Goal: Task Accomplishment & Management: Use online tool/utility

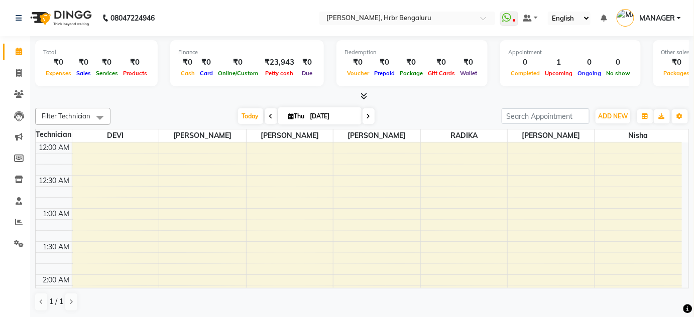
scroll to position [880, 0]
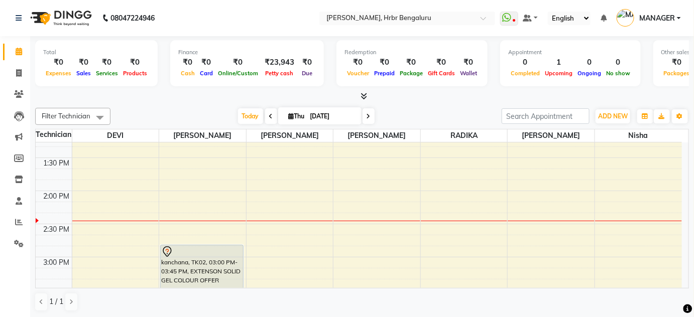
click at [367, 118] on icon at bounding box center [369, 117] width 4 height 6
type input "[DATE]"
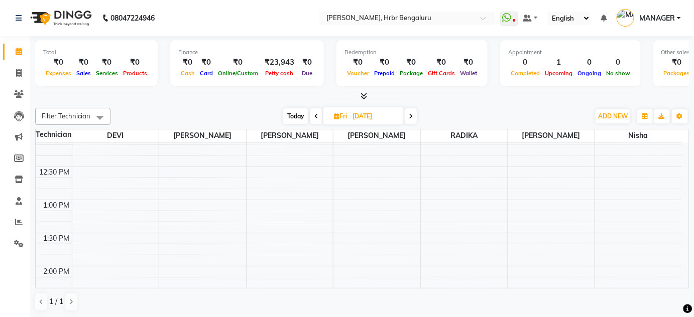
scroll to position [796, 0]
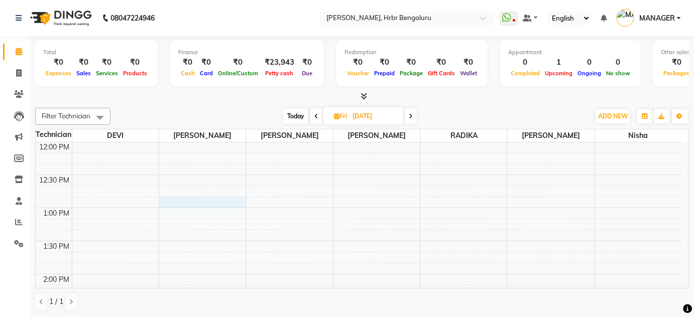
click at [180, 201] on div "12:00 AM 12:30 AM 1:00 AM 1:30 AM 2:00 AM 2:30 AM 3:00 AM 3:30 AM 4:00 AM 4:30 …" at bounding box center [359, 75] width 647 height 1458
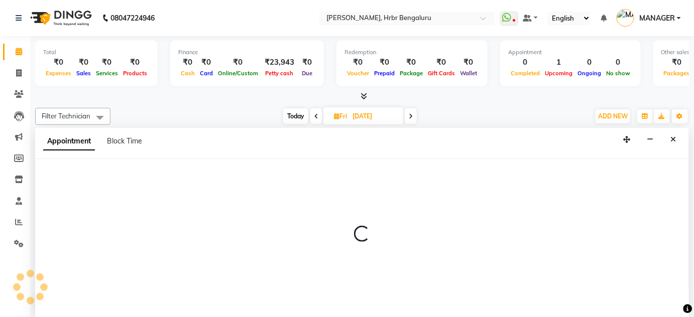
scroll to position [0, 0]
select select "77431"
select select "780"
select select "tentative"
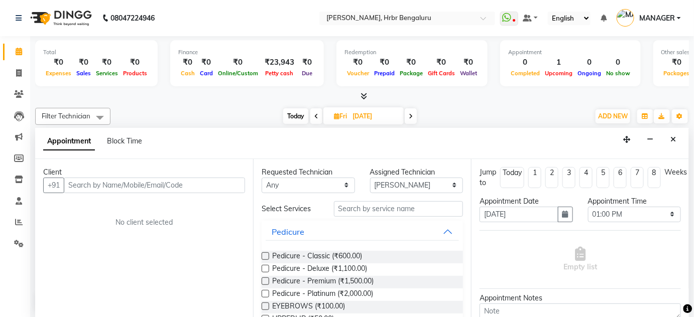
click at [95, 184] on input "text" at bounding box center [154, 186] width 181 height 16
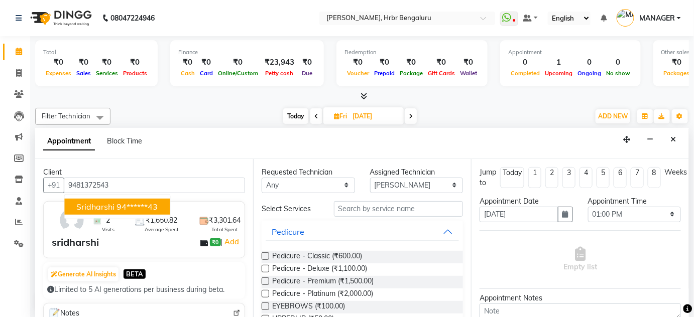
click at [136, 206] on ngb-highlight "94******43" at bounding box center [137, 206] width 41 height 10
type input "94******43"
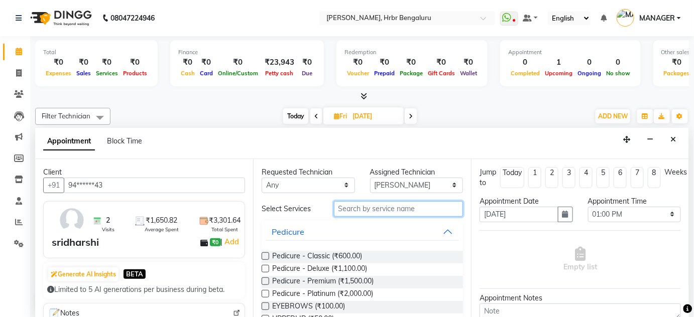
click at [367, 206] on input "text" at bounding box center [398, 209] width 129 height 16
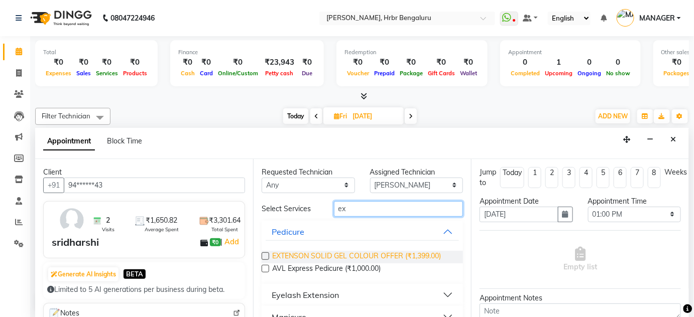
type input "ex"
click at [354, 257] on span "EXTENSON SOLID GEL COLOUR OFFER (₹1,399.00)" at bounding box center [356, 257] width 169 height 13
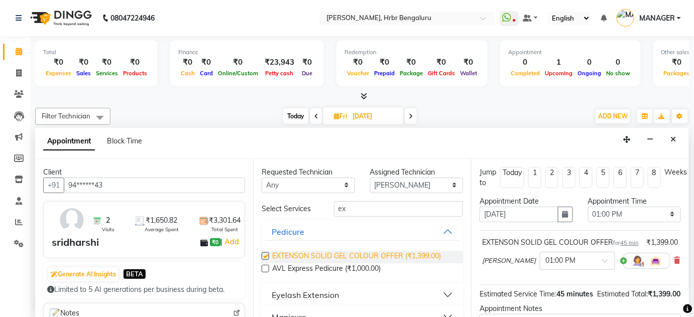
checkbox input "false"
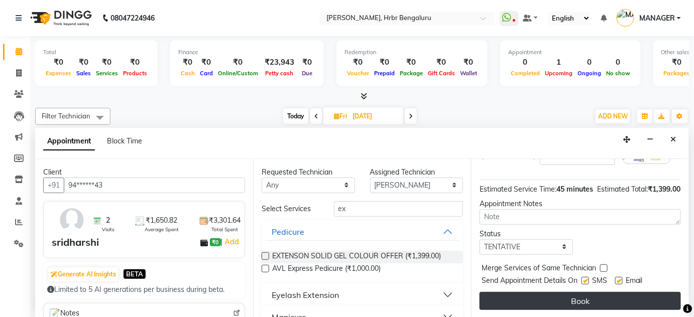
click at [588, 302] on button "Book" at bounding box center [580, 301] width 201 height 18
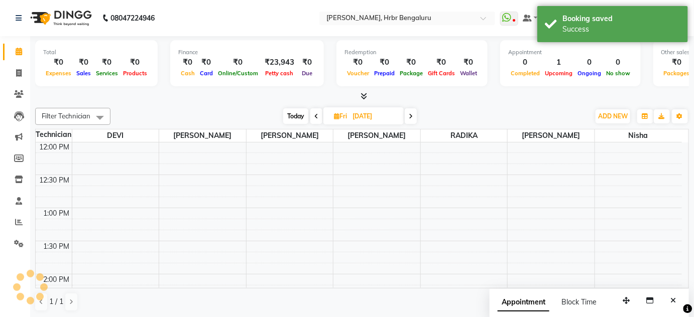
scroll to position [0, 0]
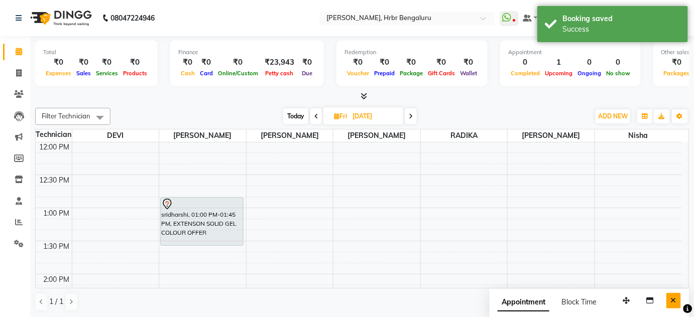
click at [674, 299] on icon "Close" at bounding box center [674, 300] width 6 height 7
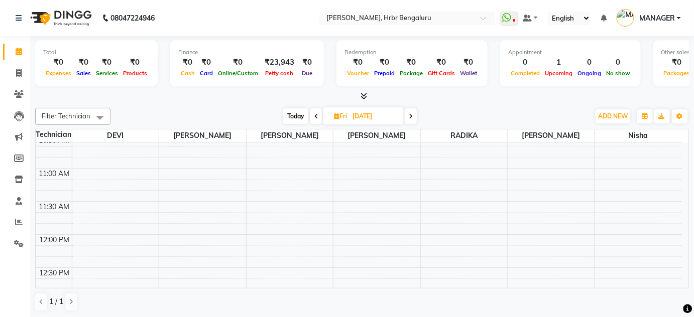
scroll to position [699, 0]
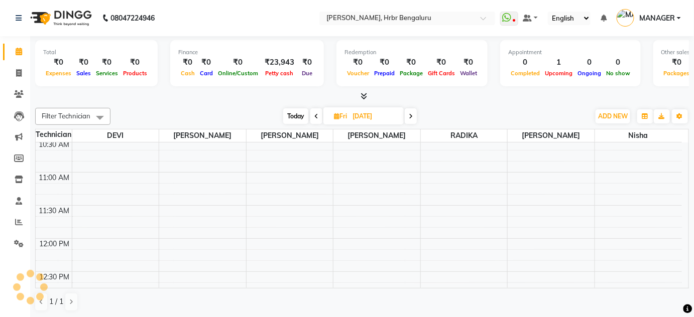
click at [289, 117] on span "Today" at bounding box center [295, 117] width 25 height 16
type input "[DATE]"
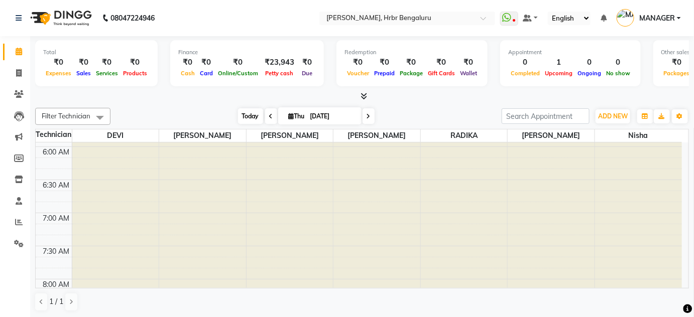
scroll to position [917, 0]
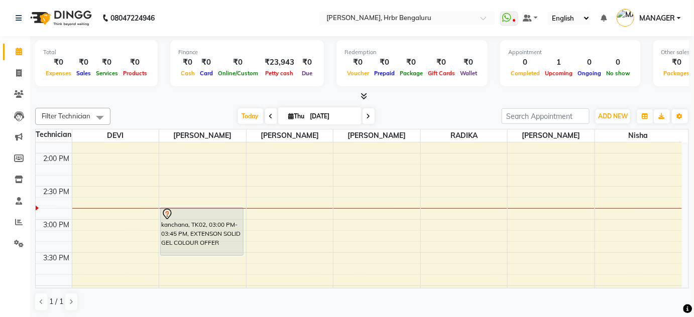
click at [300, 116] on span "Thu" at bounding box center [296, 117] width 21 height 8
select select "9"
select select "2025"
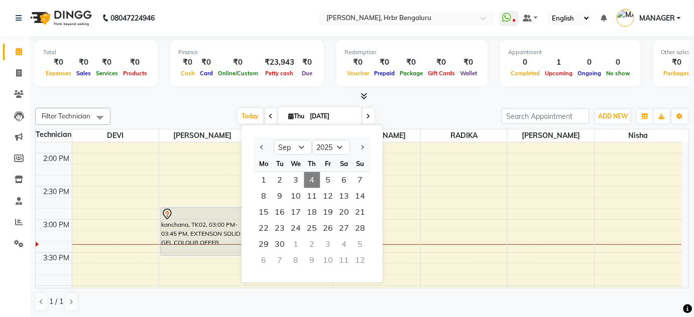
click at [160, 90] on div "Total ₹0 Expenses ₹0 Sales ₹0 Services ₹0 Products Finance ₹0 Cash ₹0 Card ₹0 O…" at bounding box center [362, 69] width 654 height 66
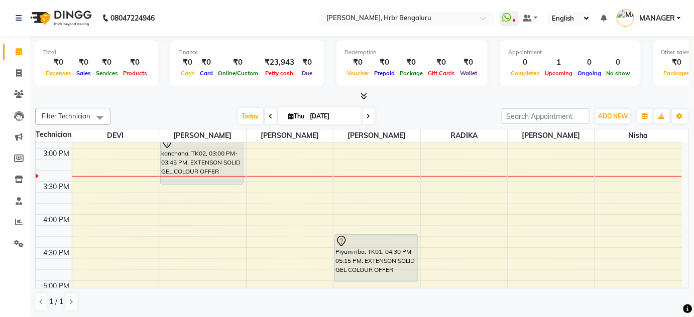
scroll to position [1005, 0]
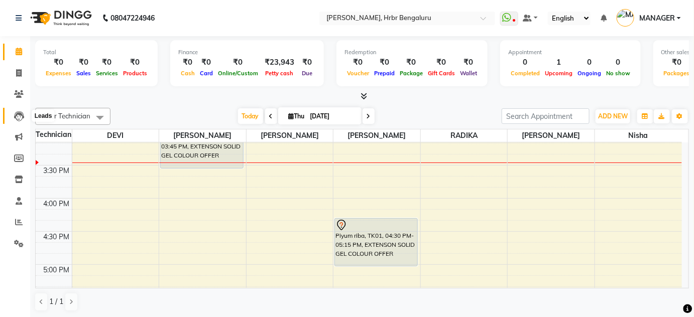
click at [18, 115] on icon at bounding box center [19, 117] width 10 height 10
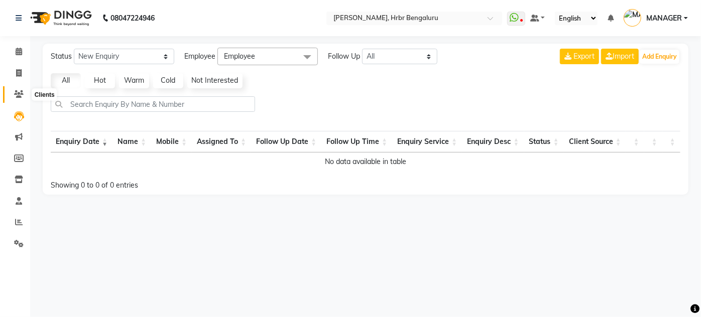
click at [21, 93] on icon at bounding box center [19, 94] width 10 height 8
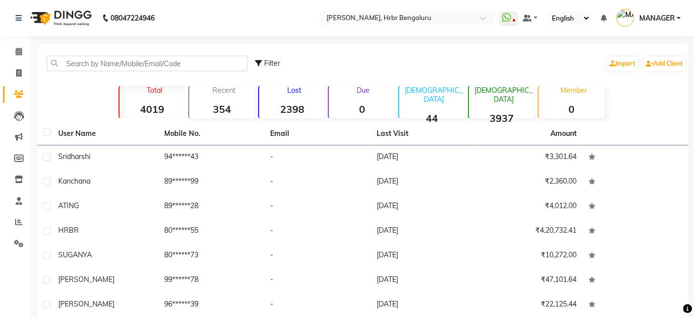
click at [284, 96] on div "Lost 2398" at bounding box center [291, 102] width 67 height 33
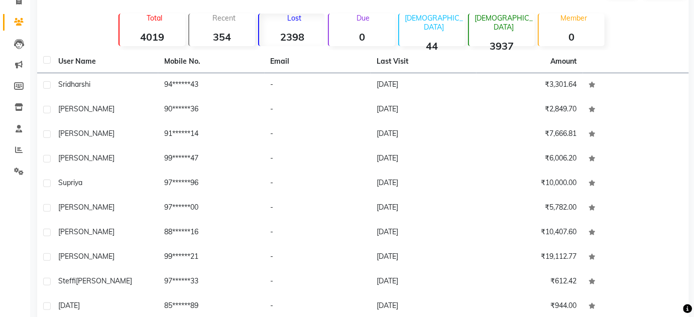
scroll to position [117, 0]
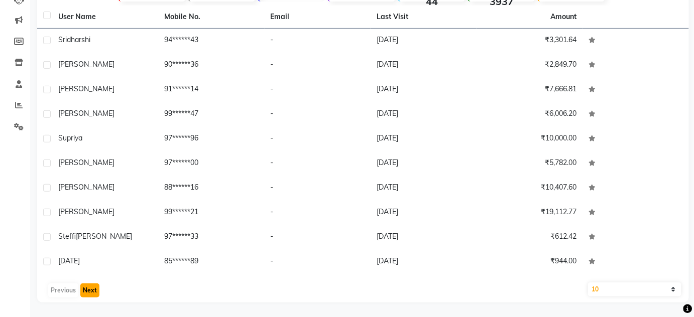
click at [90, 293] on button "Next" at bounding box center [89, 291] width 19 height 14
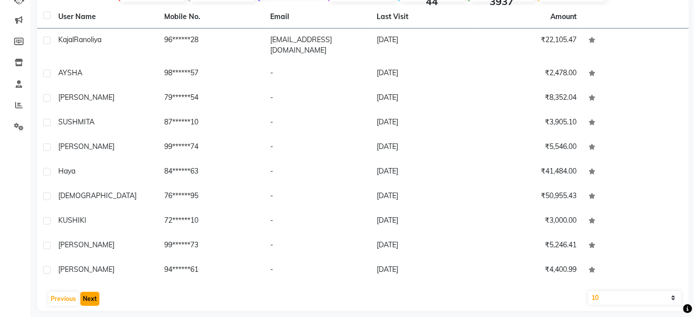
click at [90, 293] on button "Next" at bounding box center [89, 299] width 19 height 14
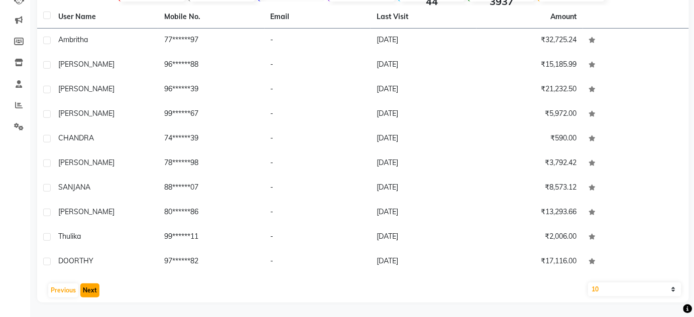
click at [90, 293] on button "Next" at bounding box center [89, 291] width 19 height 14
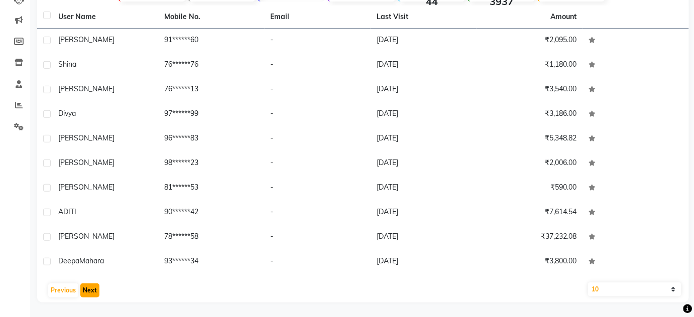
click at [90, 293] on button "Next" at bounding box center [89, 291] width 19 height 14
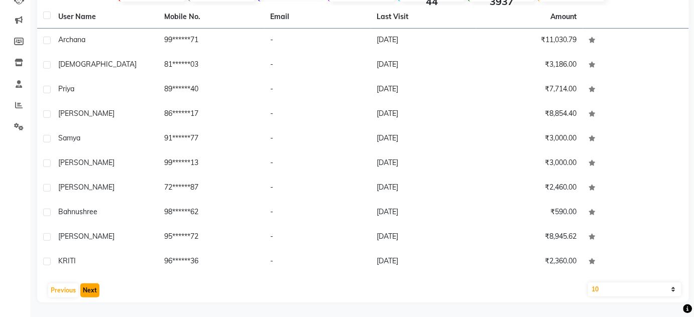
click at [90, 293] on button "Next" at bounding box center [89, 291] width 19 height 14
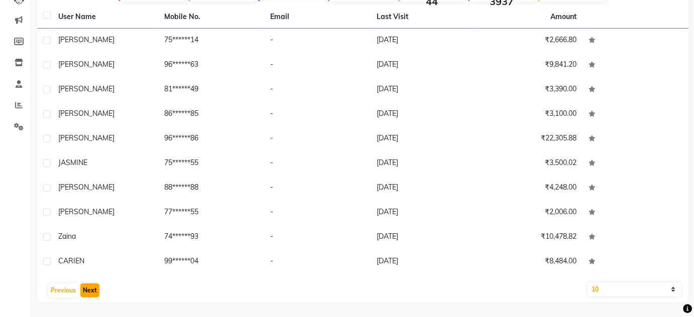
click at [90, 293] on button "Next" at bounding box center [89, 291] width 19 height 14
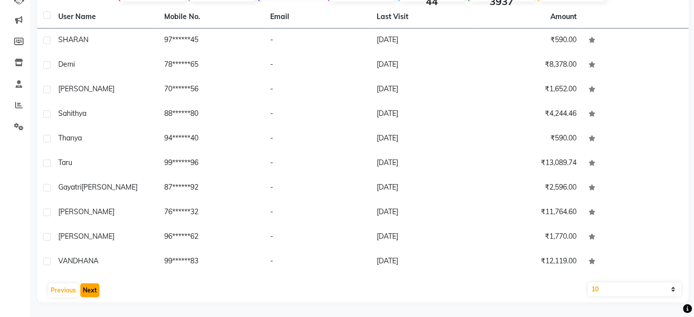
click at [90, 293] on button "Next" at bounding box center [89, 291] width 19 height 14
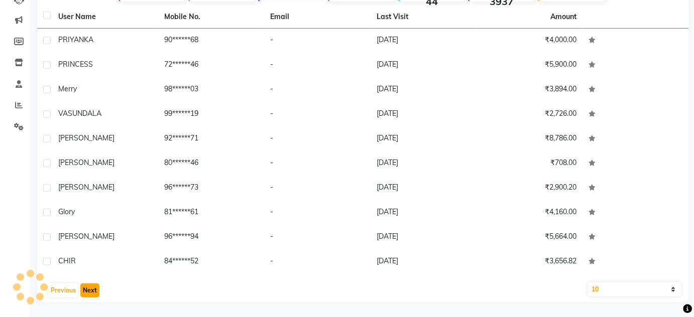
click at [90, 293] on button "Next" at bounding box center [89, 291] width 19 height 14
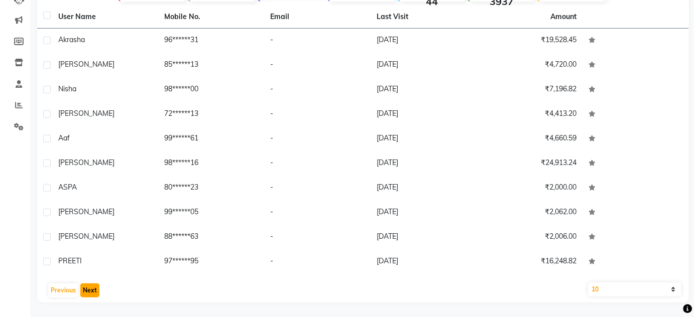
click at [90, 293] on button "Next" at bounding box center [89, 291] width 19 height 14
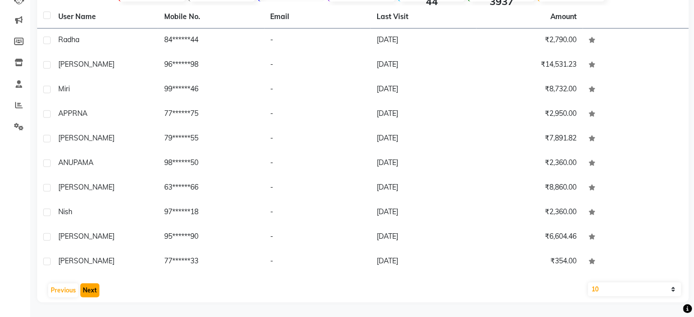
click at [90, 293] on button "Next" at bounding box center [89, 291] width 19 height 14
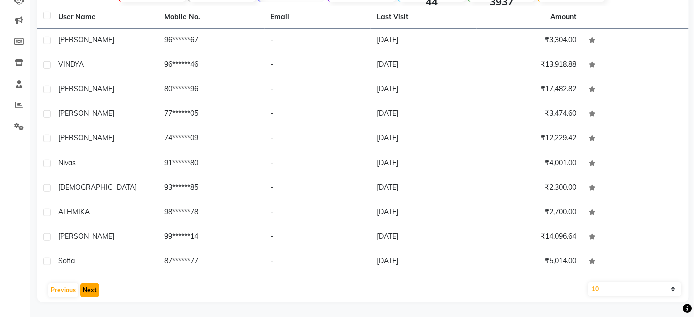
click at [90, 293] on button "Next" at bounding box center [89, 291] width 19 height 14
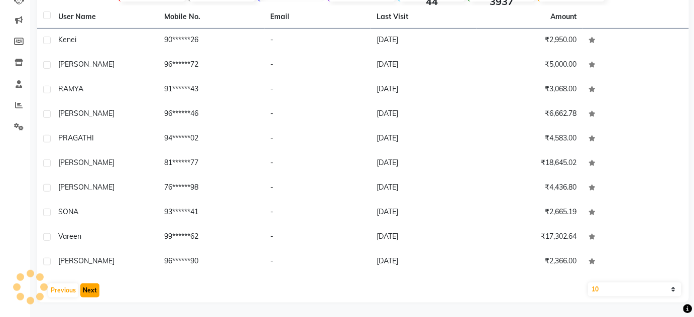
click at [90, 293] on button "Next" at bounding box center [89, 291] width 19 height 14
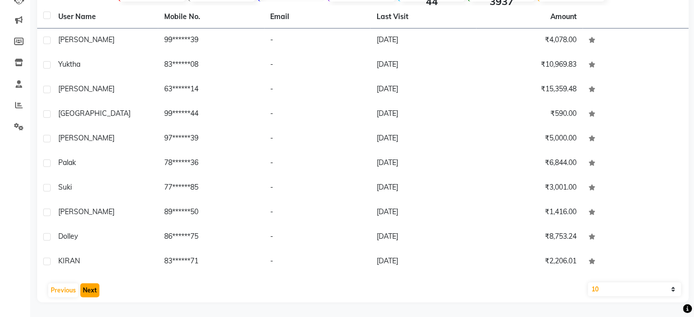
click at [90, 293] on button "Next" at bounding box center [89, 291] width 19 height 14
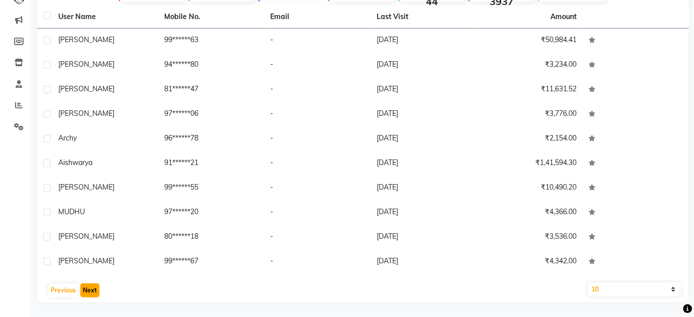
click at [90, 293] on button "Next" at bounding box center [89, 291] width 19 height 14
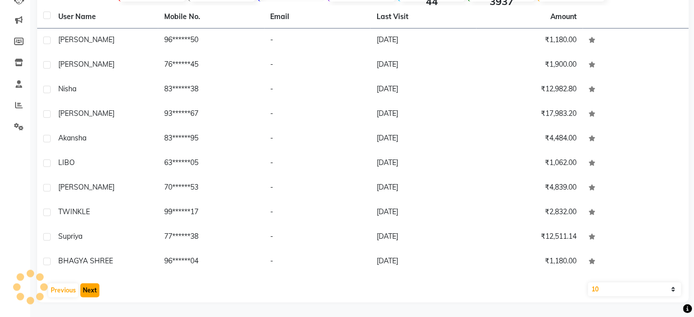
click at [90, 293] on button "Next" at bounding box center [89, 291] width 19 height 14
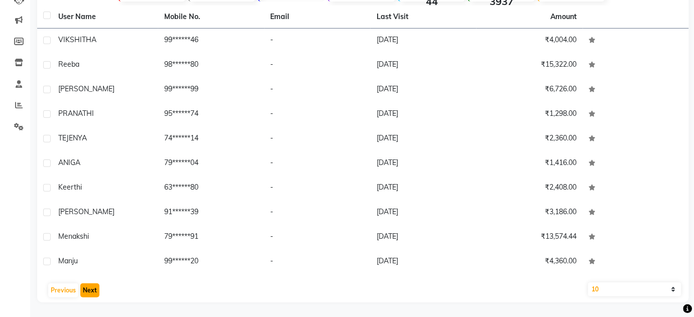
click at [90, 293] on button "Next" at bounding box center [89, 291] width 19 height 14
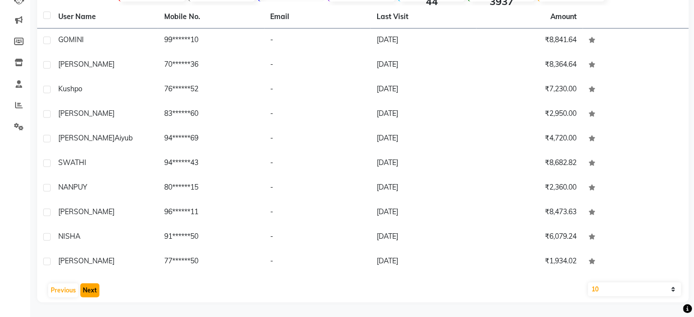
click at [90, 293] on button "Next" at bounding box center [89, 291] width 19 height 14
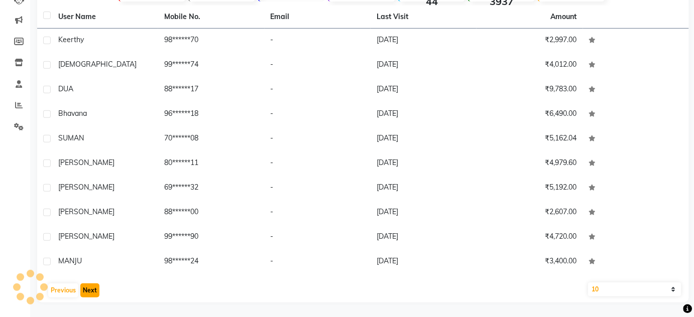
click at [90, 293] on button "Next" at bounding box center [89, 291] width 19 height 14
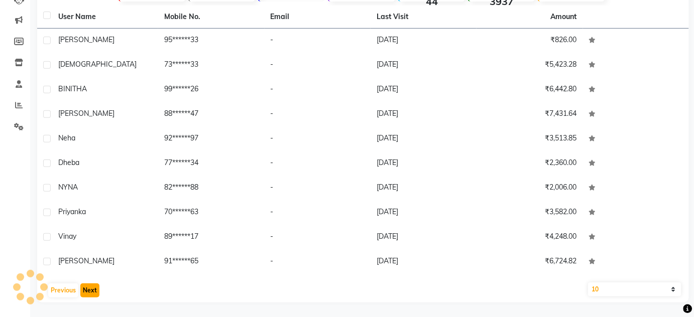
click at [90, 293] on button "Next" at bounding box center [89, 291] width 19 height 14
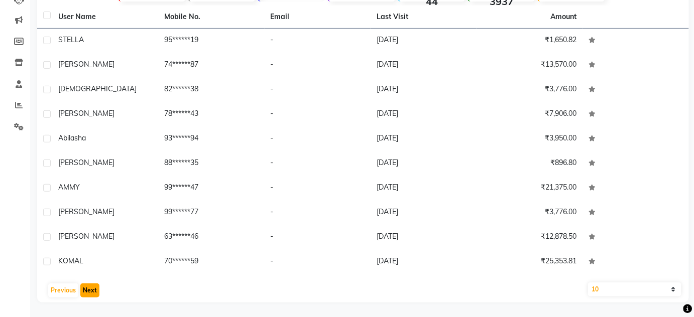
click at [90, 293] on button "Next" at bounding box center [89, 291] width 19 height 14
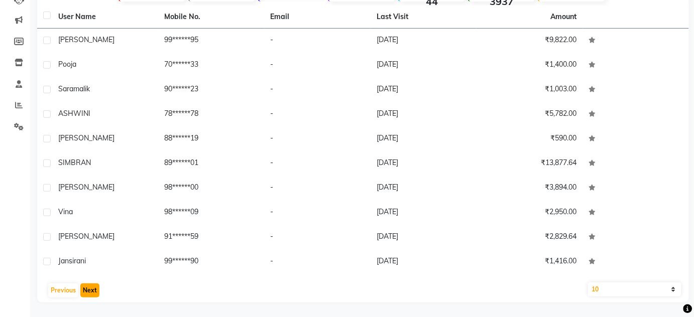
click at [90, 293] on button "Next" at bounding box center [89, 291] width 19 height 14
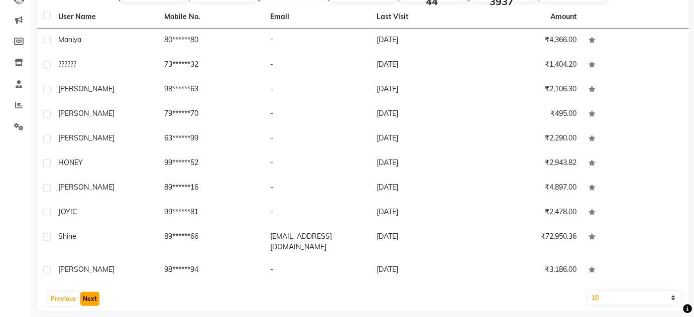
click at [90, 293] on button "Next" at bounding box center [89, 299] width 19 height 14
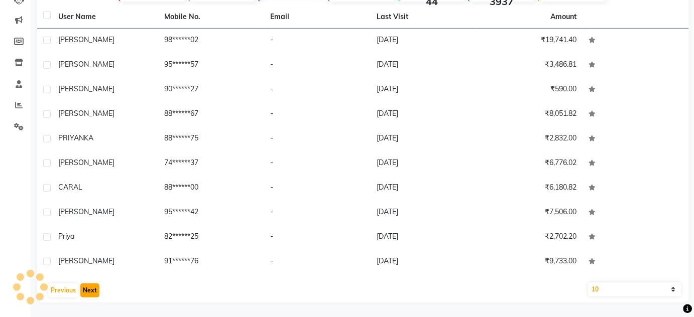
click at [90, 293] on button "Next" at bounding box center [89, 291] width 19 height 14
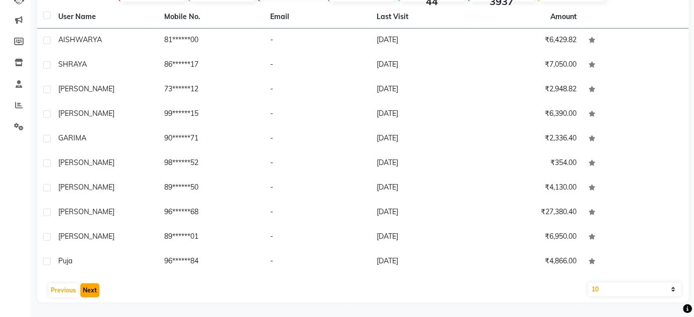
click at [90, 293] on button "Next" at bounding box center [89, 291] width 19 height 14
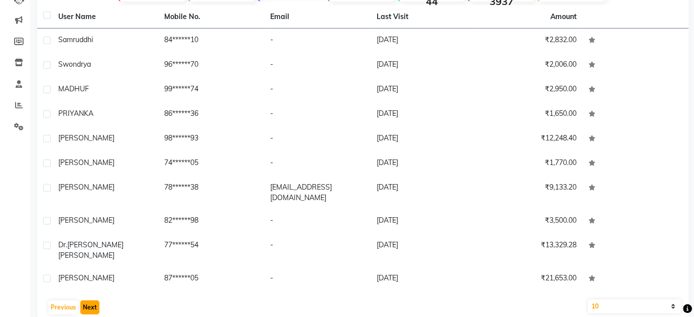
click at [90, 301] on button "Next" at bounding box center [89, 308] width 19 height 14
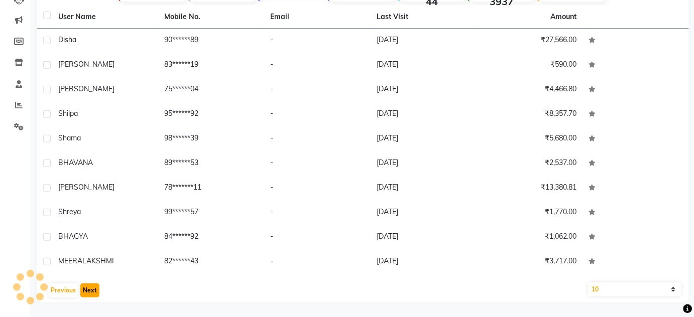
click at [90, 293] on button "Next" at bounding box center [89, 291] width 19 height 14
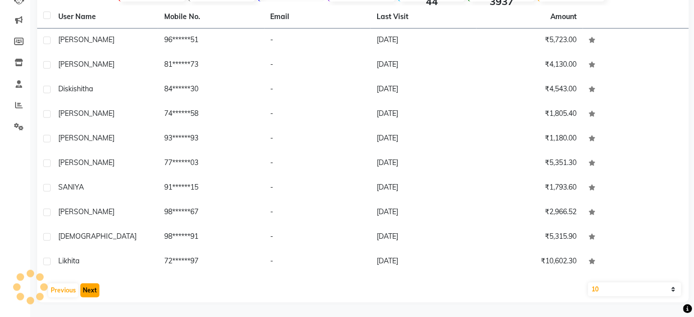
click at [90, 293] on button "Next" at bounding box center [89, 291] width 19 height 14
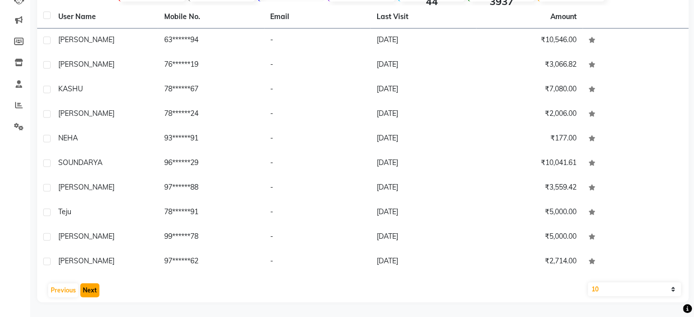
click at [90, 293] on button "Next" at bounding box center [89, 291] width 19 height 14
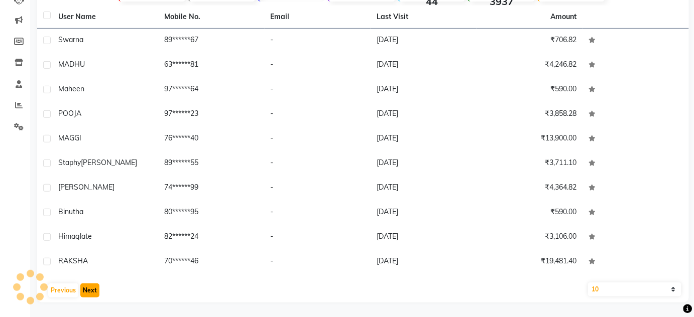
click at [90, 293] on button "Next" at bounding box center [89, 291] width 19 height 14
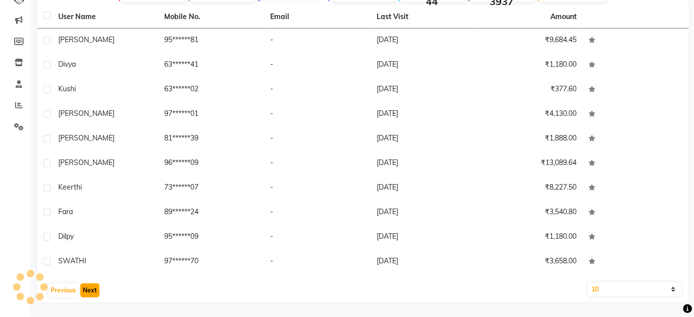
click at [90, 293] on button "Next" at bounding box center [89, 291] width 19 height 14
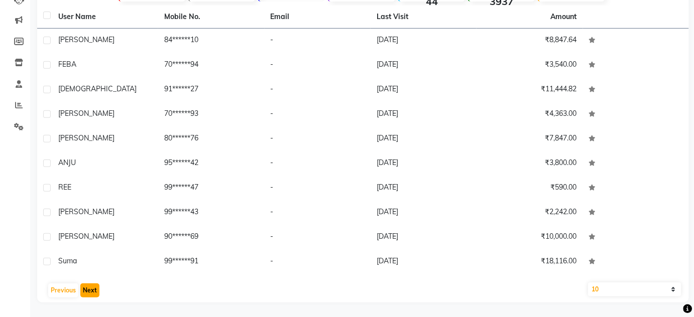
click at [90, 293] on button "Next" at bounding box center [89, 291] width 19 height 14
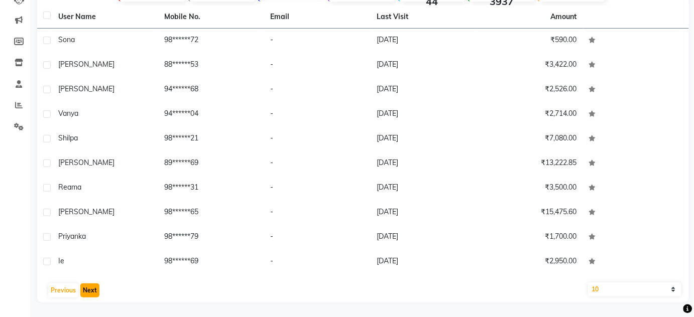
click at [90, 293] on button "Next" at bounding box center [89, 291] width 19 height 14
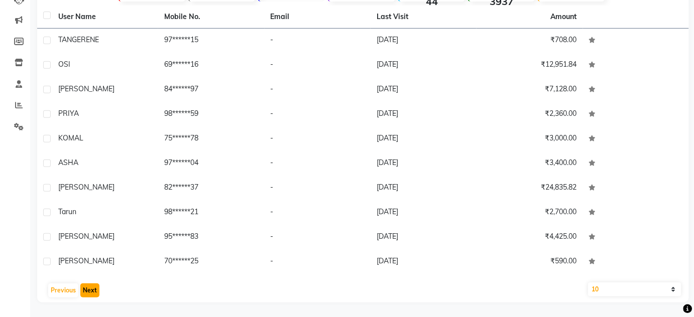
click at [90, 293] on button "Next" at bounding box center [89, 291] width 19 height 14
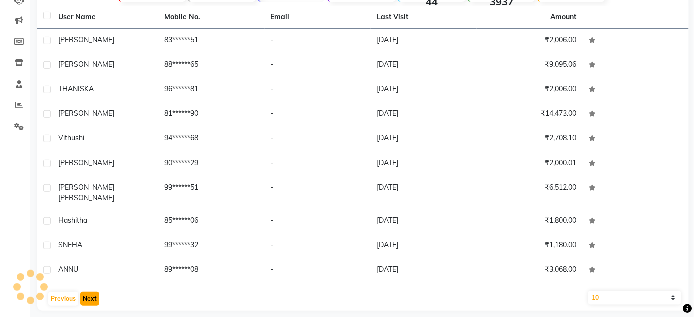
click at [90, 293] on button "Next" at bounding box center [89, 299] width 19 height 14
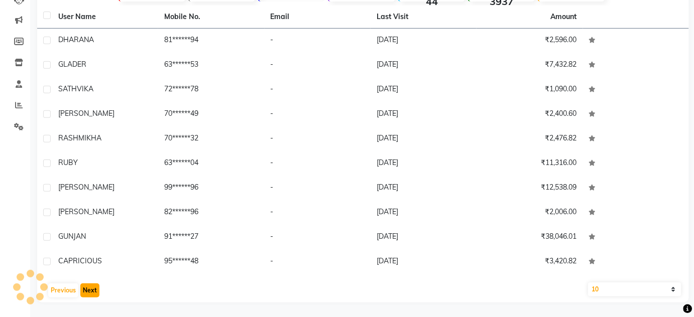
click at [90, 293] on button "Next" at bounding box center [89, 291] width 19 height 14
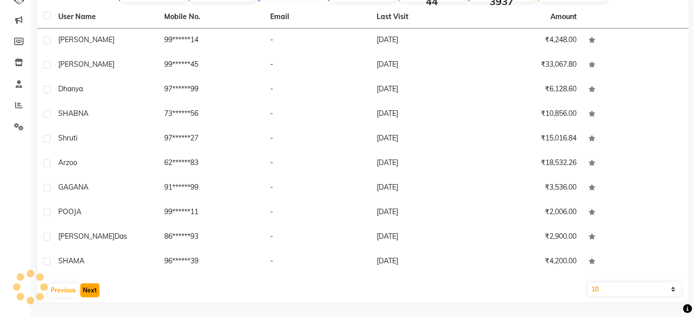
click at [90, 293] on button "Next" at bounding box center [89, 291] width 19 height 14
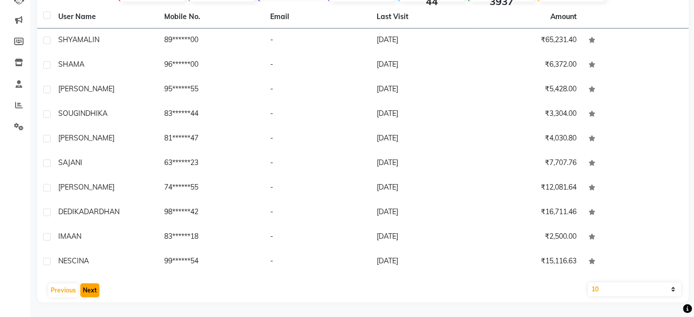
click at [90, 293] on button "Next" at bounding box center [89, 291] width 19 height 14
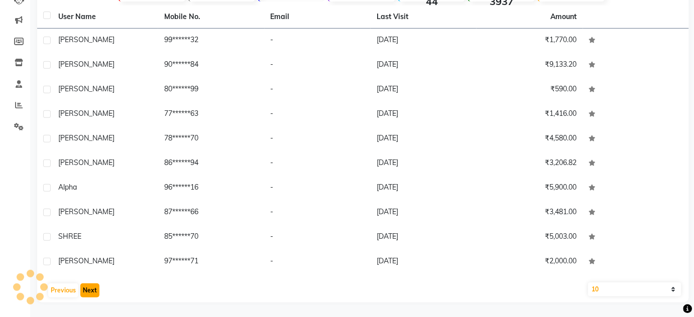
click at [90, 293] on button "Next" at bounding box center [89, 291] width 19 height 14
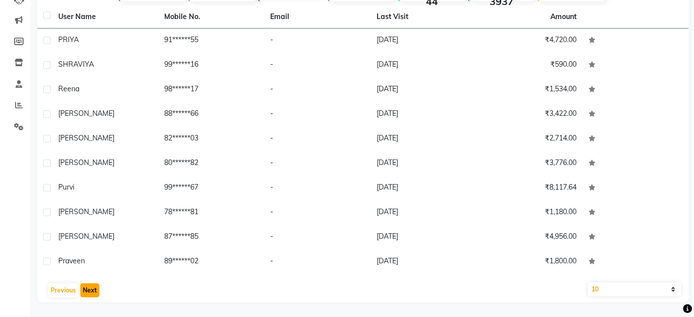
click at [90, 293] on button "Next" at bounding box center [89, 291] width 19 height 14
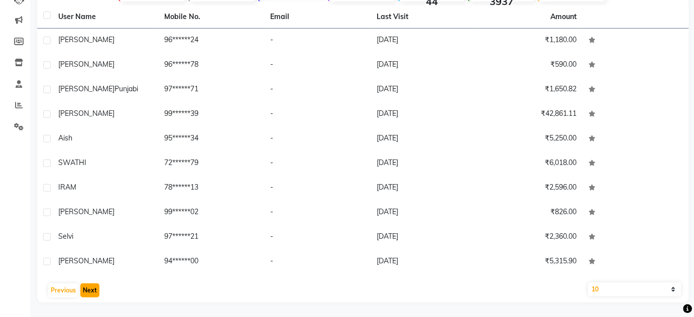
click at [90, 293] on button "Next" at bounding box center [89, 291] width 19 height 14
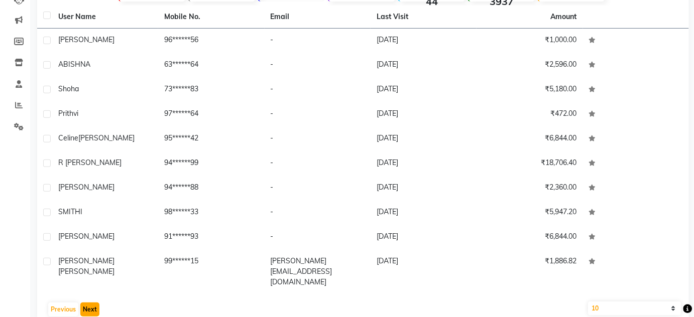
click at [90, 303] on button "Next" at bounding box center [89, 310] width 19 height 14
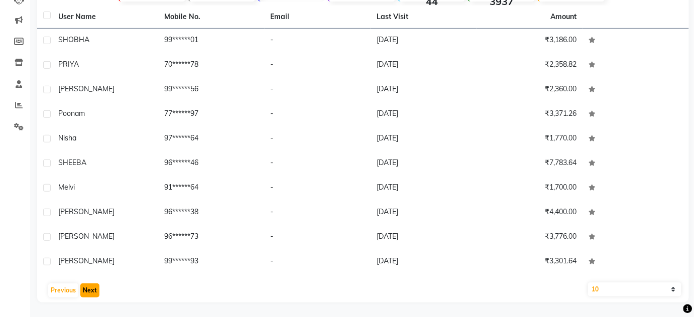
click at [90, 293] on button "Next" at bounding box center [89, 291] width 19 height 14
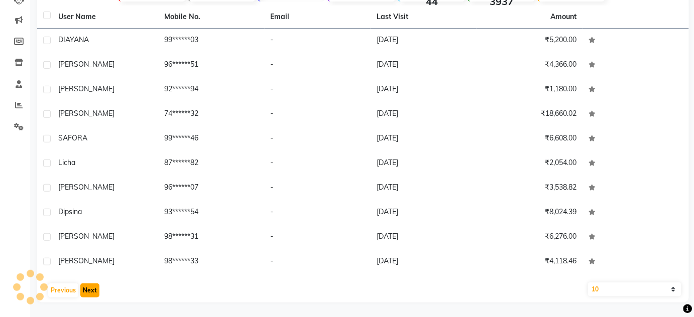
click at [90, 293] on button "Next" at bounding box center [89, 291] width 19 height 14
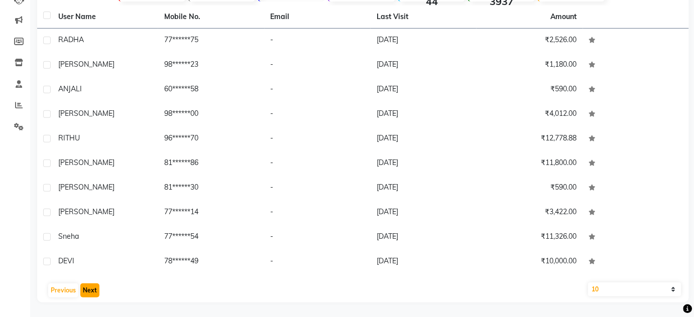
click at [90, 293] on button "Next" at bounding box center [89, 291] width 19 height 14
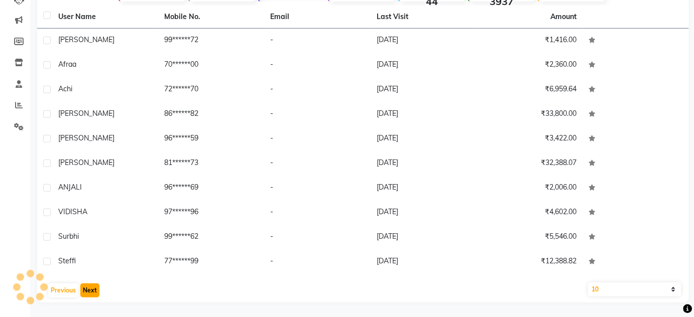
click at [90, 293] on button "Next" at bounding box center [89, 291] width 19 height 14
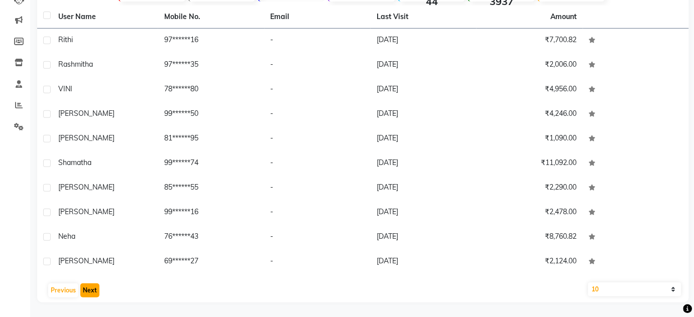
click at [90, 293] on button "Next" at bounding box center [89, 291] width 19 height 14
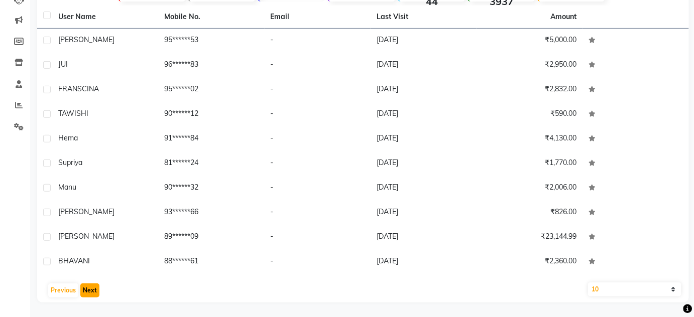
click at [90, 293] on button "Next" at bounding box center [89, 291] width 19 height 14
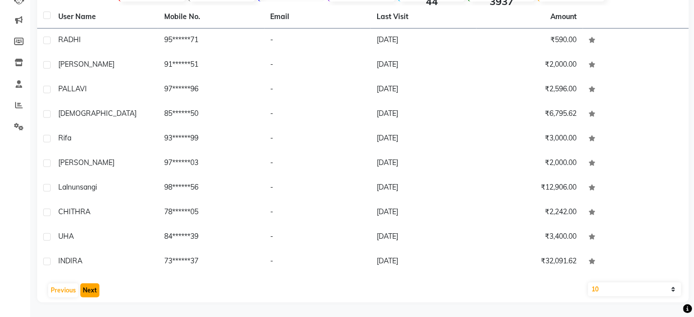
click at [90, 293] on button "Next" at bounding box center [89, 291] width 19 height 14
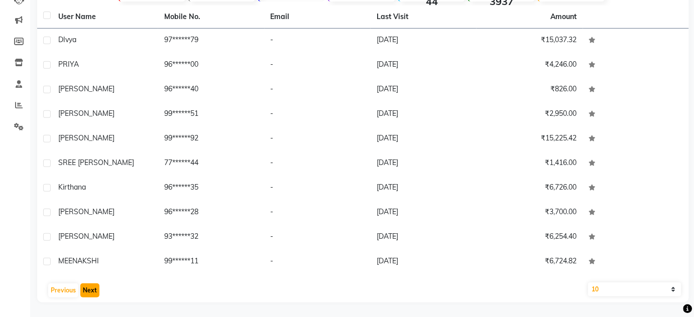
click at [90, 293] on button "Next" at bounding box center [89, 291] width 19 height 14
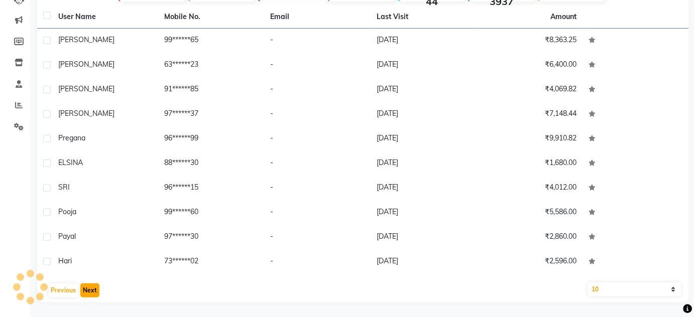
click at [90, 293] on button "Next" at bounding box center [89, 291] width 19 height 14
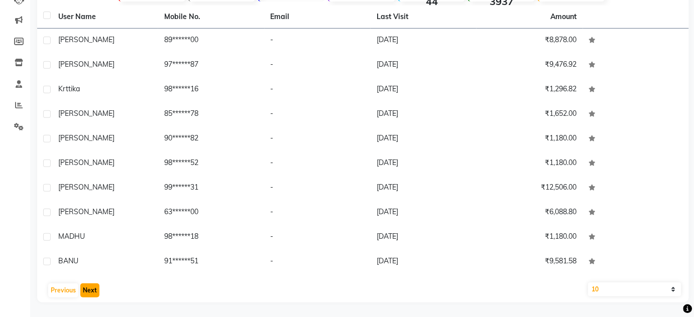
click at [90, 293] on button "Next" at bounding box center [89, 291] width 19 height 14
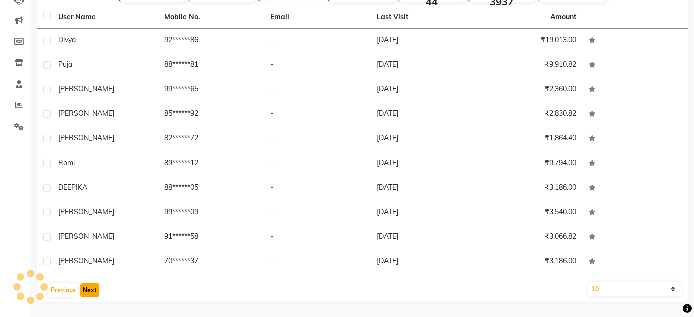
click at [90, 293] on button "Next" at bounding box center [89, 291] width 19 height 14
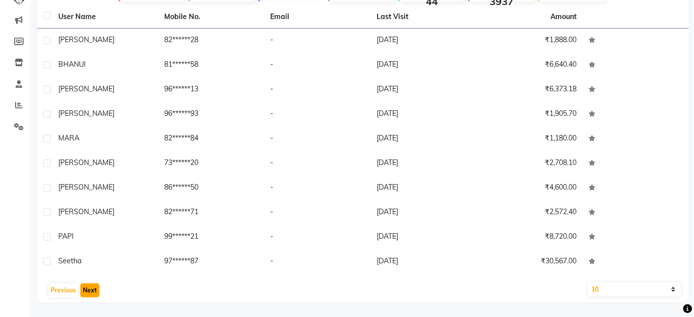
click at [90, 293] on button "Next" at bounding box center [89, 291] width 19 height 14
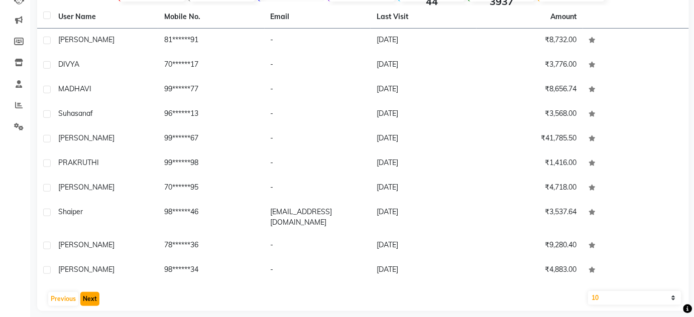
click at [90, 293] on button "Next" at bounding box center [89, 299] width 19 height 14
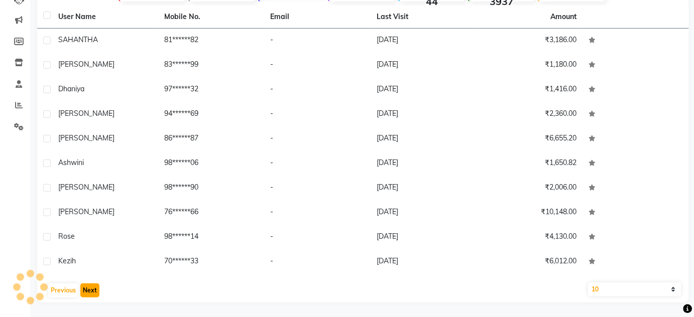
click at [90, 293] on button "Next" at bounding box center [89, 291] width 19 height 14
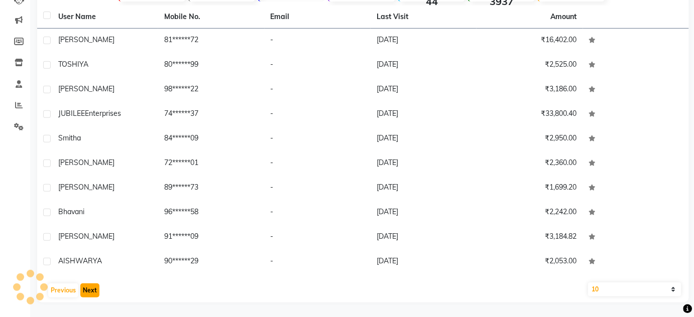
click at [90, 293] on button "Next" at bounding box center [89, 291] width 19 height 14
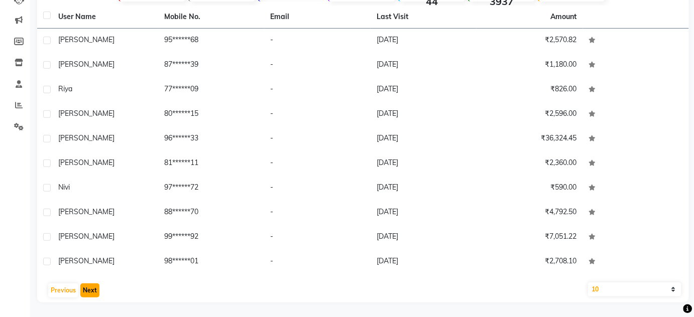
click at [90, 293] on button "Next" at bounding box center [89, 291] width 19 height 14
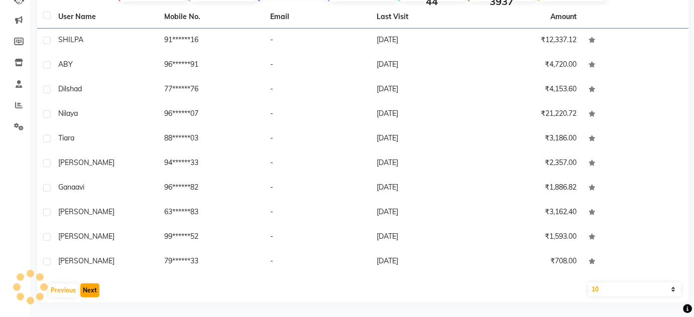
click at [90, 293] on button "Next" at bounding box center [89, 291] width 19 height 14
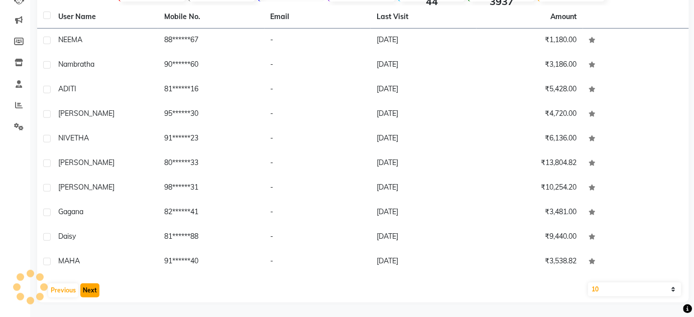
click at [90, 293] on button "Next" at bounding box center [89, 291] width 19 height 14
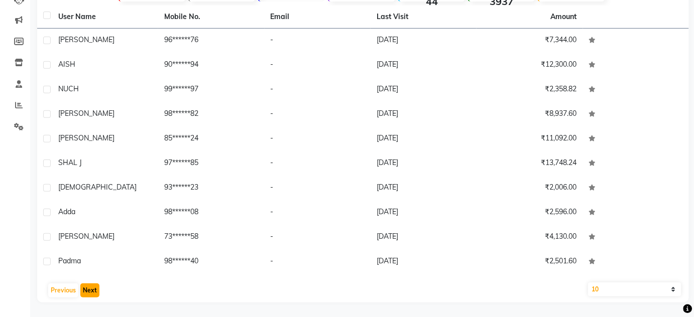
click at [90, 293] on button "Next" at bounding box center [89, 291] width 19 height 14
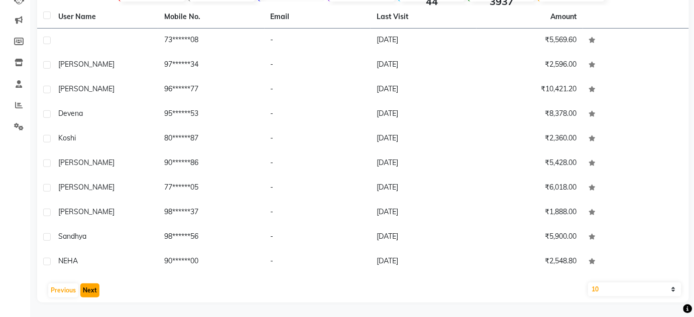
click at [90, 293] on button "Next" at bounding box center [89, 291] width 19 height 14
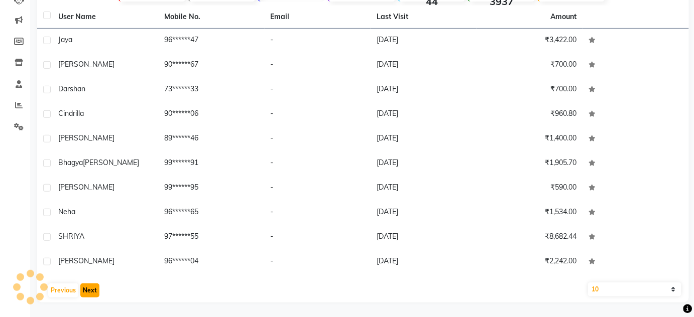
click at [90, 293] on button "Next" at bounding box center [89, 291] width 19 height 14
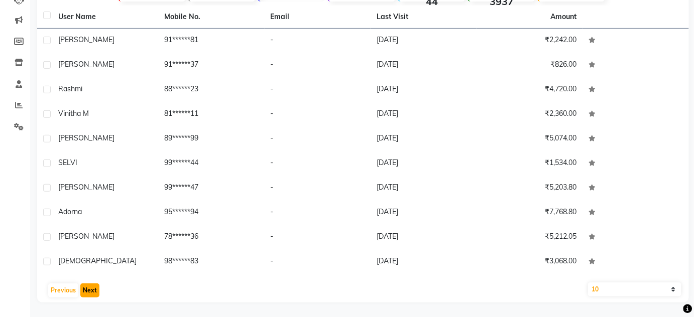
click at [90, 293] on button "Next" at bounding box center [89, 291] width 19 height 14
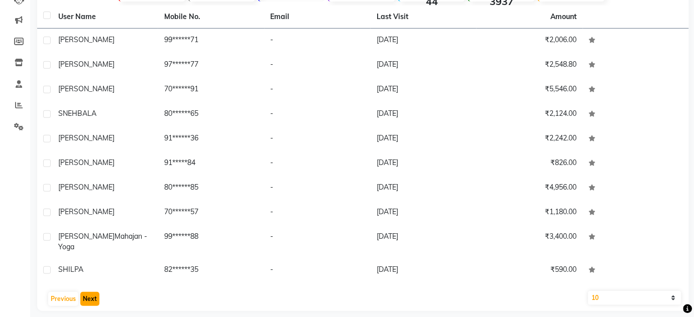
click at [90, 293] on button "Next" at bounding box center [89, 299] width 19 height 14
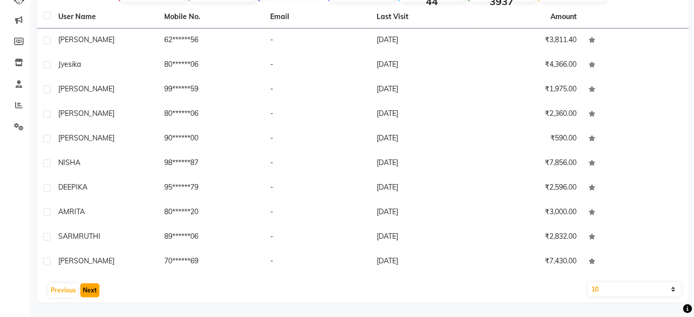
click at [90, 293] on button "Next" at bounding box center [89, 291] width 19 height 14
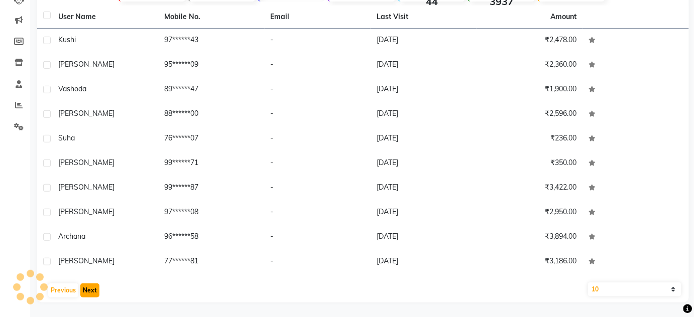
click at [90, 293] on button "Next" at bounding box center [89, 291] width 19 height 14
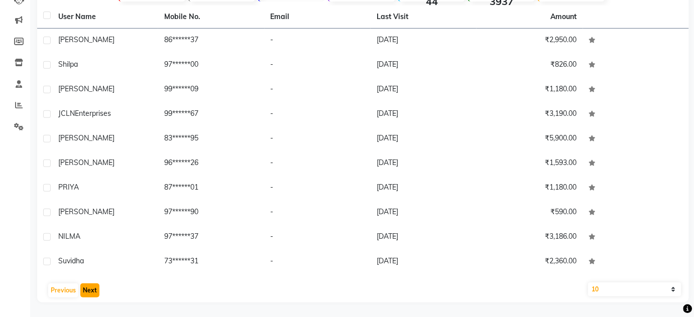
click at [90, 293] on button "Next" at bounding box center [89, 291] width 19 height 14
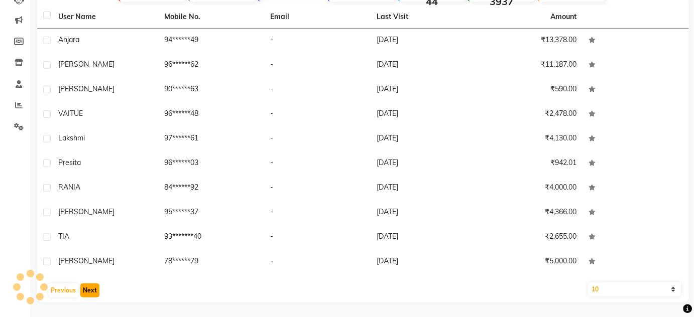
click at [90, 293] on button "Next" at bounding box center [89, 291] width 19 height 14
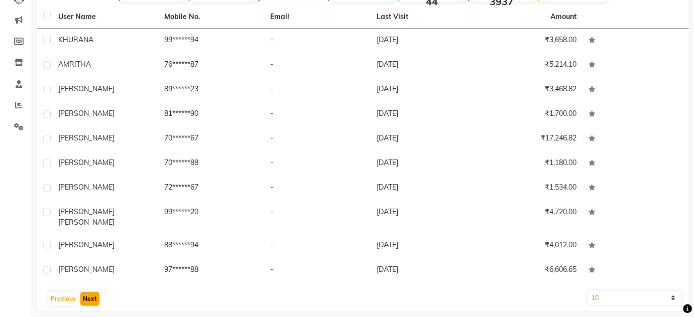
click at [90, 293] on button "Next" at bounding box center [89, 299] width 19 height 14
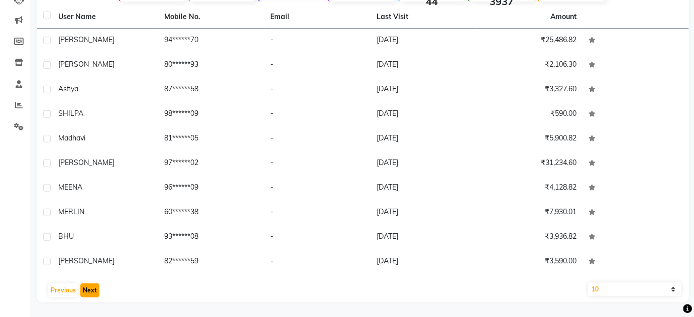
click at [90, 293] on button "Next" at bounding box center [89, 291] width 19 height 14
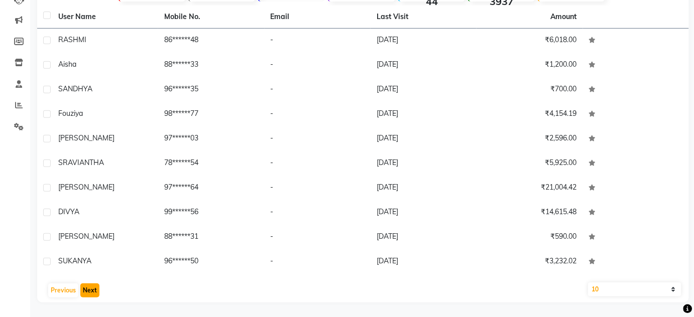
click at [90, 293] on button "Next" at bounding box center [89, 291] width 19 height 14
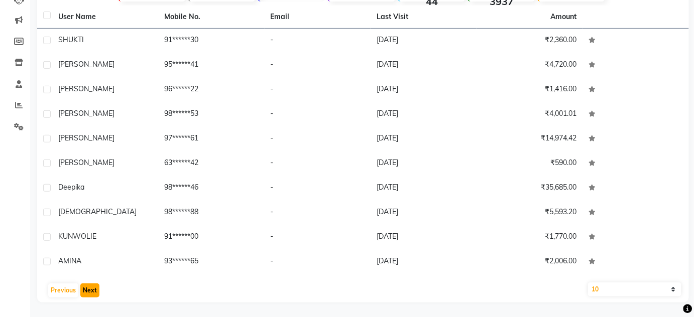
click at [90, 293] on button "Next" at bounding box center [89, 291] width 19 height 14
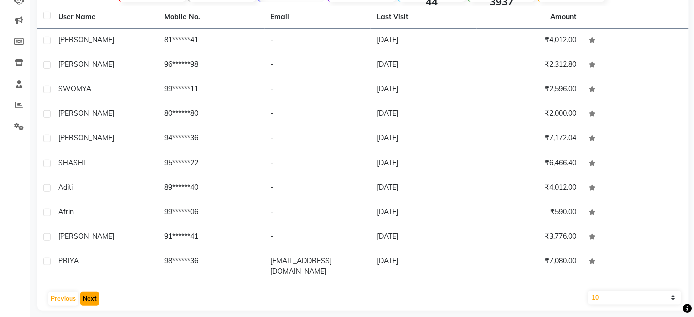
click at [90, 293] on button "Next" at bounding box center [89, 299] width 19 height 14
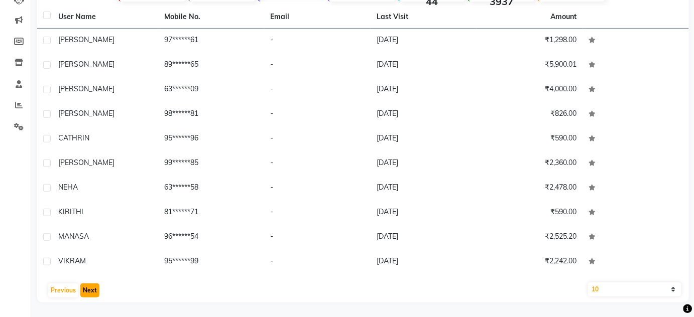
click at [90, 293] on button "Next" at bounding box center [89, 291] width 19 height 14
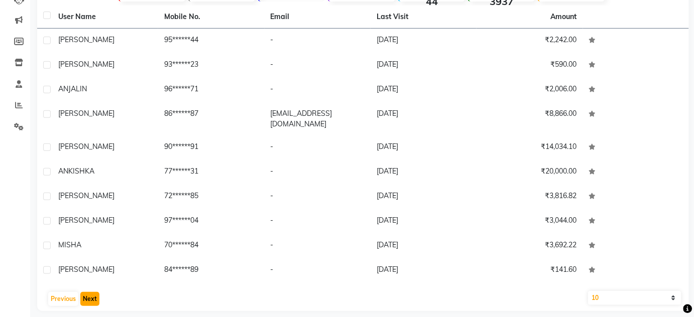
click at [90, 293] on button "Next" at bounding box center [89, 299] width 19 height 14
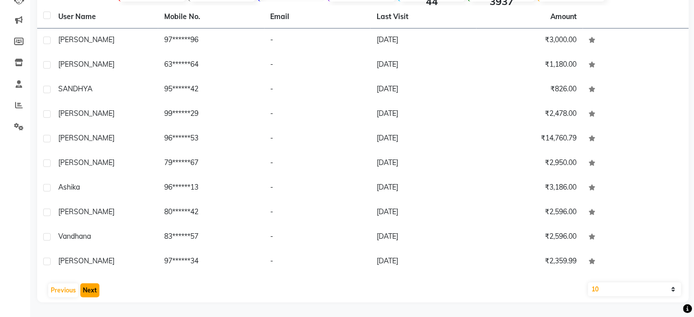
click at [90, 293] on button "Next" at bounding box center [89, 291] width 19 height 14
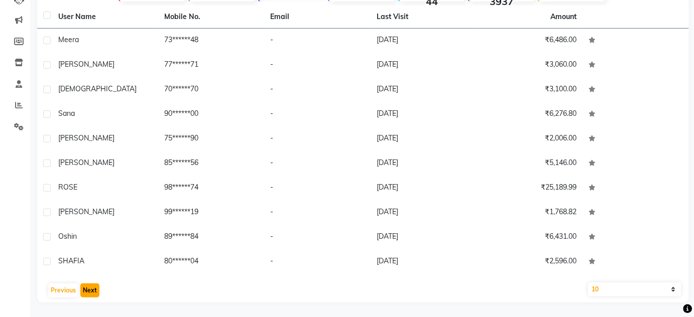
click at [90, 293] on button "Next" at bounding box center [89, 291] width 19 height 14
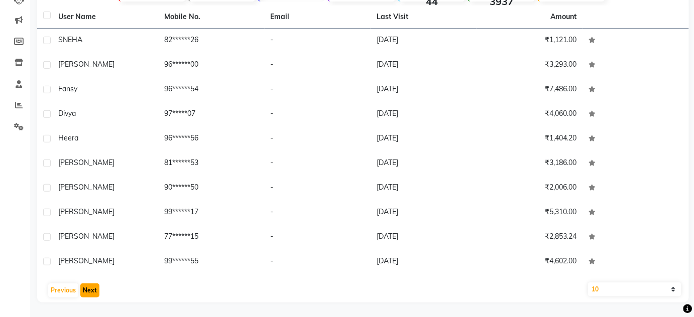
click at [90, 293] on button "Next" at bounding box center [89, 291] width 19 height 14
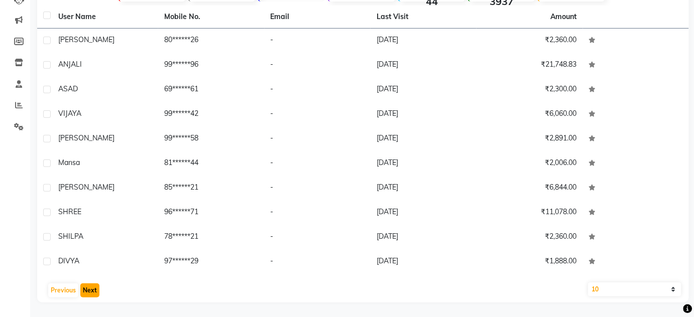
click at [90, 293] on button "Next" at bounding box center [89, 291] width 19 height 14
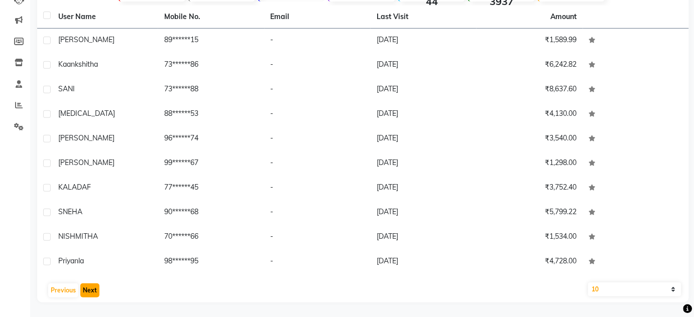
click at [90, 293] on button "Next" at bounding box center [89, 291] width 19 height 14
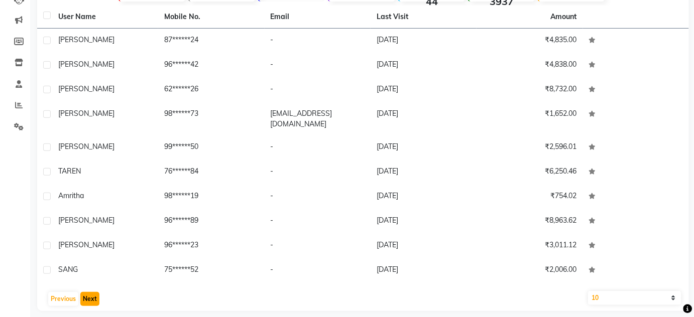
click at [90, 293] on button "Next" at bounding box center [89, 299] width 19 height 14
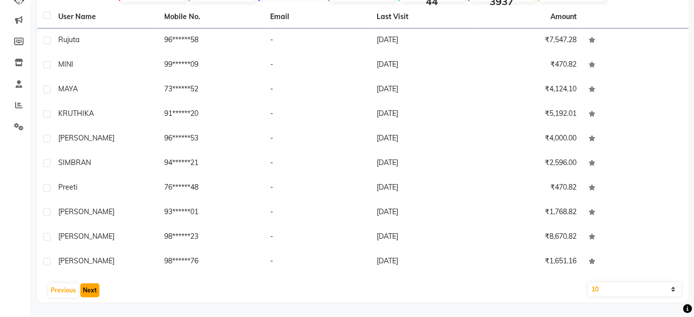
click at [90, 293] on button "Next" at bounding box center [89, 291] width 19 height 14
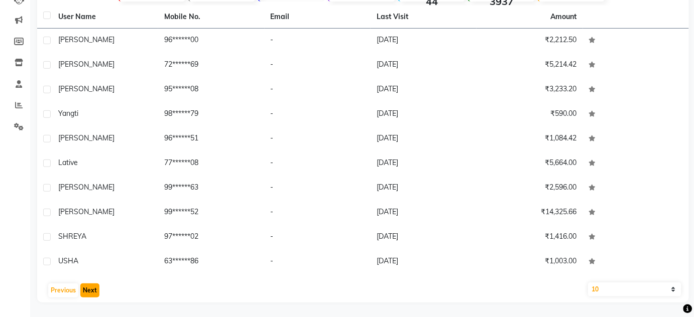
click at [90, 293] on button "Next" at bounding box center [89, 291] width 19 height 14
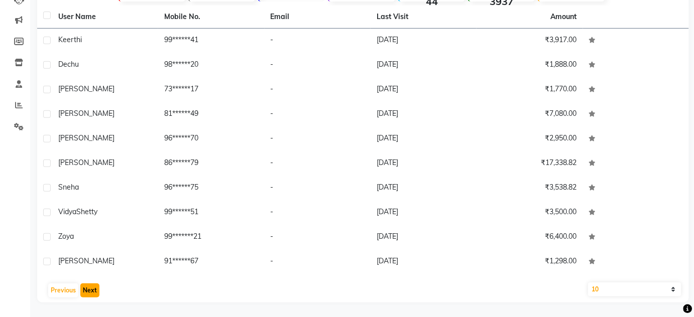
click at [90, 293] on button "Next" at bounding box center [89, 291] width 19 height 14
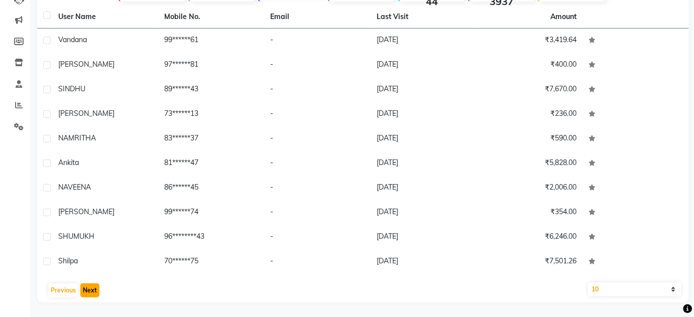
click at [90, 293] on button "Next" at bounding box center [89, 291] width 19 height 14
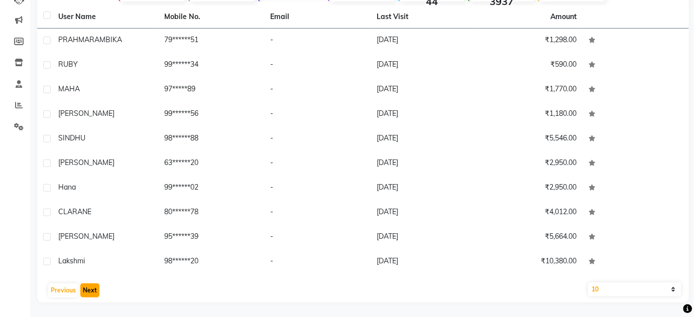
click at [90, 293] on button "Next" at bounding box center [89, 291] width 19 height 14
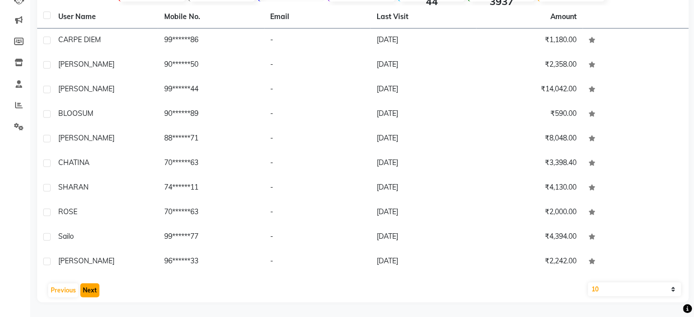
click at [90, 293] on button "Next" at bounding box center [89, 291] width 19 height 14
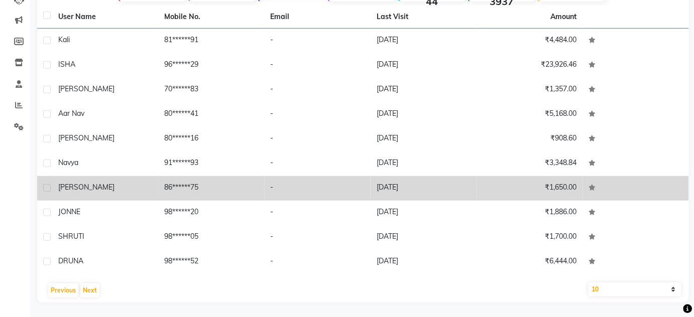
click at [82, 178] on td "[PERSON_NAME]" at bounding box center [105, 188] width 106 height 25
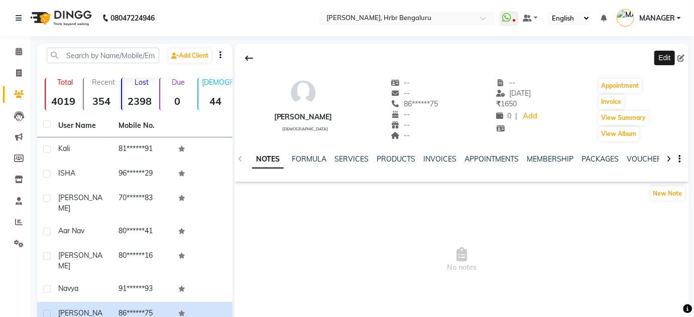
click at [680, 59] on icon at bounding box center [681, 58] width 7 height 7
select select "21"
select select "[DEMOGRAPHIC_DATA]"
select select
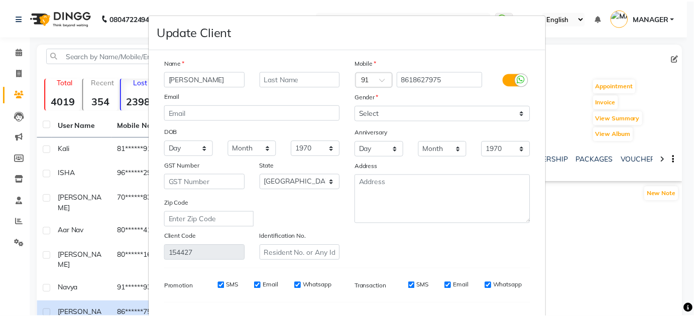
scroll to position [128, 0]
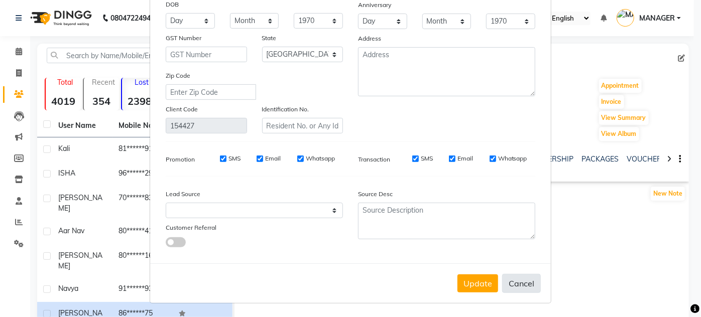
click at [511, 289] on button "Cancel" at bounding box center [521, 283] width 39 height 19
select select
select select "null"
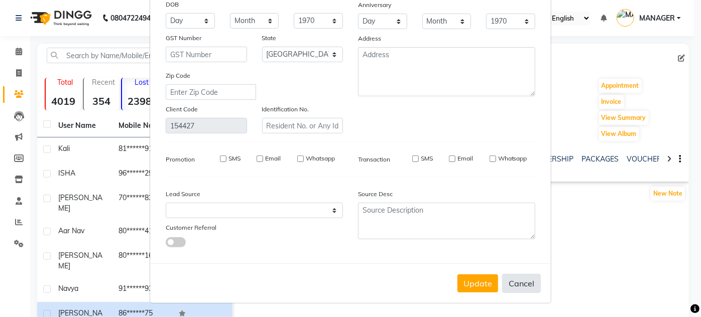
select select
checkbox input "false"
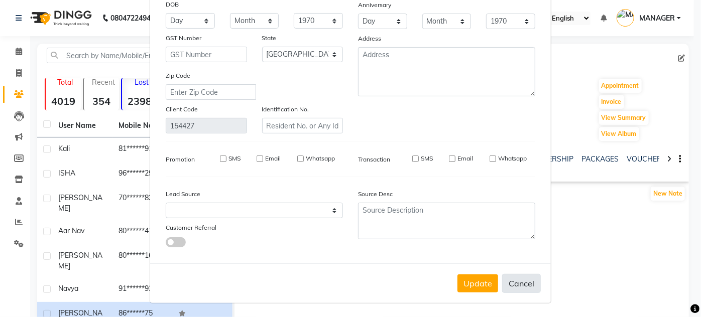
checkbox input "false"
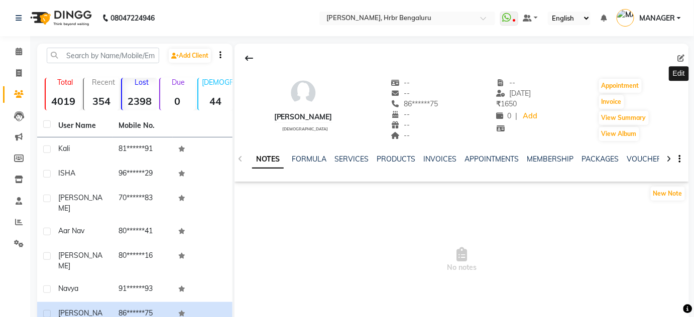
scroll to position [109, 0]
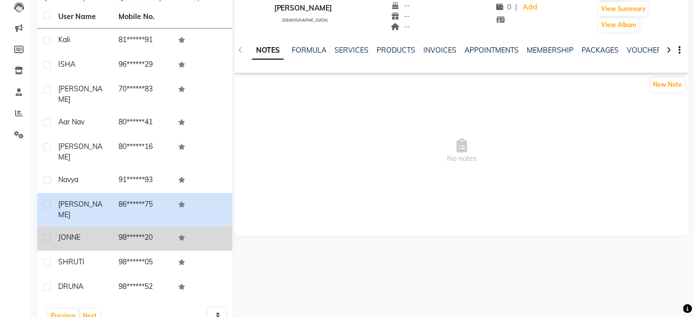
click at [111, 227] on td "JONNE" at bounding box center [82, 239] width 60 height 25
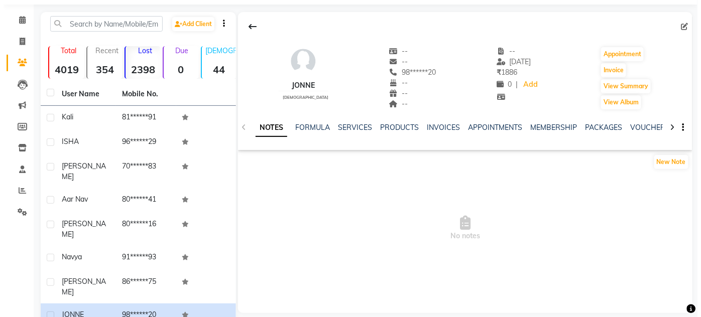
scroll to position [31, 0]
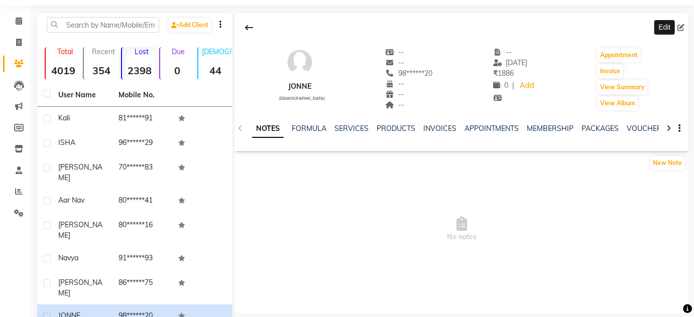
click at [681, 27] on icon at bounding box center [681, 27] width 7 height 7
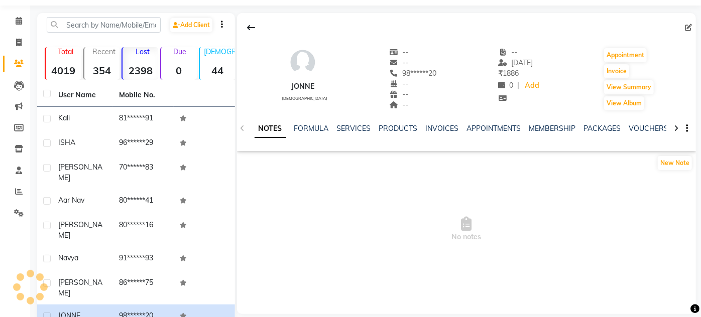
select select "21"
select select "[DEMOGRAPHIC_DATA]"
select select
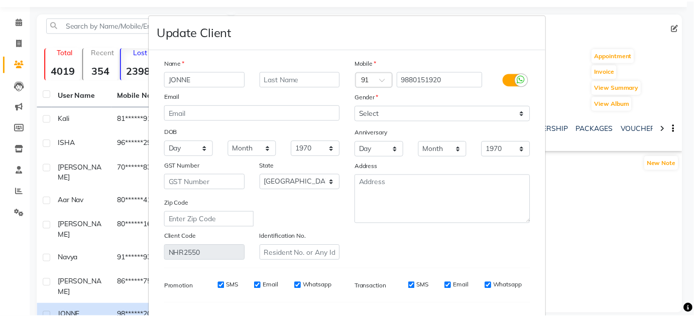
scroll to position [128, 0]
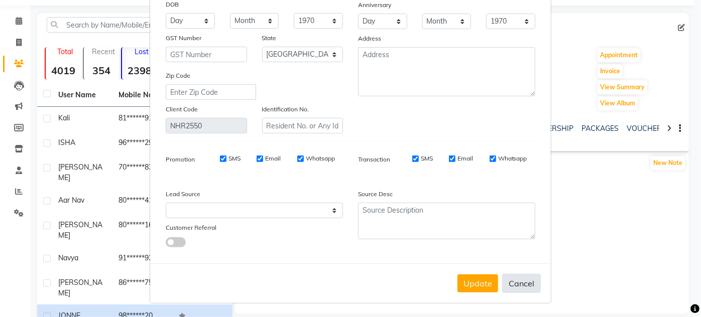
click at [509, 281] on button "Cancel" at bounding box center [521, 283] width 39 height 19
select select
select select "null"
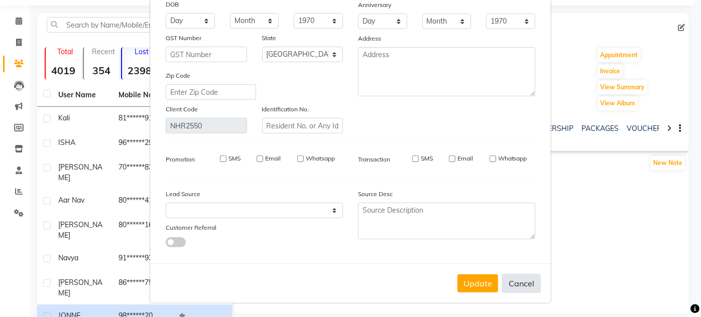
select select
checkbox input "false"
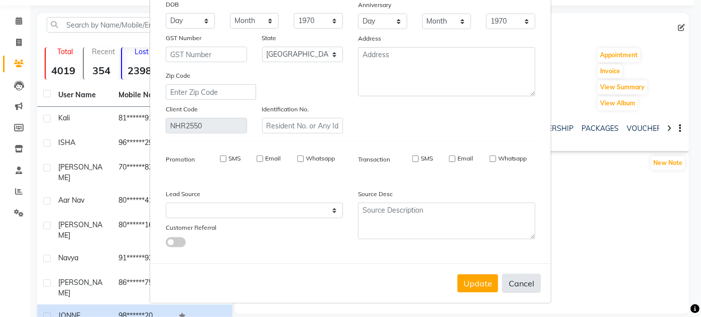
checkbox input "false"
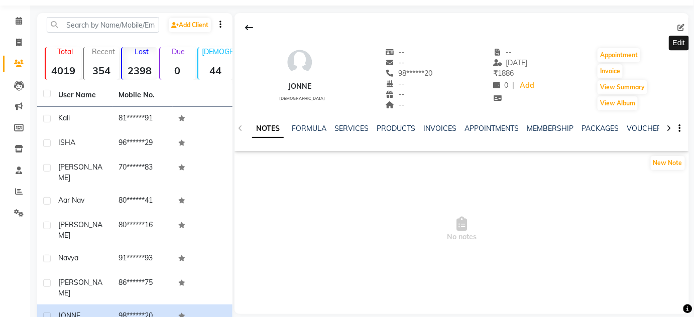
scroll to position [109, 0]
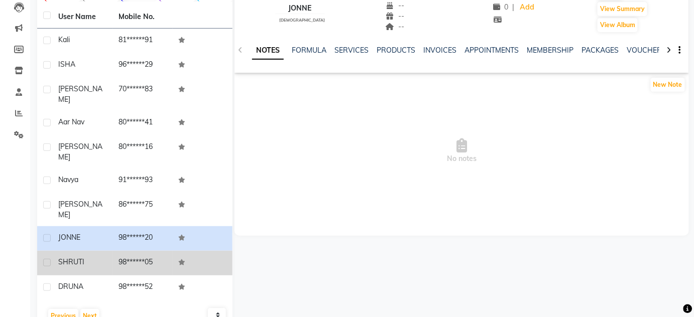
click at [136, 251] on td "98******05" at bounding box center [143, 263] width 60 height 25
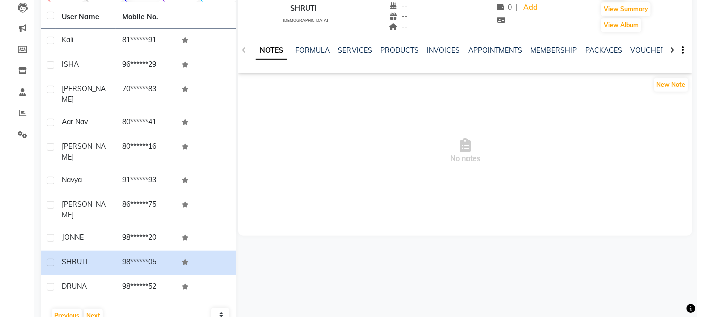
scroll to position [38, 0]
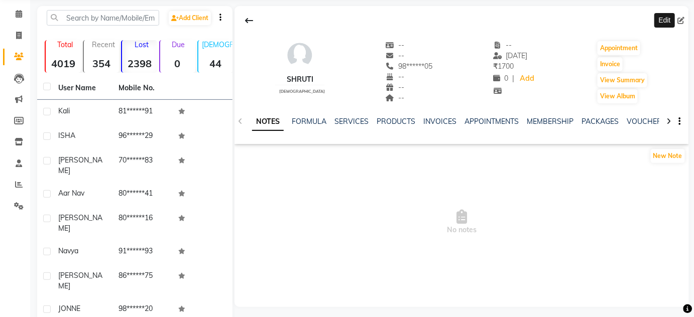
click at [683, 19] on icon at bounding box center [681, 20] width 7 height 7
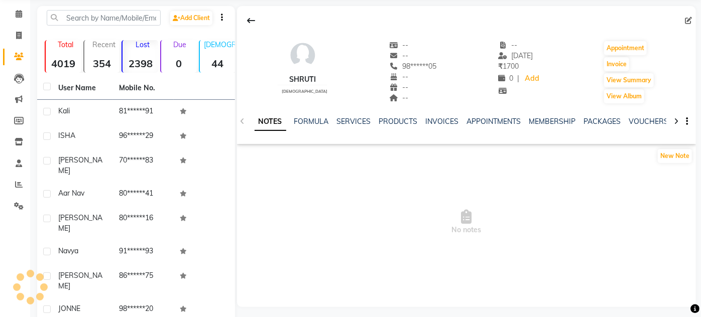
select select "21"
select select "[DEMOGRAPHIC_DATA]"
select select
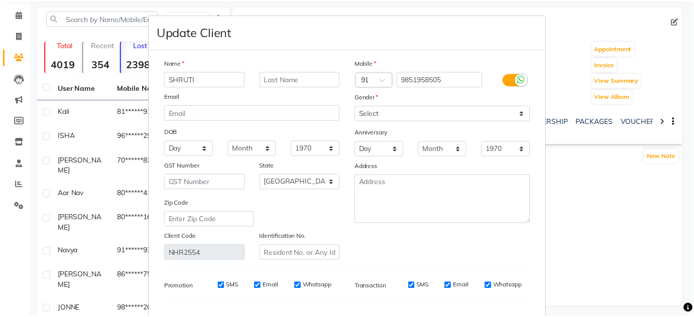
scroll to position [128, 0]
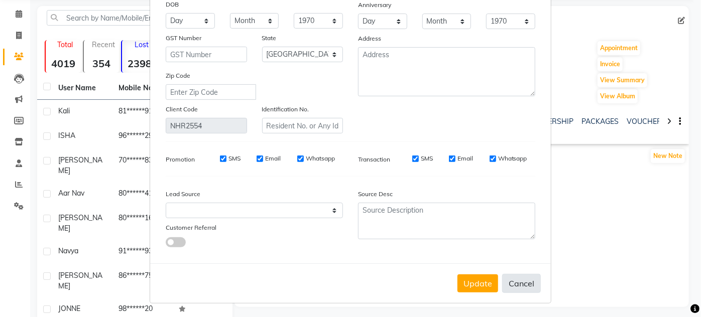
click at [511, 285] on button "Cancel" at bounding box center [521, 283] width 39 height 19
select select
select select "null"
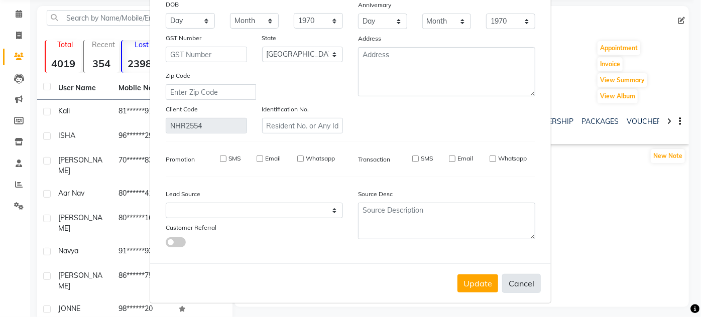
select select
checkbox input "false"
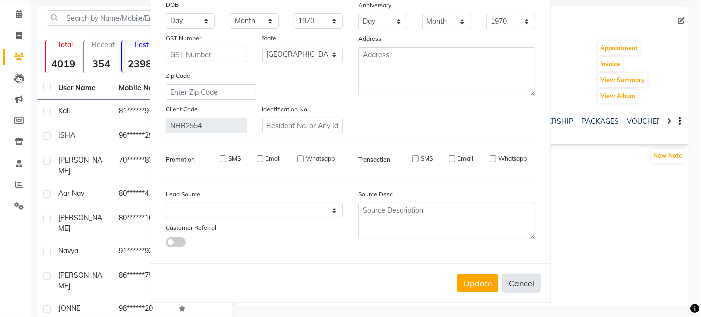
checkbox input "false"
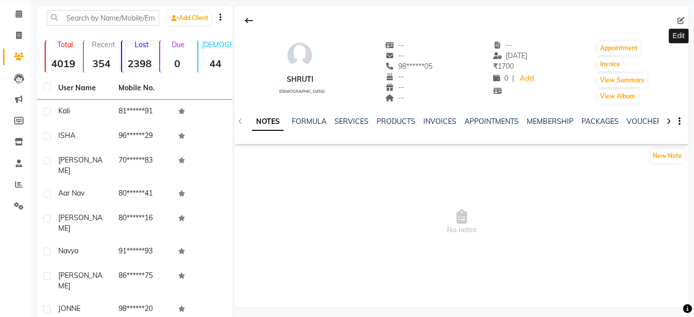
scroll to position [109, 0]
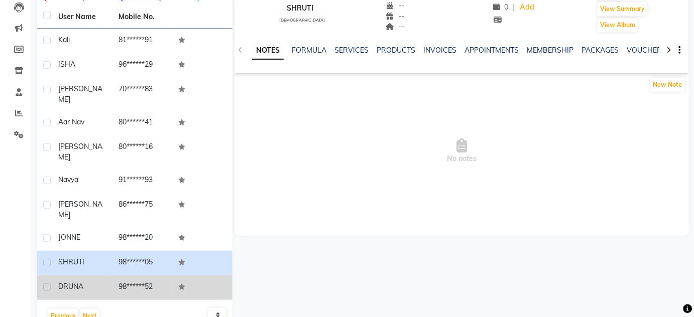
click at [108, 276] on td "DRUNA" at bounding box center [82, 288] width 60 height 25
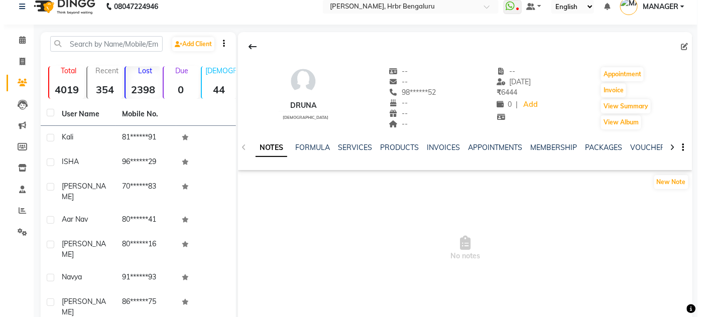
scroll to position [3, 0]
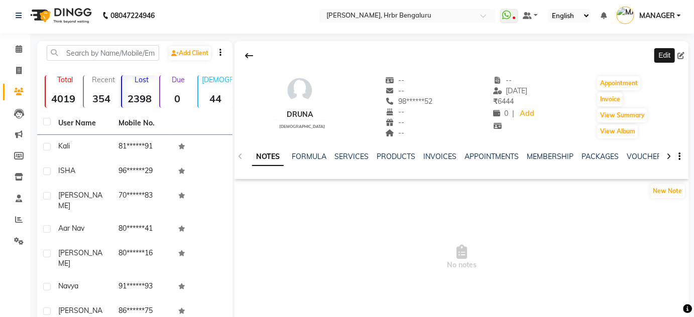
click at [680, 58] on icon at bounding box center [681, 55] width 7 height 7
select select "21"
select select "[DEMOGRAPHIC_DATA]"
select select
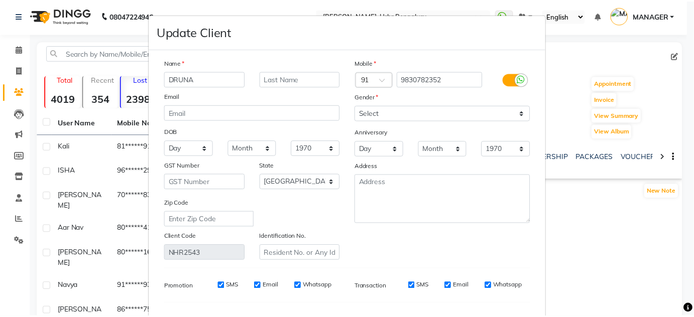
scroll to position [128, 0]
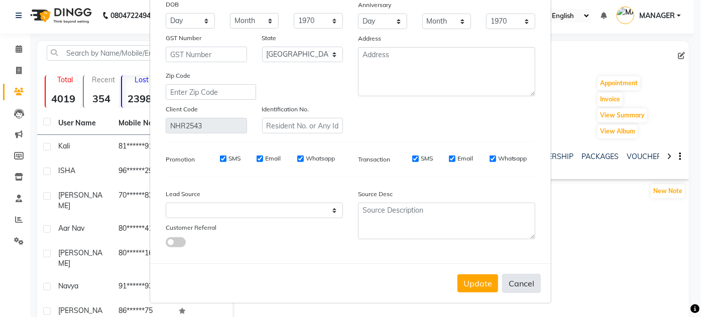
click at [517, 279] on button "Cancel" at bounding box center [521, 283] width 39 height 19
select select
select select "null"
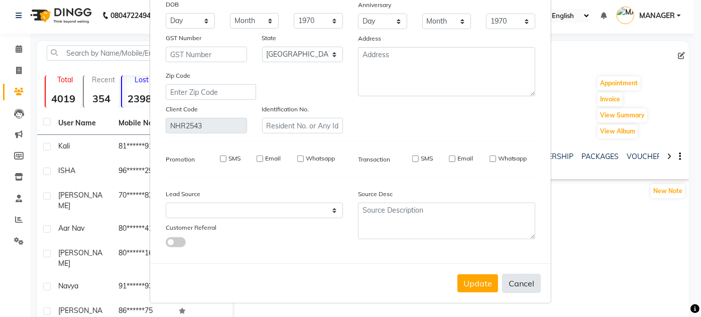
select select
checkbox input "false"
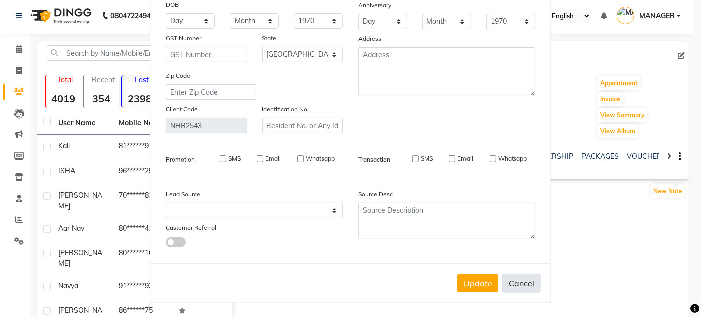
checkbox input "false"
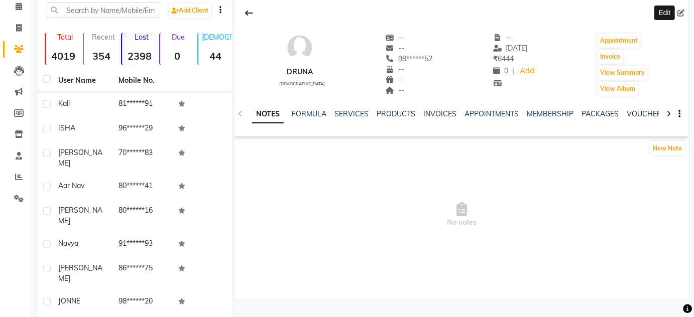
scroll to position [109, 0]
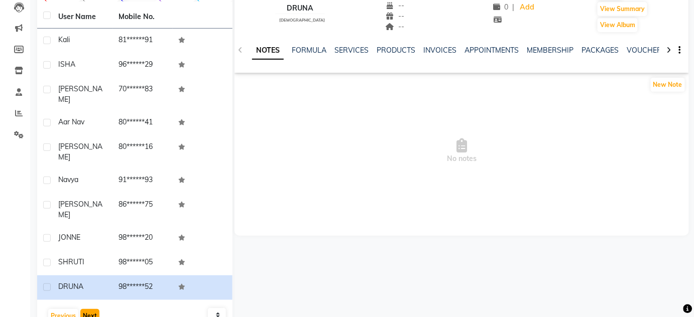
click at [87, 309] on button "Next" at bounding box center [89, 316] width 19 height 14
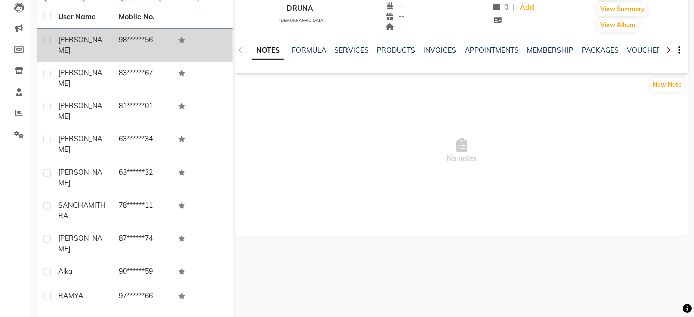
click at [99, 37] on div "[PERSON_NAME]" at bounding box center [82, 45] width 48 height 21
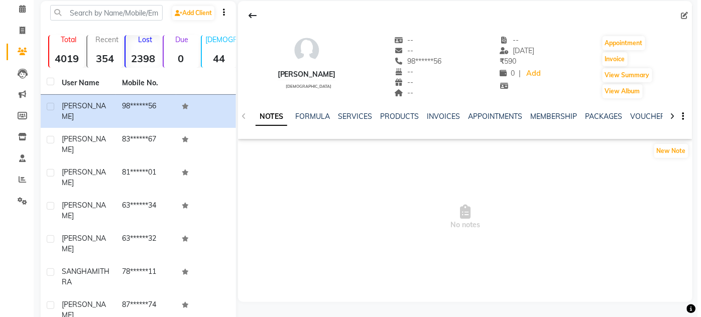
scroll to position [39, 0]
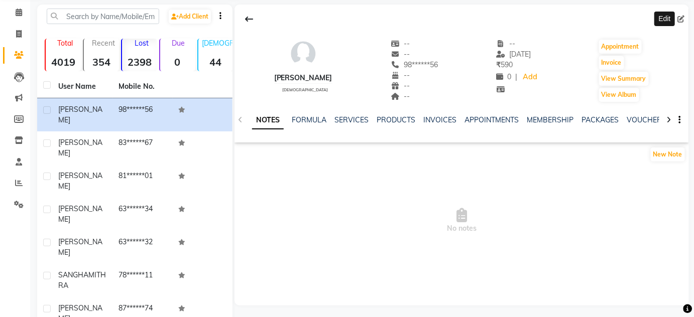
click at [684, 21] on icon at bounding box center [681, 19] width 7 height 7
select select "21"
select select "[DEMOGRAPHIC_DATA]"
select select
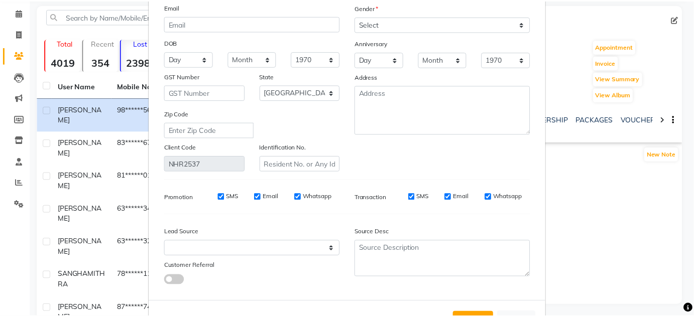
scroll to position [128, 0]
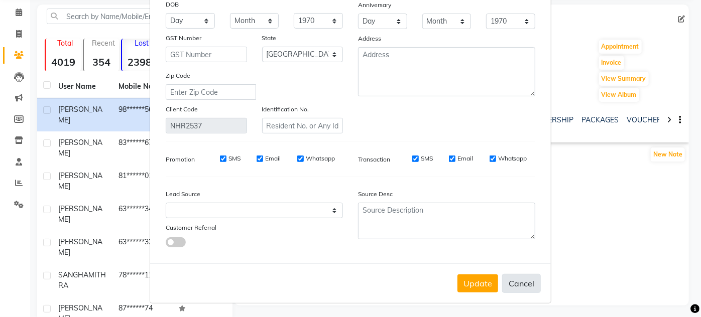
click at [511, 280] on button "Cancel" at bounding box center [521, 283] width 39 height 19
select select
select select "null"
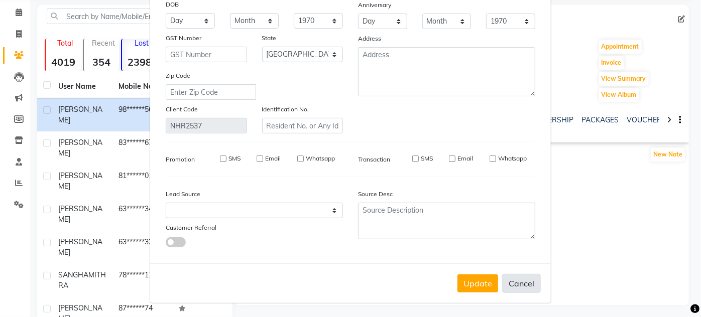
select select
checkbox input "false"
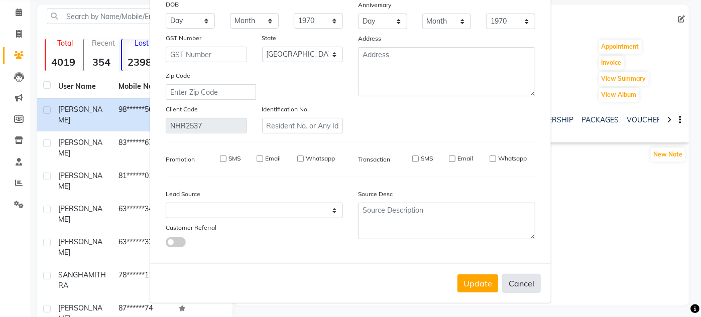
checkbox input "false"
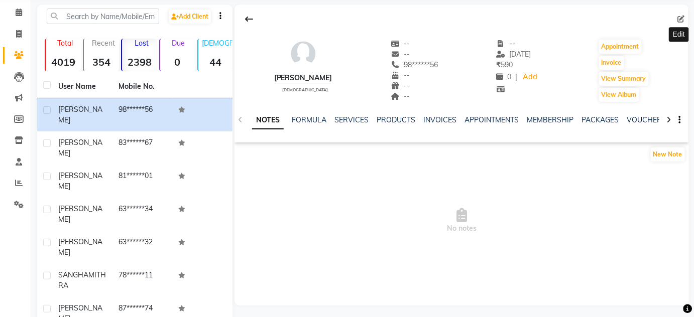
scroll to position [112, 0]
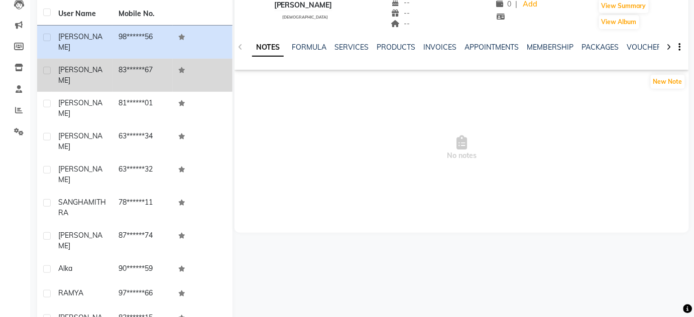
click at [99, 65] on div "[PERSON_NAME]" at bounding box center [82, 75] width 48 height 21
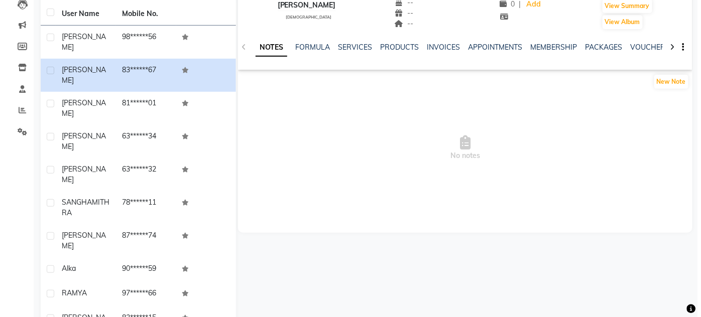
scroll to position [28, 0]
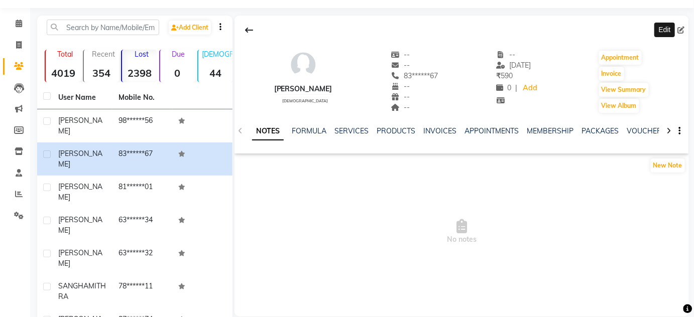
click at [681, 28] on icon at bounding box center [681, 30] width 7 height 7
select select "21"
select select "[DEMOGRAPHIC_DATA]"
select select
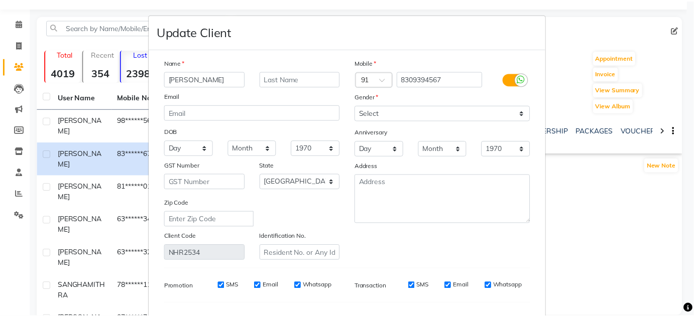
scroll to position [128, 0]
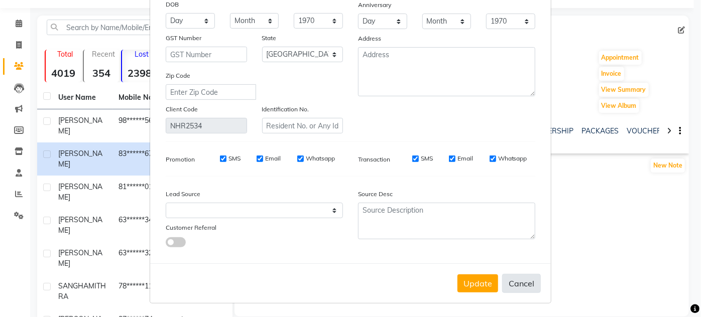
click at [517, 282] on button "Cancel" at bounding box center [521, 283] width 39 height 19
select select
select select "null"
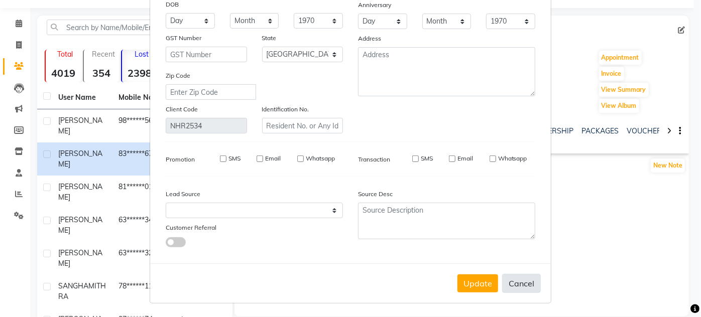
select select
checkbox input "false"
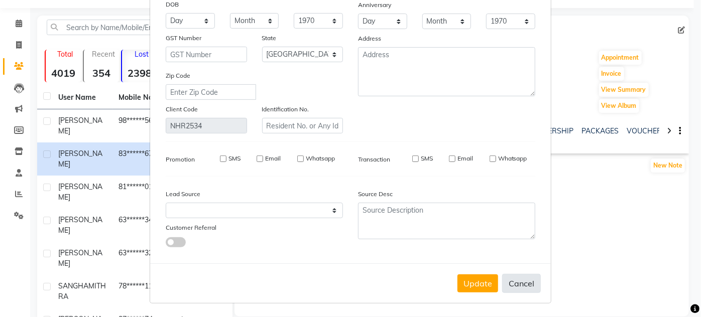
checkbox input "false"
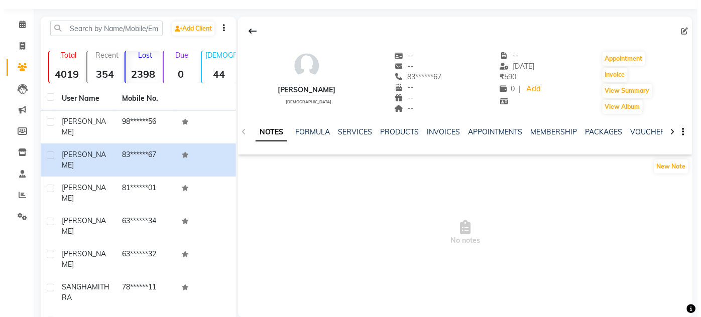
scroll to position [26, 0]
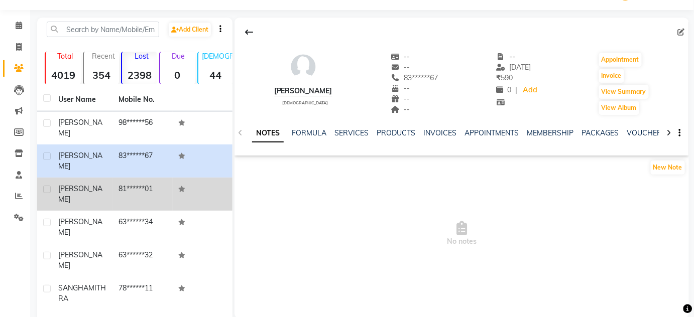
click at [100, 184] on div "[PERSON_NAME]" at bounding box center [82, 194] width 48 height 21
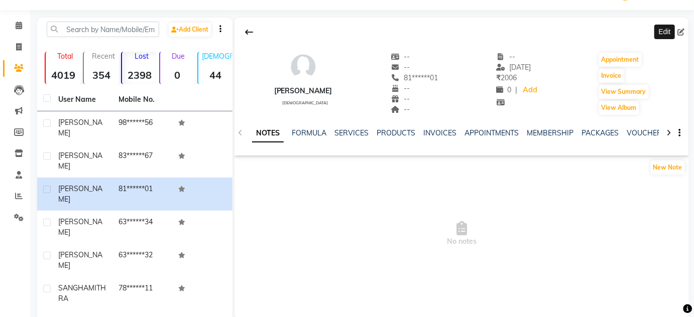
click at [684, 30] on icon at bounding box center [681, 32] width 7 height 7
select select "21"
select select "[DEMOGRAPHIC_DATA]"
select select
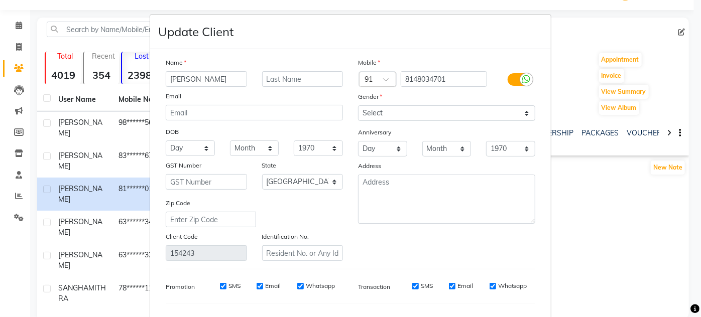
scroll to position [128, 0]
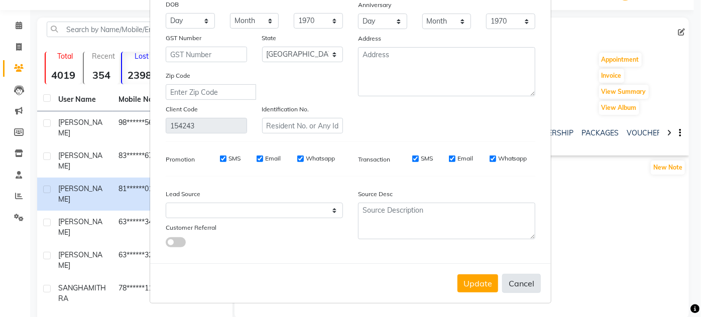
click at [512, 281] on button "Cancel" at bounding box center [521, 283] width 39 height 19
select select
select select "null"
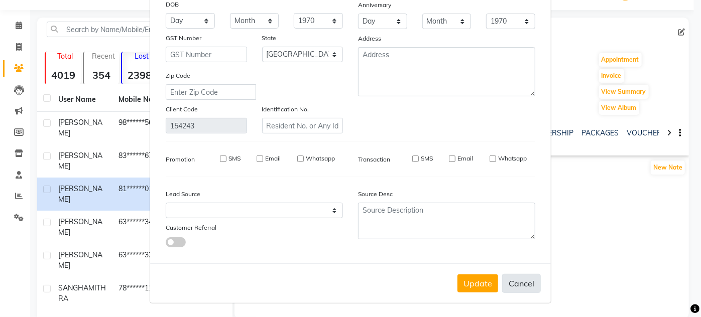
select select
checkbox input "false"
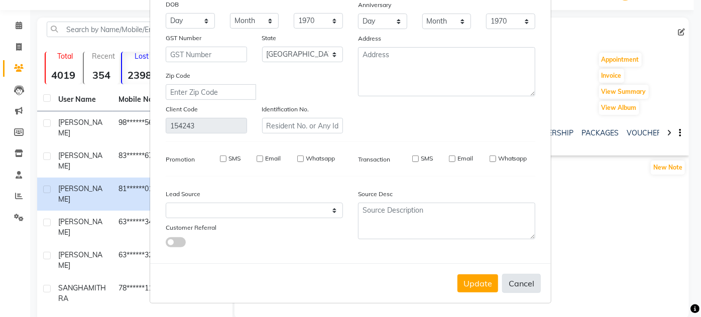
checkbox input "false"
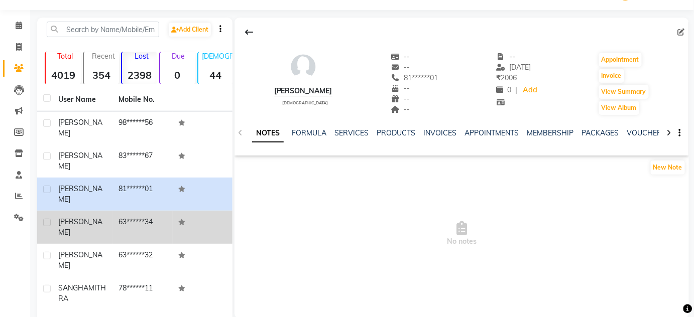
click at [93, 217] on div "[PERSON_NAME]" at bounding box center [82, 227] width 48 height 21
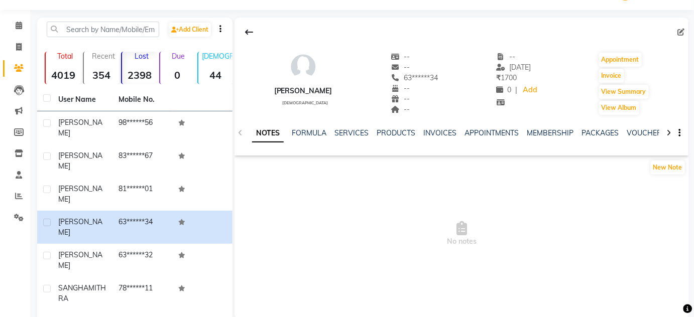
click at [676, 32] on div at bounding box center [462, 32] width 455 height 19
click at [680, 31] on icon at bounding box center [681, 32] width 7 height 7
select select "21"
select select "[DEMOGRAPHIC_DATA]"
select select
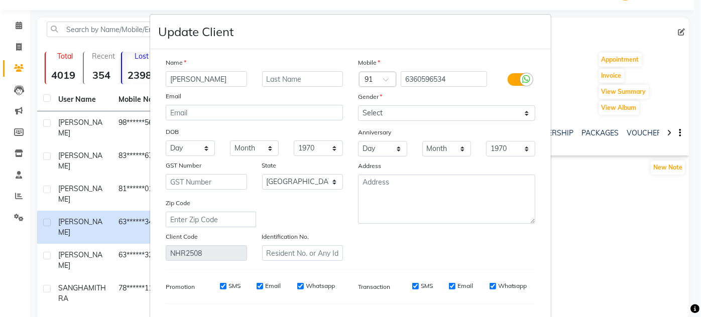
scroll to position [128, 0]
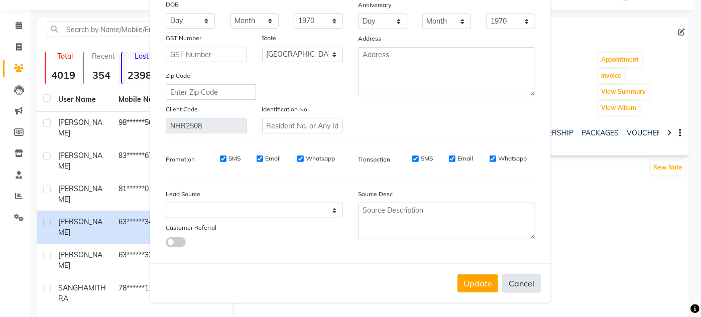
click at [509, 283] on button "Cancel" at bounding box center [521, 283] width 39 height 19
select select
select select "null"
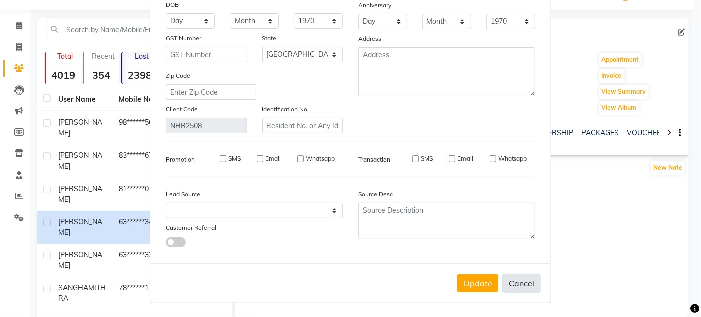
select select
checkbox input "false"
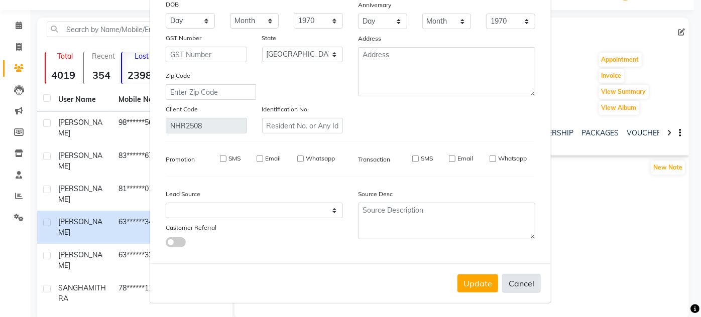
checkbox input "false"
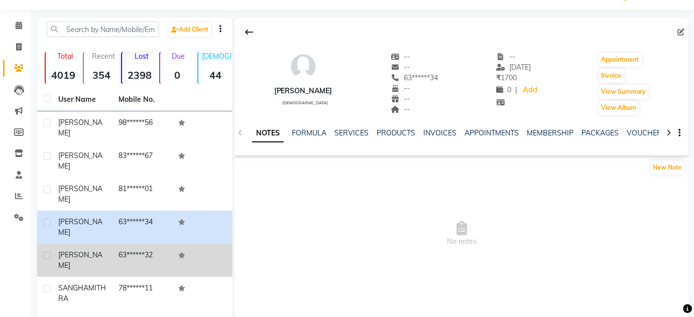
click at [59, 244] on td "[PERSON_NAME]" at bounding box center [82, 260] width 60 height 33
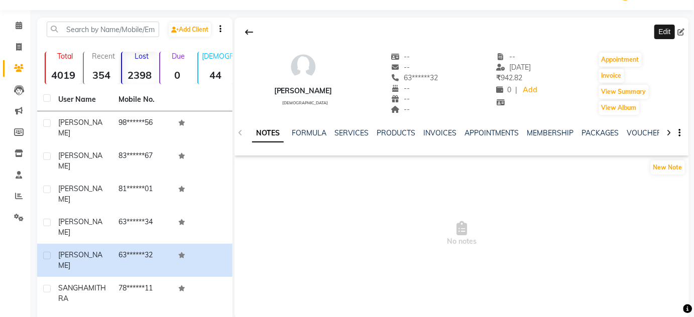
click at [680, 30] on icon at bounding box center [681, 32] width 7 height 7
select select "21"
select select "[DEMOGRAPHIC_DATA]"
select select
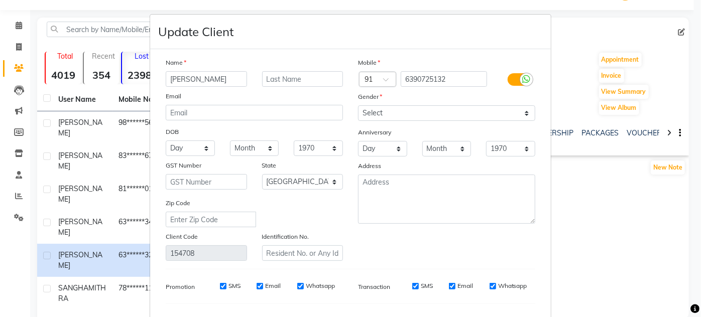
scroll to position [128, 0]
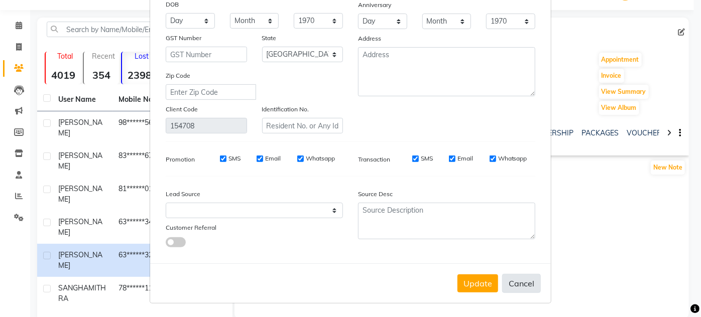
click at [521, 286] on button "Cancel" at bounding box center [521, 283] width 39 height 19
select select
select select "null"
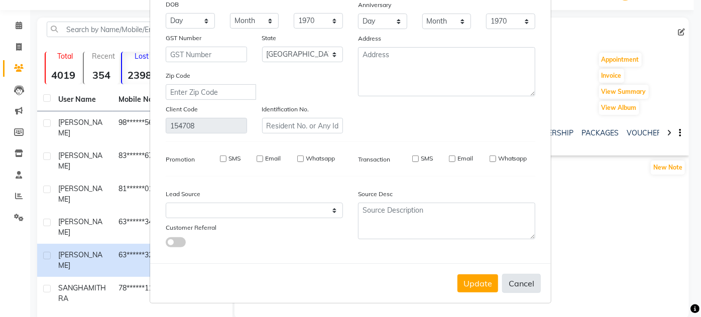
select select
checkbox input "false"
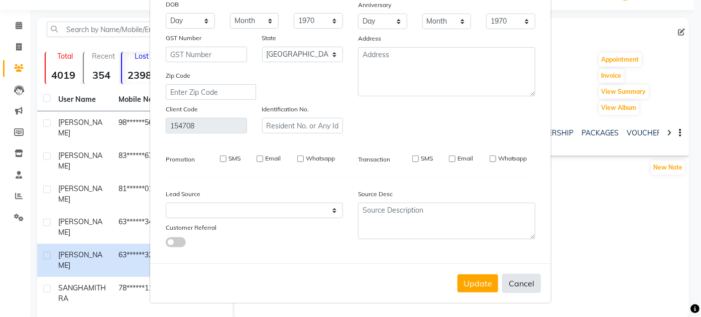
checkbox input "false"
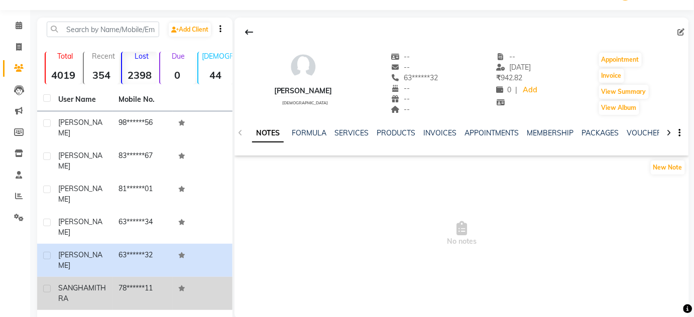
click at [184, 277] on td at bounding box center [203, 293] width 60 height 33
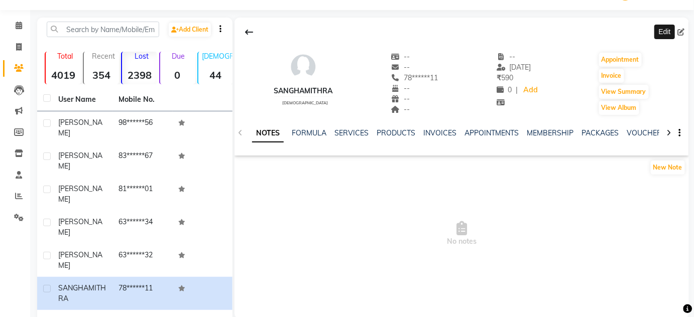
click at [680, 33] on icon at bounding box center [681, 32] width 7 height 7
select select "21"
select select "[DEMOGRAPHIC_DATA]"
select select
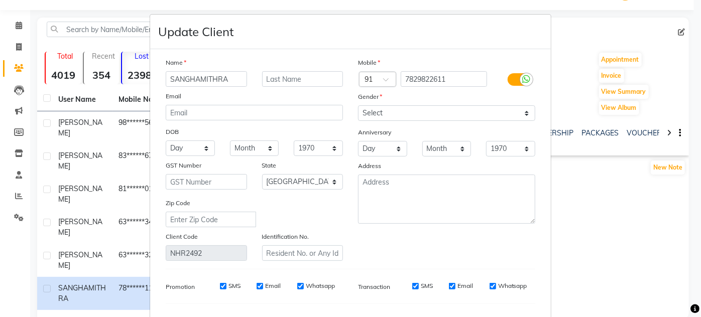
scroll to position [128, 0]
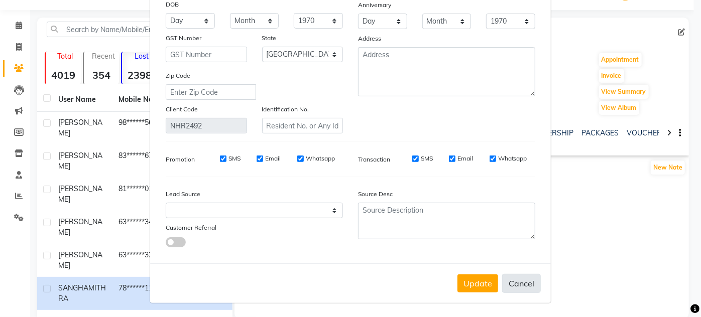
click at [517, 287] on button "Cancel" at bounding box center [521, 283] width 39 height 19
select select
select select "null"
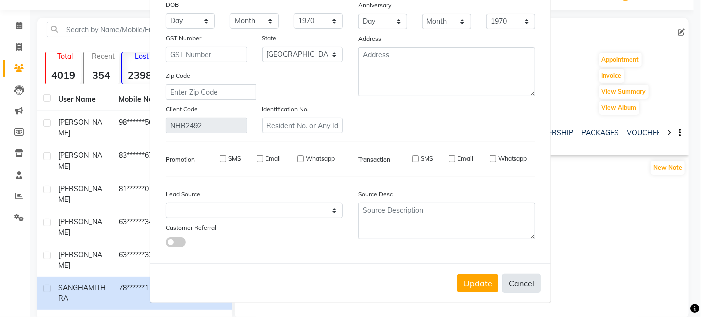
select select
checkbox input "false"
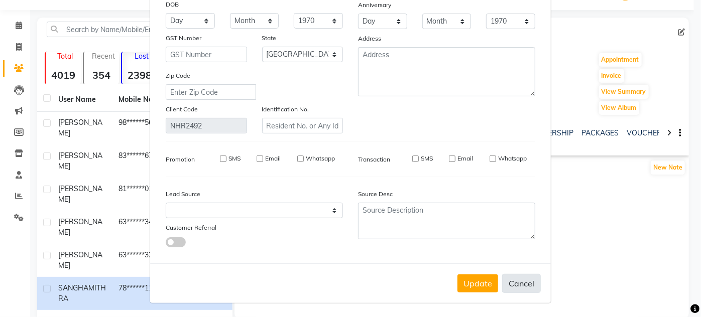
checkbox input "false"
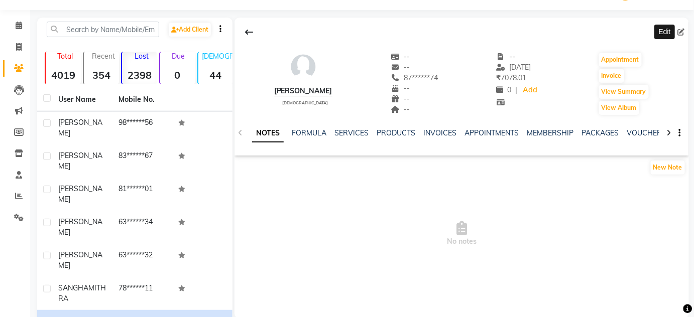
click at [680, 33] on icon at bounding box center [681, 32] width 7 height 7
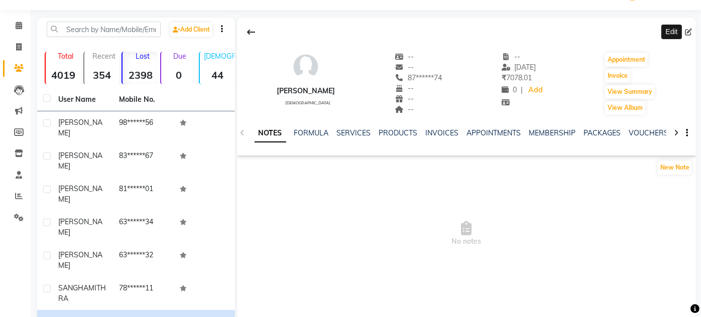
select select "21"
select select "[DEMOGRAPHIC_DATA]"
select select
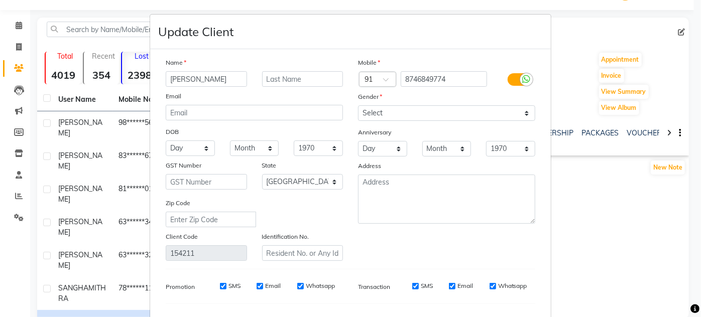
scroll to position [128, 0]
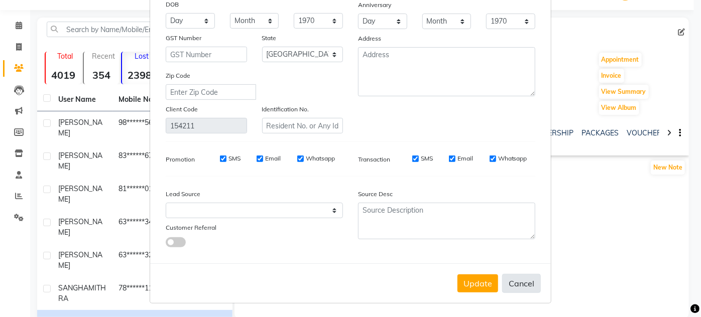
click at [527, 279] on button "Cancel" at bounding box center [521, 283] width 39 height 19
select select
select select "null"
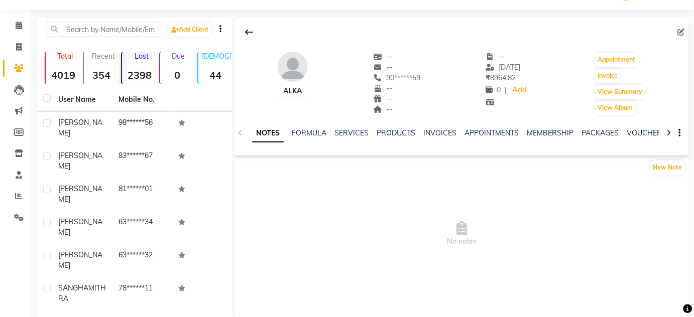
click at [680, 30] on icon at bounding box center [681, 32] width 7 height 7
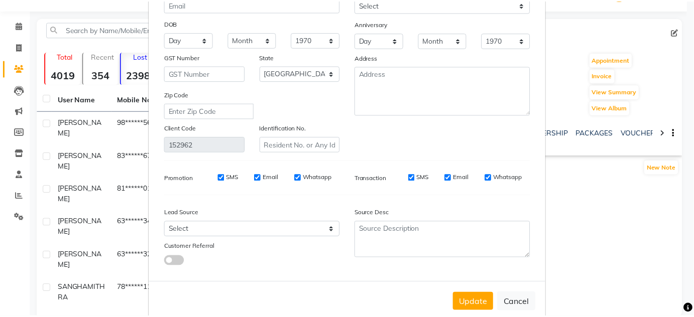
scroll to position [128, 0]
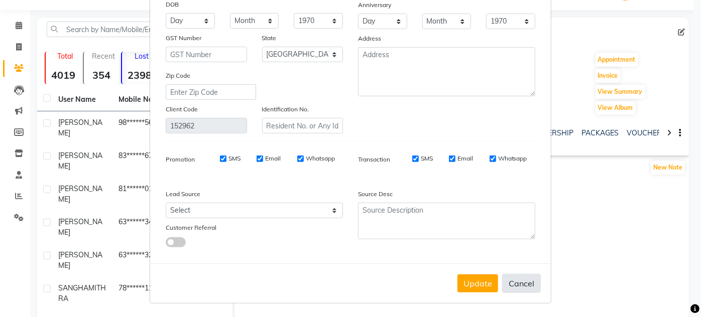
click at [514, 283] on button "Cancel" at bounding box center [521, 283] width 39 height 19
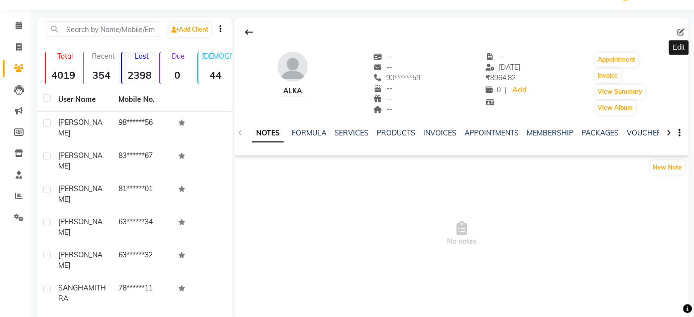
scroll to position [118, 0]
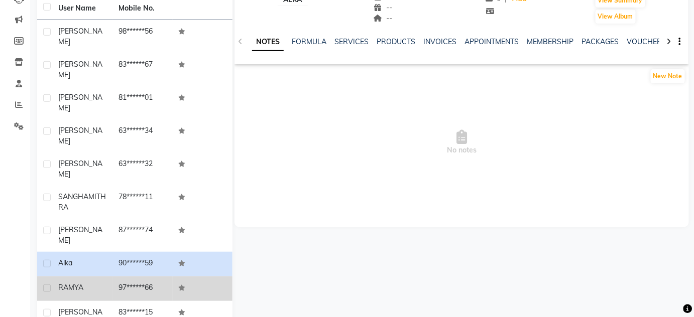
click at [129, 277] on td "97******66" at bounding box center [143, 289] width 60 height 25
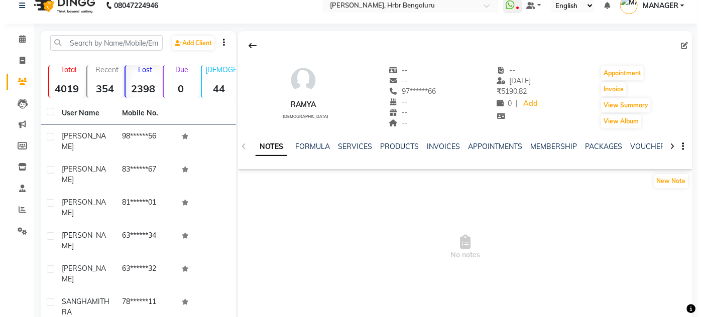
scroll to position [6, 0]
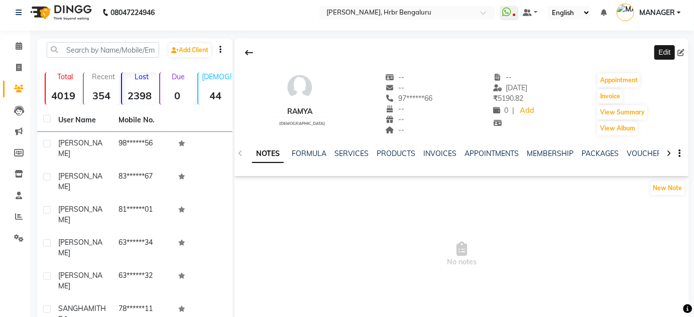
click at [679, 54] on icon at bounding box center [681, 52] width 7 height 7
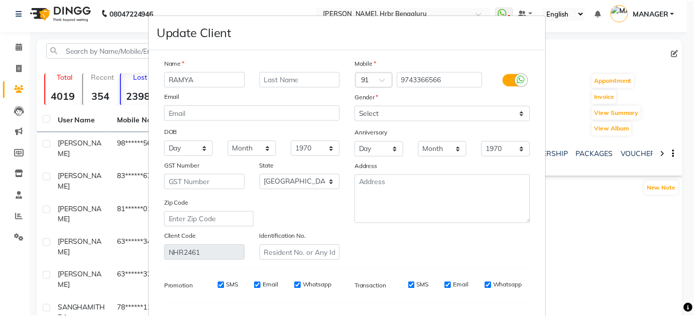
scroll to position [128, 0]
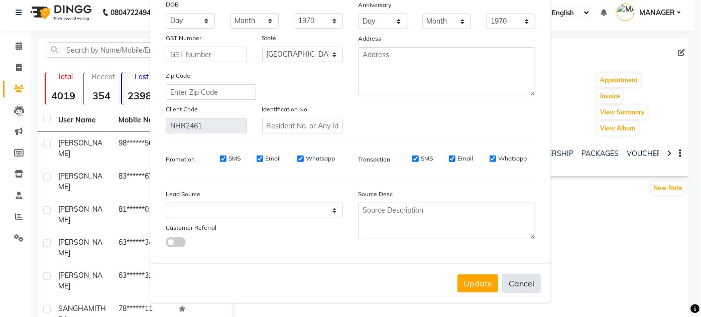
click at [523, 285] on button "Cancel" at bounding box center [521, 283] width 39 height 19
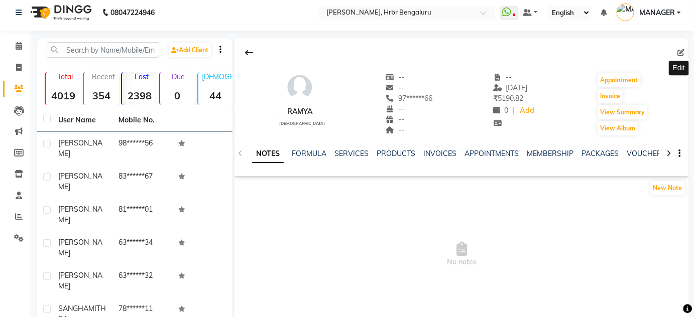
scroll to position [118, 0]
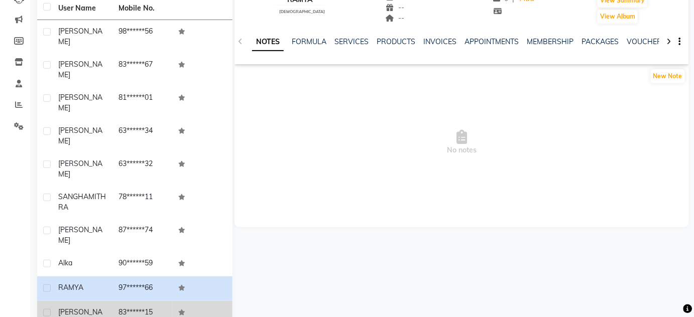
click at [146, 301] on td "83******15" at bounding box center [143, 317] width 60 height 33
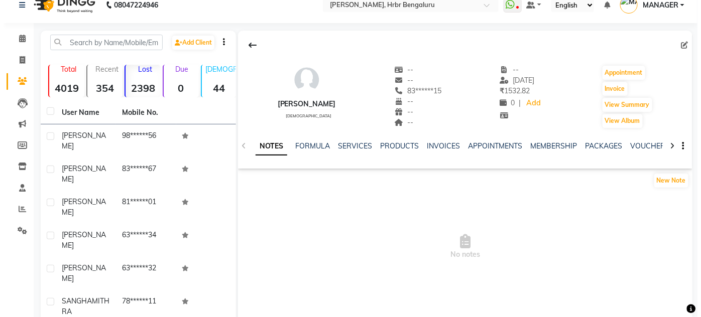
scroll to position [4, 0]
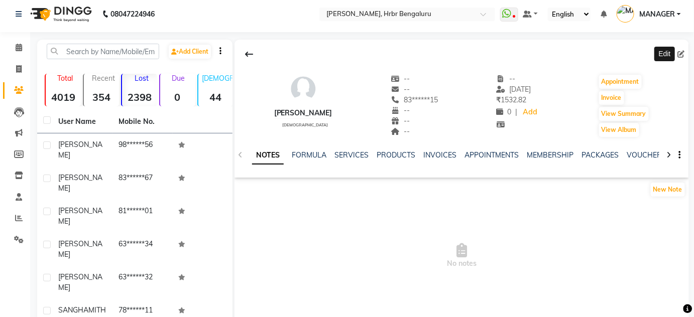
click at [680, 52] on icon at bounding box center [681, 54] width 7 height 7
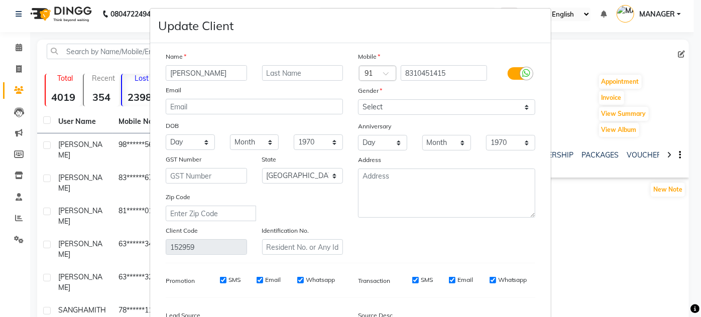
scroll to position [5, 0]
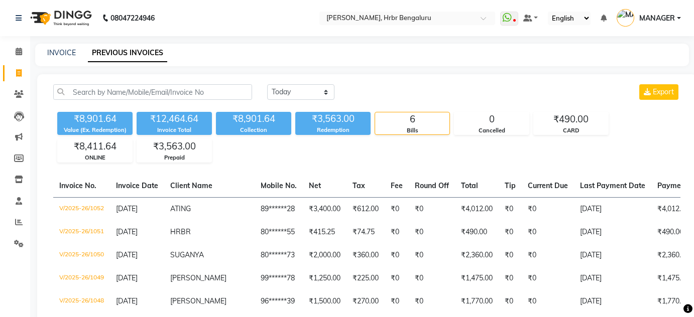
select select "[DATE]"
click at [18, 50] on icon at bounding box center [19, 52] width 7 height 8
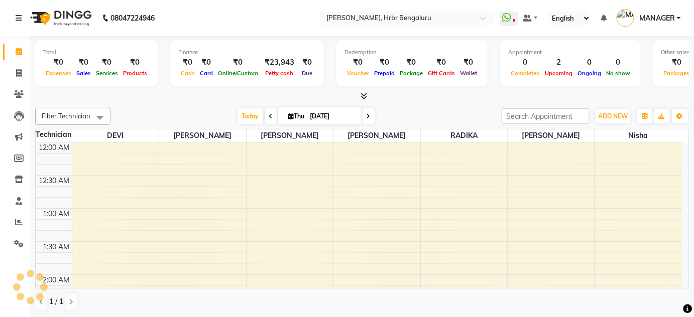
scroll to position [393, 0]
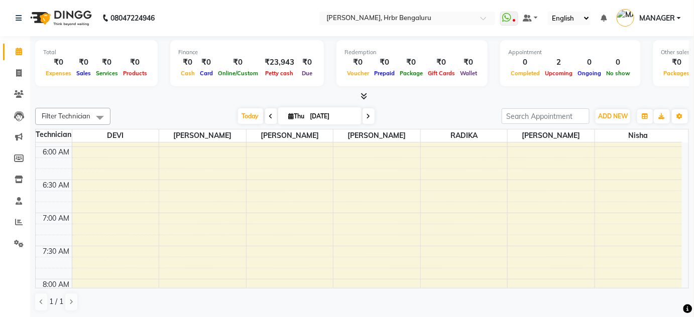
click at [369, 114] on icon at bounding box center [369, 117] width 4 height 6
type input "[DATE]"
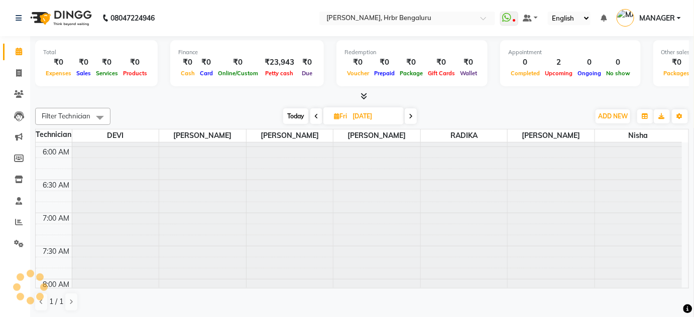
scroll to position [983, 0]
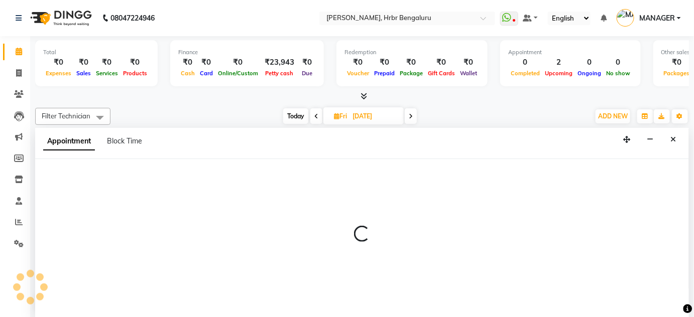
scroll to position [0, 0]
select select "84501"
select select "tentative"
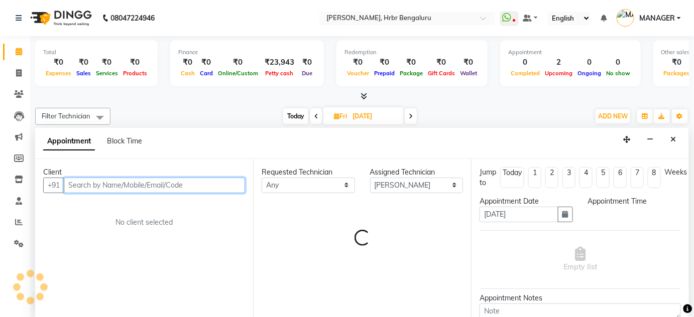
select select "1020"
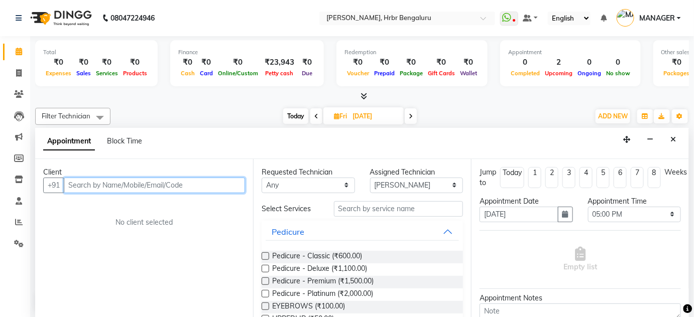
click at [94, 182] on input "text" at bounding box center [154, 186] width 181 height 16
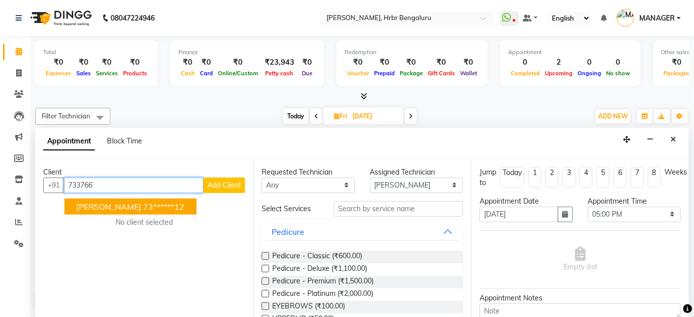
click at [112, 204] on span "[PERSON_NAME]" at bounding box center [108, 206] width 65 height 10
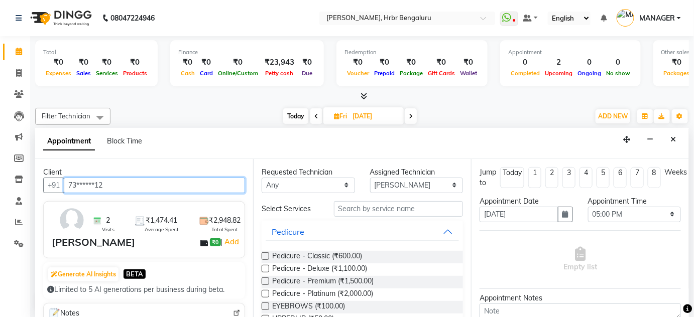
type input "73******12"
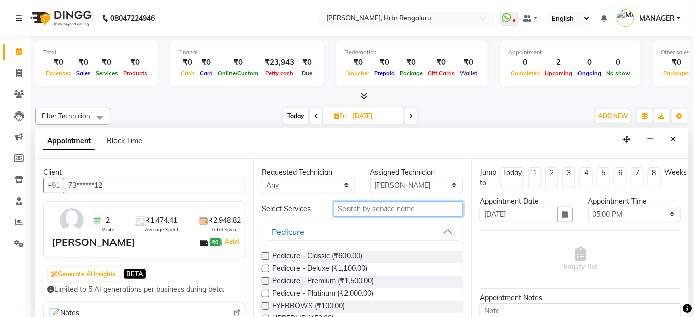
click at [348, 209] on input "text" at bounding box center [398, 209] width 129 height 16
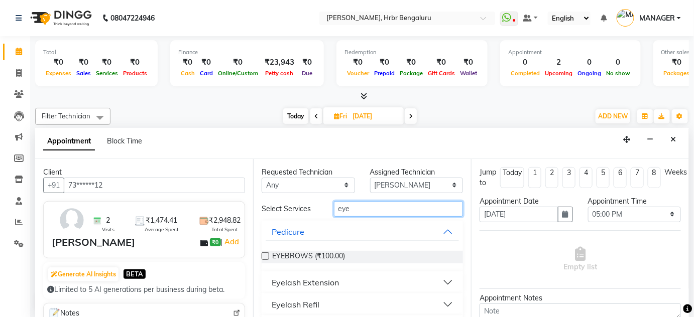
type input "eye"
click at [293, 278] on div "Eyelash Extension" at bounding box center [305, 283] width 67 height 12
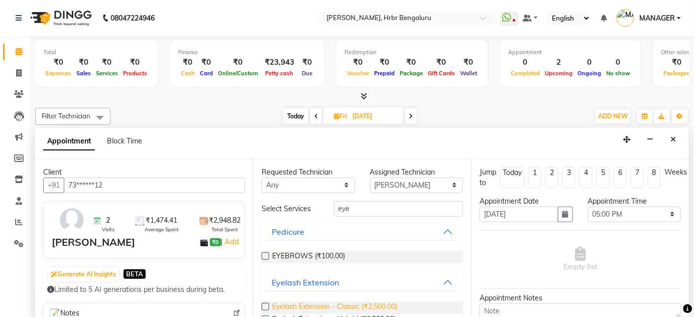
click at [340, 305] on span "Eyelash Extension - Classic (₹2,500.00)" at bounding box center [334, 308] width 125 height 13
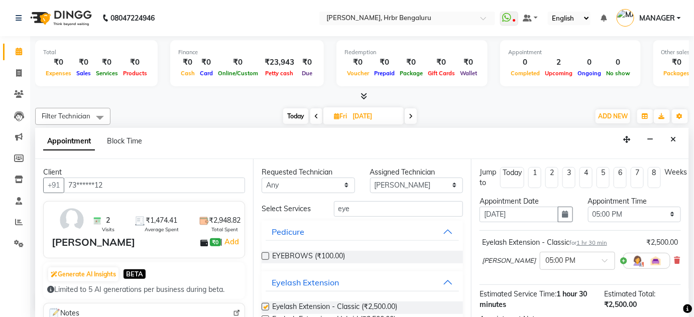
checkbox input "false"
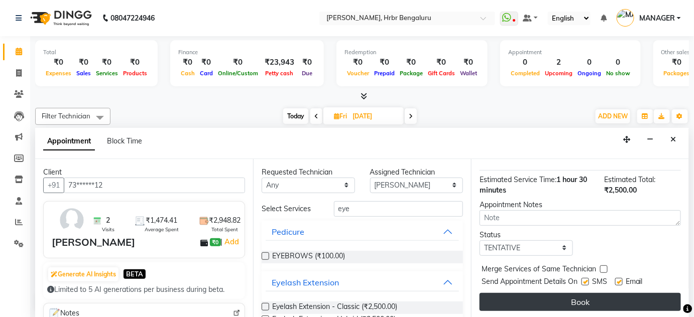
click at [627, 297] on button "Book" at bounding box center [580, 302] width 201 height 18
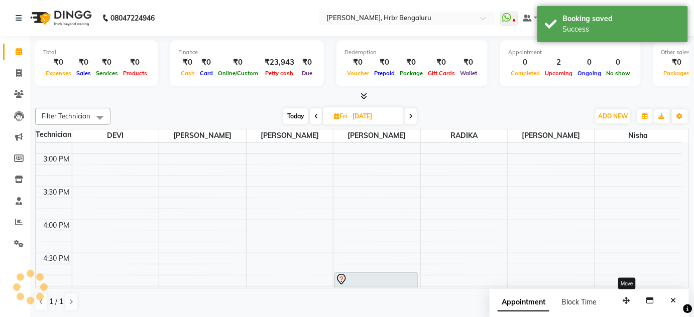
scroll to position [0, 0]
click at [674, 298] on icon "Close" at bounding box center [674, 300] width 6 height 7
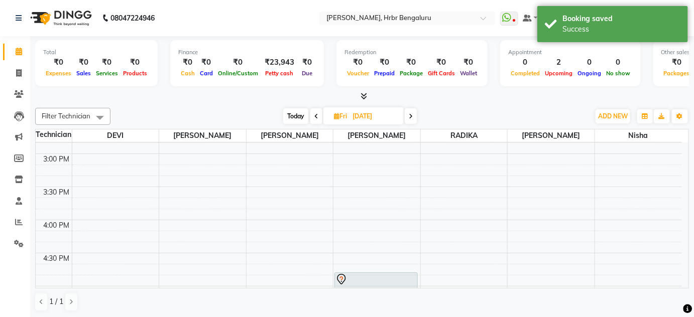
click at [284, 113] on span "Today" at bounding box center [295, 117] width 25 height 16
type input "[DATE]"
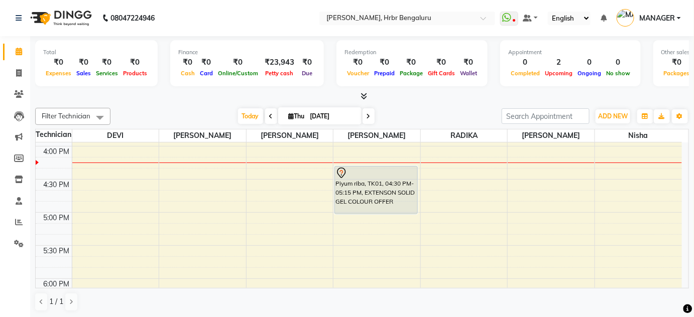
scroll to position [1074, 0]
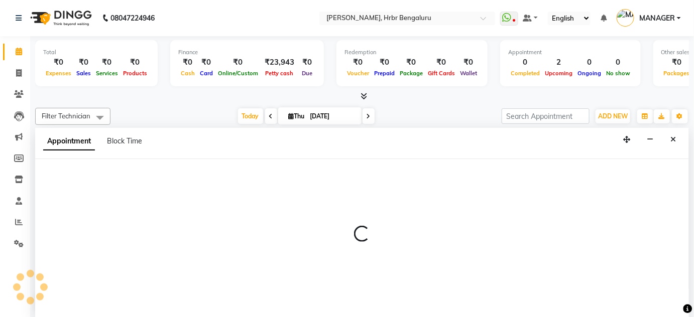
scroll to position [0, 0]
select select "87889"
select select "tentative"
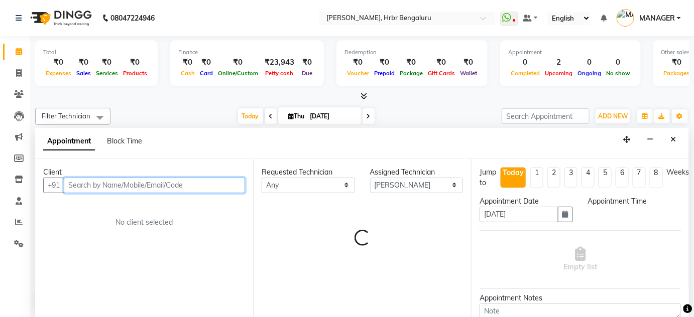
select select "1020"
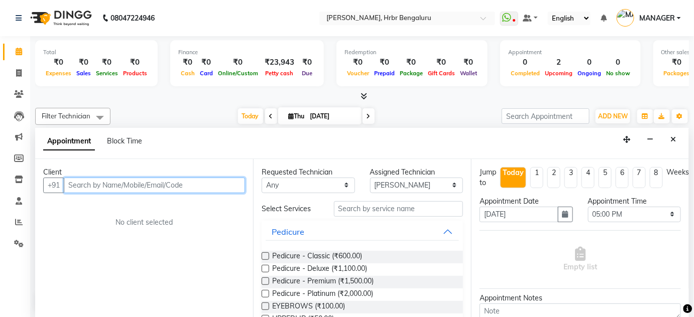
click at [131, 183] on input "text" at bounding box center [154, 186] width 181 height 16
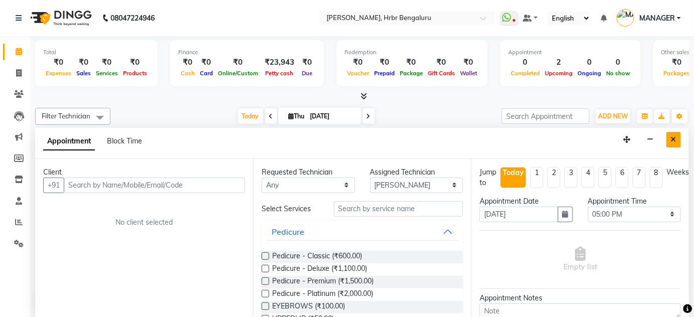
click at [672, 134] on button "Close" at bounding box center [674, 140] width 15 height 16
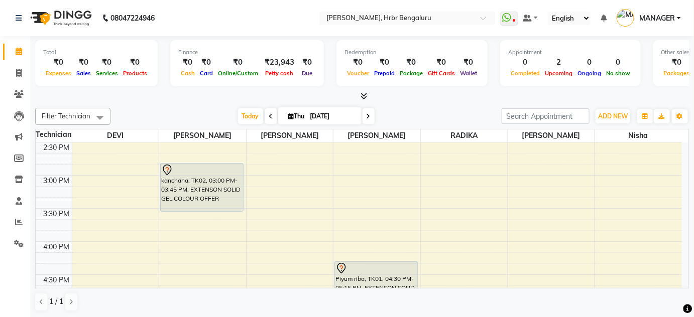
scroll to position [953, 0]
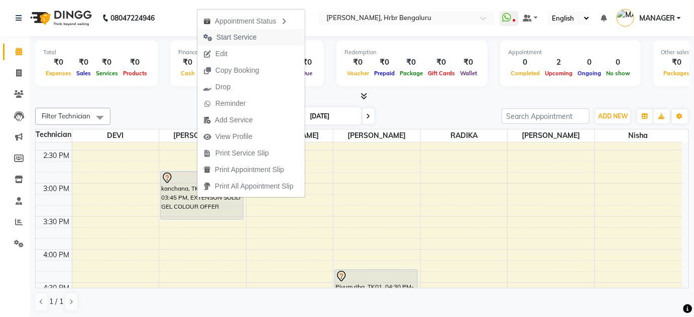
click at [244, 38] on span "Start Service" at bounding box center [237, 37] width 40 height 11
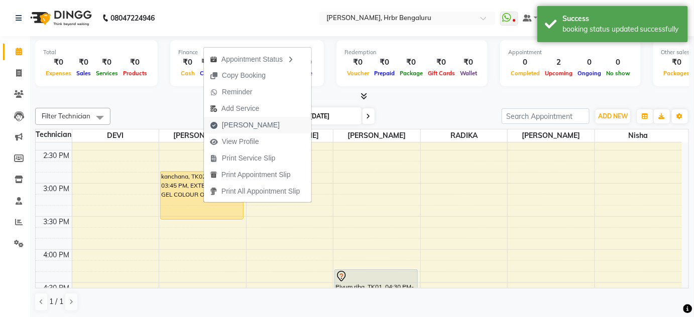
click at [253, 126] on span "Mark Done" at bounding box center [251, 125] width 58 height 11
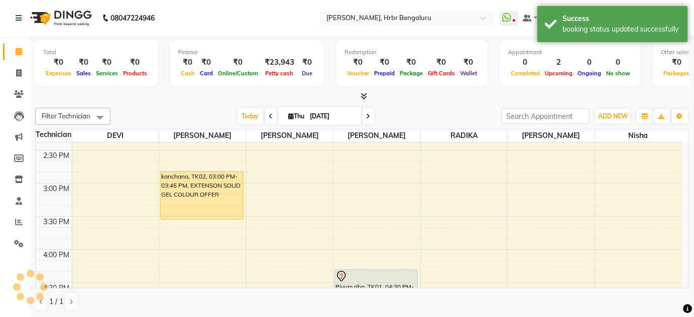
select select "3771"
select select "service"
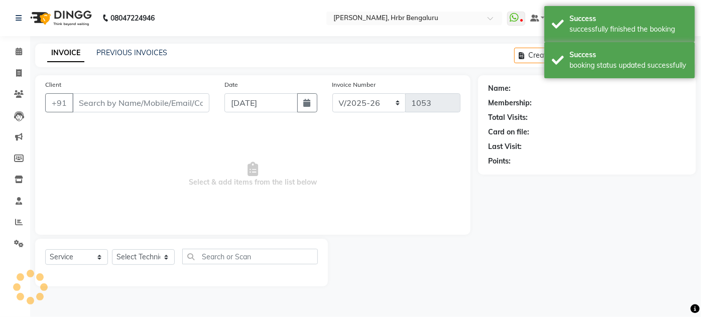
type input "89******99"
select select "77431"
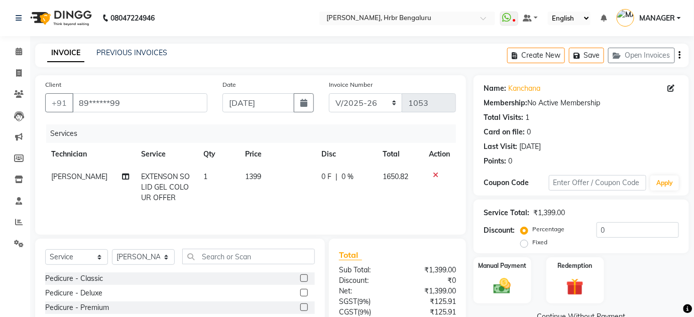
click at [57, 175] on span "[PERSON_NAME]" at bounding box center [79, 176] width 56 height 9
select select "77431"
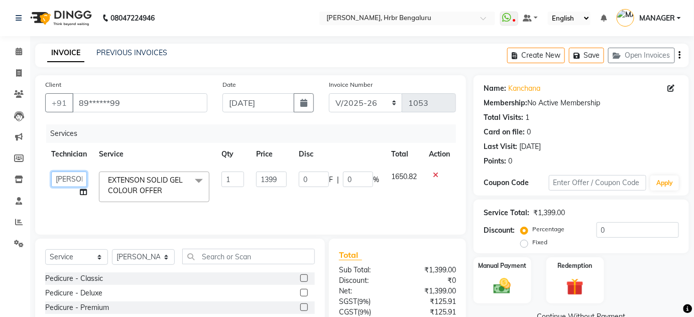
click at [57, 175] on select "DEVI HIMANSHU jyothi KEVIN MANAGER nisha RADIKA RITESH" at bounding box center [69, 180] width 36 height 16
select select "82748"
click at [157, 185] on span "EXTENSON SOLID GEL COLOUR OFFER x" at bounding box center [149, 186] width 88 height 22
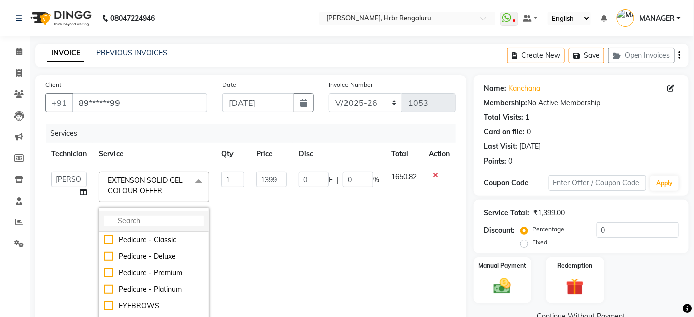
click at [139, 226] on input "multiselect-search" at bounding box center [153, 221] width 99 height 11
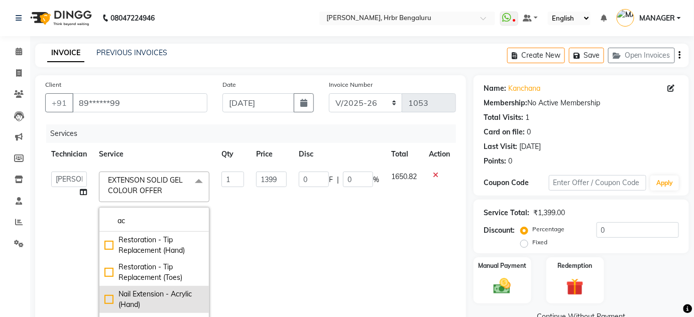
type input "ac"
click at [174, 290] on div "Nail Extension - Acrylic (Hand)" at bounding box center [153, 299] width 99 height 21
checkbox input "true"
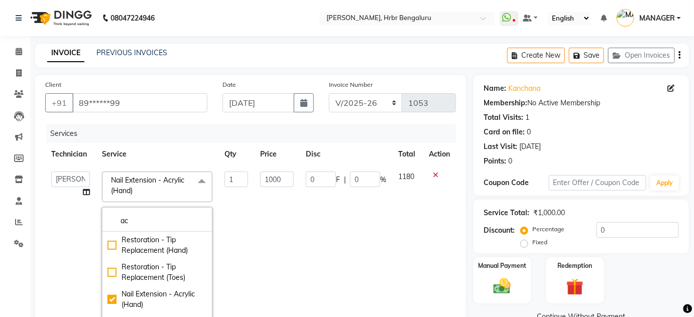
click at [280, 258] on td "1000" at bounding box center [277, 252] width 46 height 172
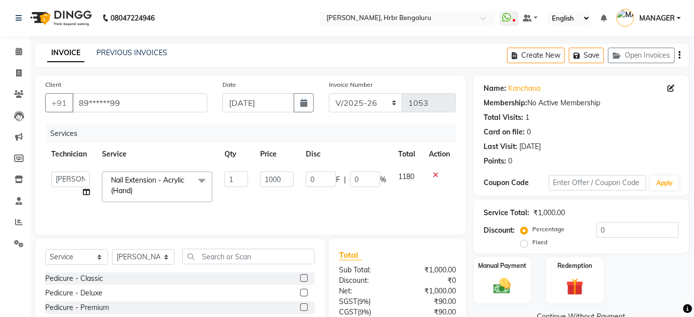
scroll to position [84, 0]
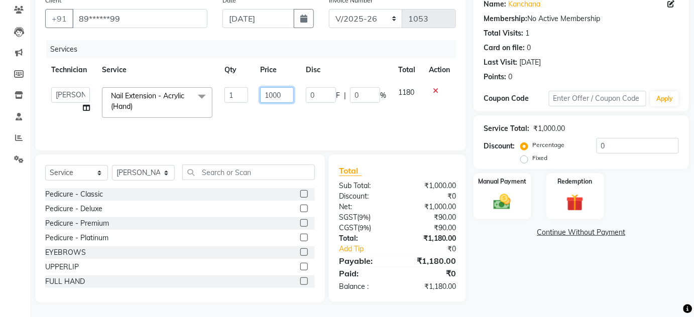
click at [288, 94] on input "1000" at bounding box center [277, 95] width 34 height 16
type input "1"
type input "500"
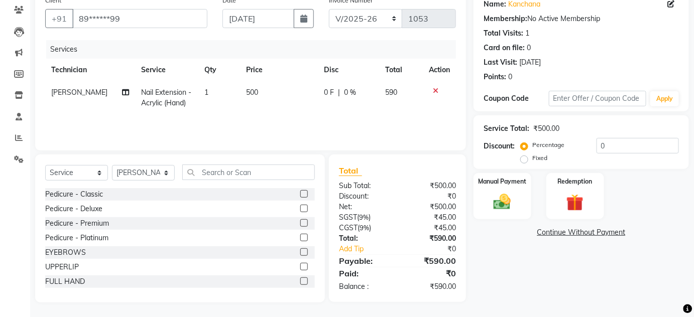
click at [274, 119] on div "Services Technician Service Qty Price Disc Total Action HIMANSHU Nail Extension…" at bounding box center [250, 90] width 411 height 100
click at [222, 175] on input "text" at bounding box center [248, 173] width 133 height 16
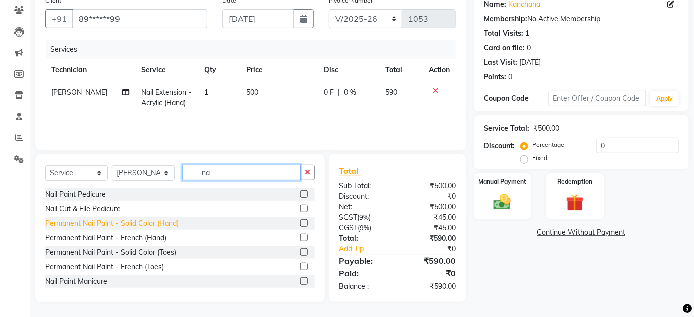
type input "na"
click at [121, 228] on div "Permanent Nail Paint - Solid Color (Hand)" at bounding box center [112, 224] width 134 height 11
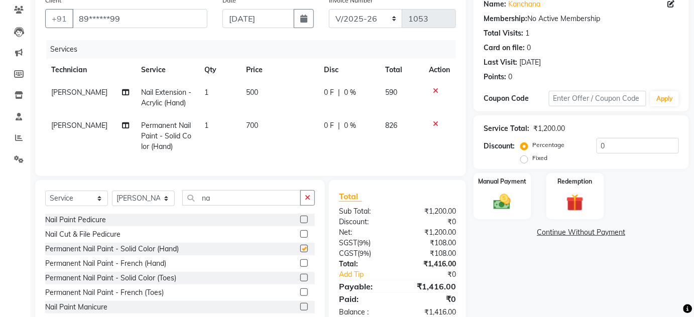
checkbox input "false"
click at [265, 140] on td "700" at bounding box center [278, 137] width 77 height 44
select select "77431"
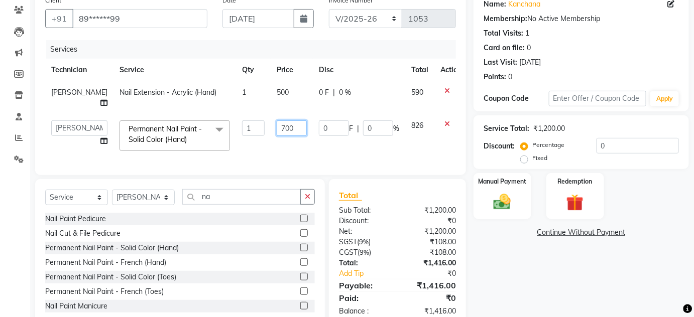
click at [280, 127] on input "700" at bounding box center [292, 129] width 30 height 16
type input "7"
type input "350"
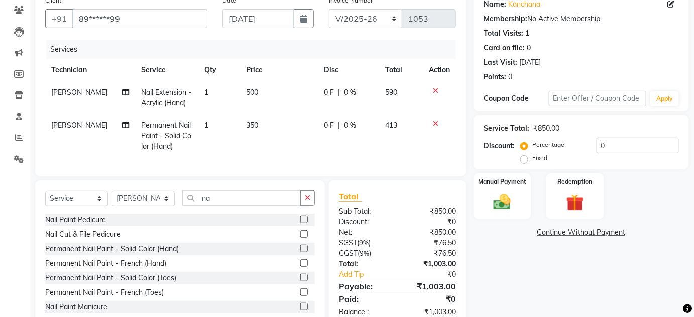
click at [264, 159] on div "Services Technician Service Qty Price Disc Total Action HIMANSHU Nail Extension…" at bounding box center [250, 103] width 411 height 126
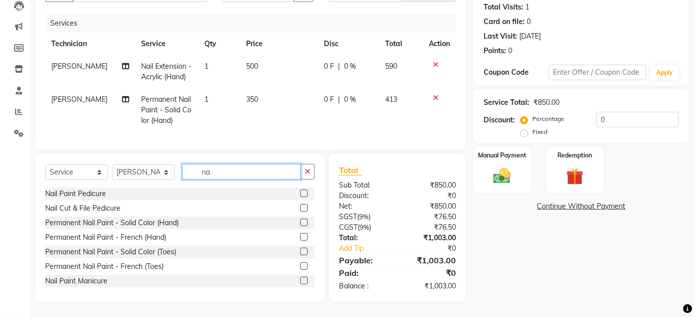
click at [227, 171] on input "na" at bounding box center [241, 172] width 119 height 16
type input "n"
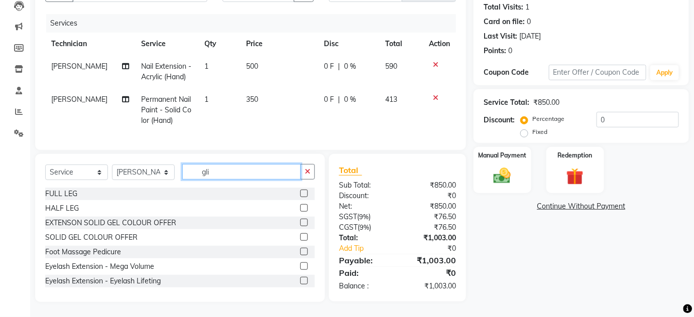
scroll to position [117, 0]
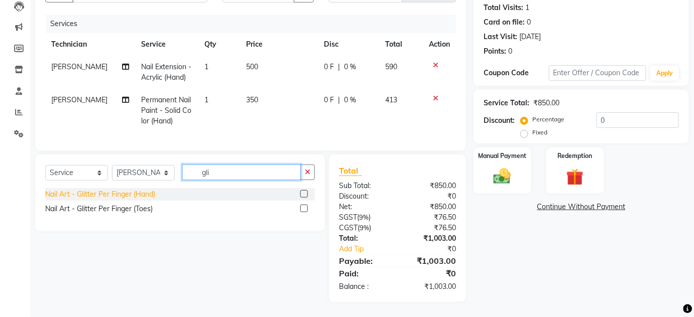
type input "gli"
click at [112, 194] on div "Nail Art - Glitter Per Finger (Hand)" at bounding box center [100, 194] width 110 height 11
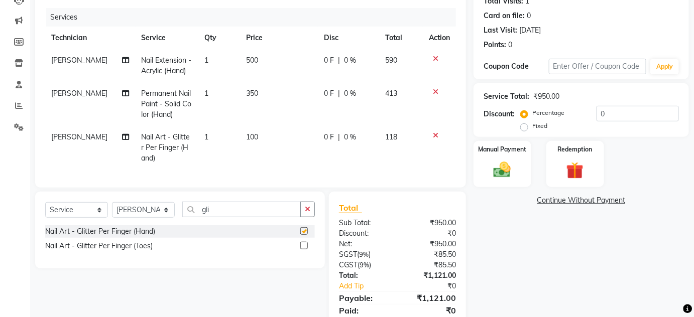
checkbox input "false"
click at [272, 145] on td "100" at bounding box center [278, 148] width 77 height 44
select select "77431"
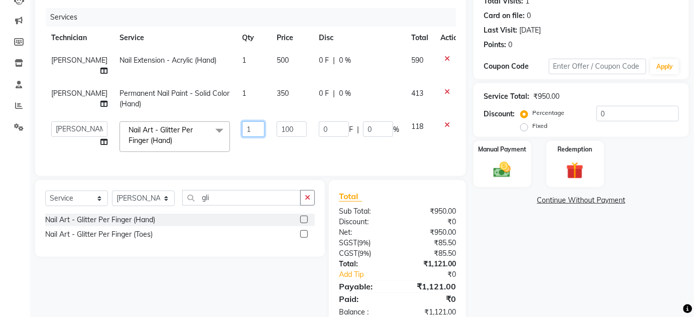
click at [242, 127] on input "1" at bounding box center [253, 130] width 23 height 16
type input "5"
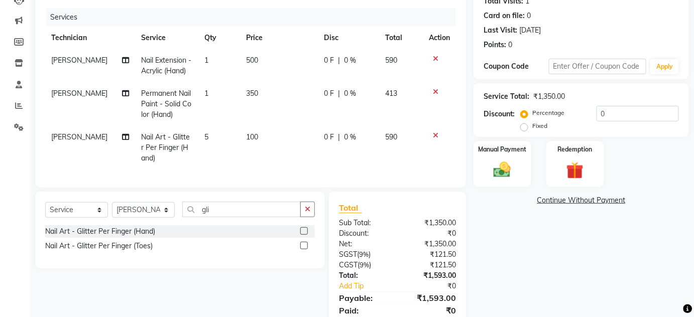
click at [245, 150] on tr "KEVIN Nail Art - Glitter Per Finger (Hand) 5 100 0 F | 0 % 590" at bounding box center [250, 148] width 411 height 44
click at [223, 213] on input "gli" at bounding box center [241, 210] width 119 height 16
type input "g"
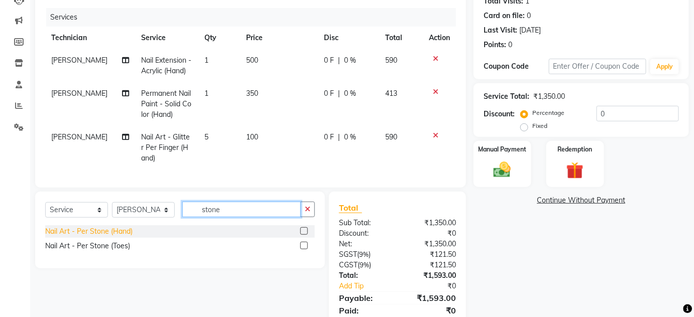
type input "stone"
click at [61, 237] on div "Nail Art - Per Stone (Hand)" at bounding box center [88, 232] width 87 height 11
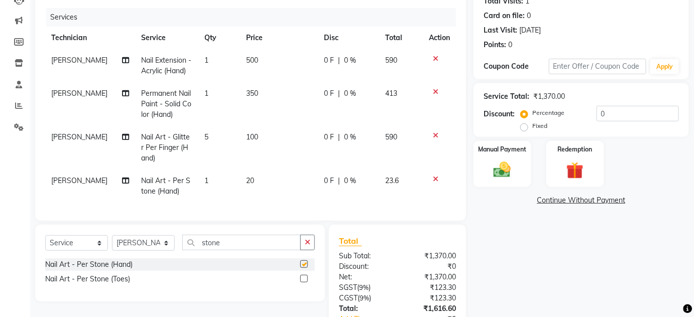
checkbox input "false"
click at [240, 197] on td "20" at bounding box center [278, 186] width 77 height 33
select select "77431"
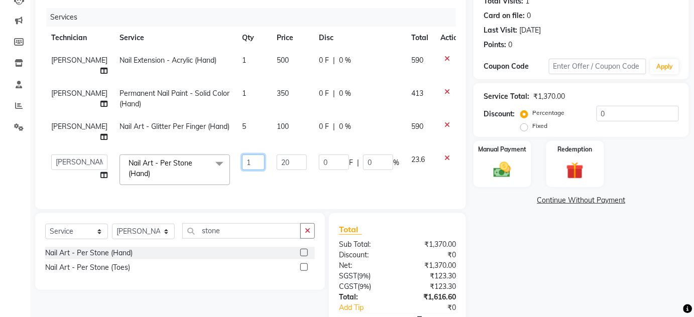
click at [242, 162] on input "1" at bounding box center [253, 163] width 23 height 16
type input "5"
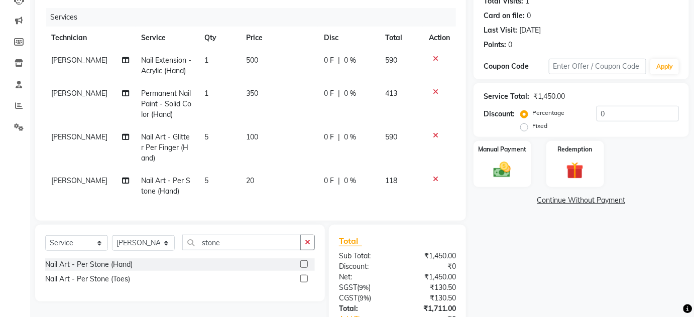
click at [237, 171] on tr "KEVIN Nail Art - Per Stone (Hand) 5 20 0 F | 0 % 118" at bounding box center [250, 186] width 411 height 33
click at [221, 183] on td "5" at bounding box center [219, 186] width 42 height 33
select select "77431"
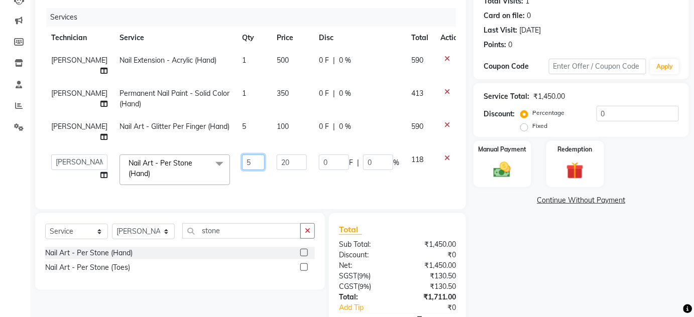
click at [242, 162] on input "5" at bounding box center [253, 163] width 23 height 16
type input "4"
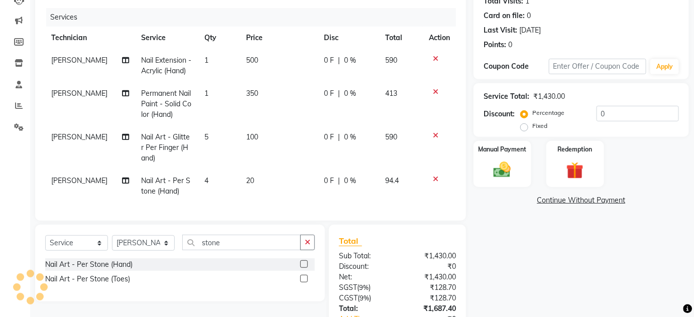
click at [238, 176] on tr "KEVIN Nail Art - Per Stone (Hand) 4 20 0 F | 0 % 94.4" at bounding box center [250, 186] width 411 height 33
click at [180, 178] on span "Nail Art - Per Stone (Hand)" at bounding box center [166, 186] width 49 height 20
select select "77431"
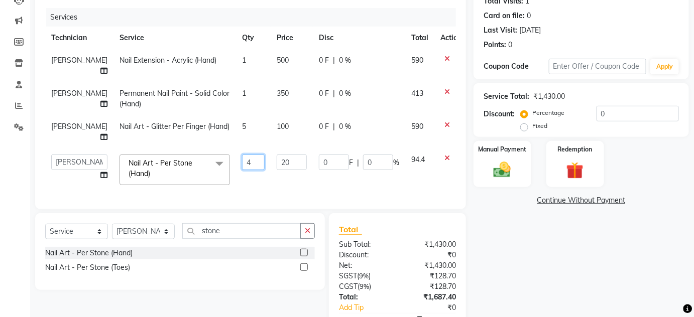
click at [242, 164] on input "4" at bounding box center [253, 163] width 23 height 16
type input "3"
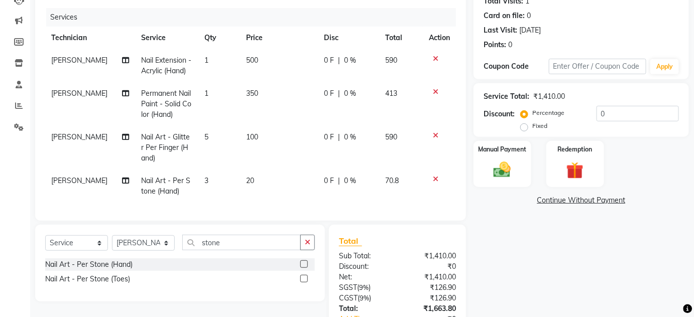
click at [236, 187] on td "3" at bounding box center [219, 186] width 42 height 33
select select "77431"
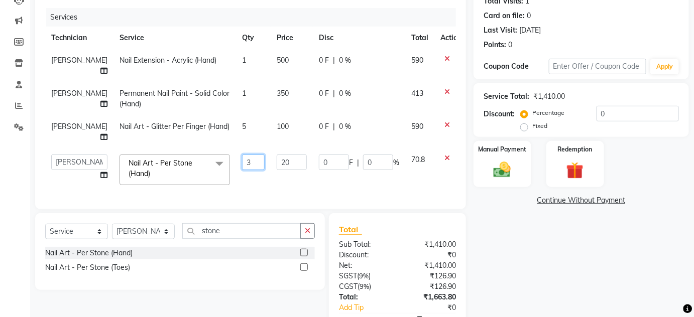
click at [242, 162] on input "3" at bounding box center [253, 163] width 23 height 16
type input "2"
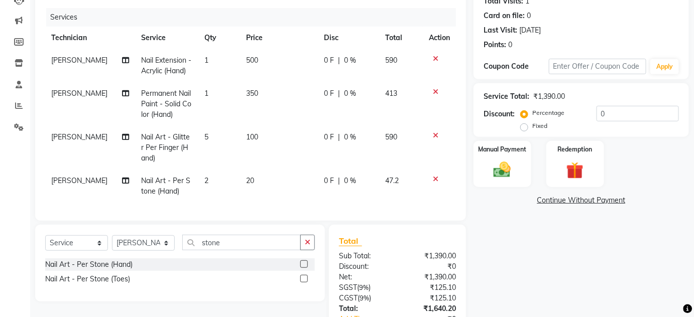
click at [237, 186] on tr "KEVIN Nail Art - Per Stone (Hand) 2 20 0 F | 0 % 47.2" at bounding box center [250, 186] width 411 height 33
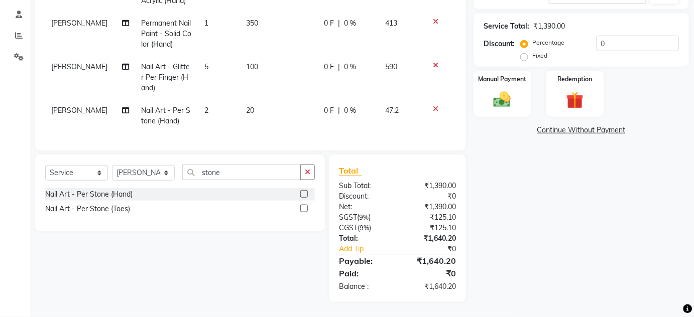
click at [270, 104] on td "20" at bounding box center [278, 115] width 77 height 33
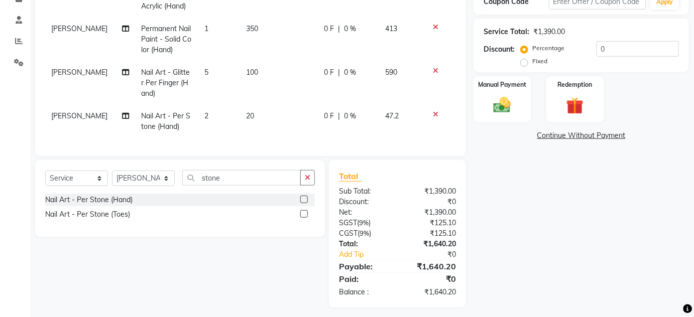
select select "77431"
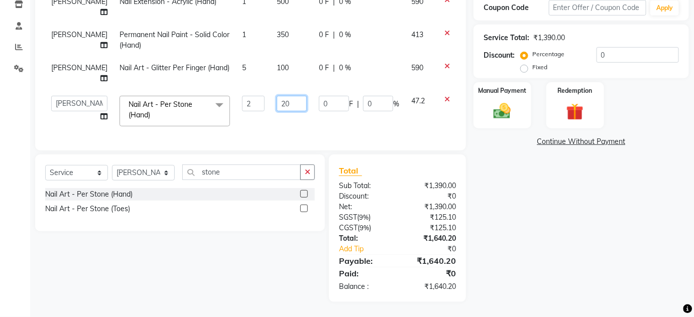
click at [277, 102] on input "20" at bounding box center [292, 104] width 30 height 16
type input "25"
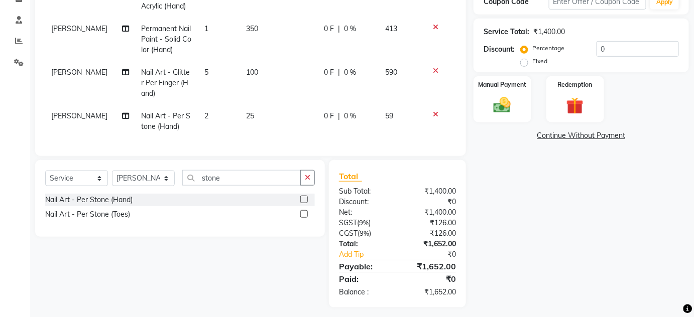
click at [265, 117] on td "25" at bounding box center [278, 121] width 77 height 33
select select "77431"
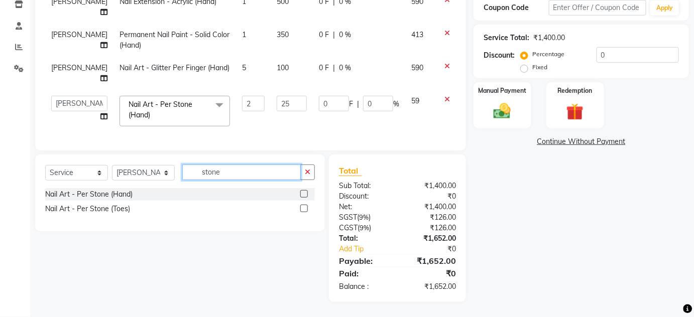
click at [225, 172] on input "stone" at bounding box center [241, 173] width 119 height 16
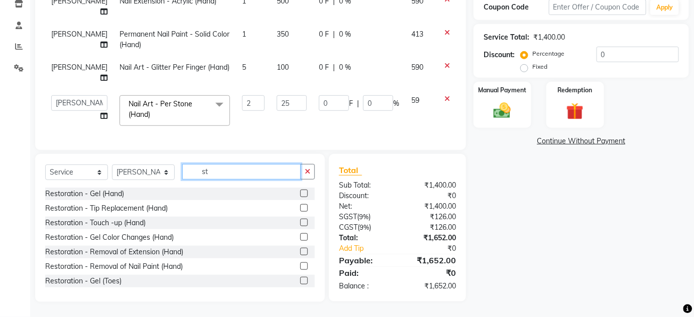
type input "s"
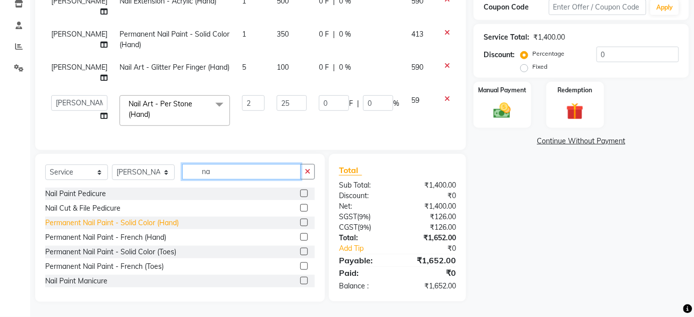
type input "na"
click at [135, 222] on div "Permanent Nail Paint - Solid Color (Hand)" at bounding box center [112, 223] width 134 height 11
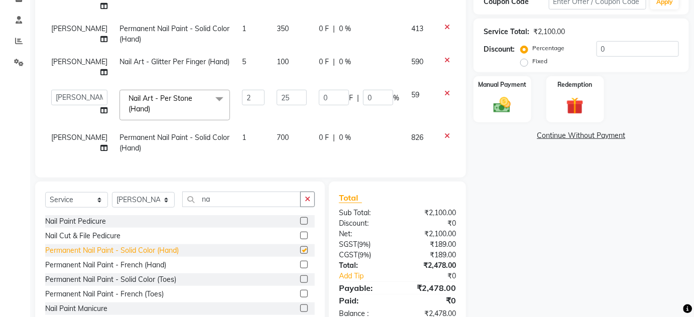
checkbox input "false"
click at [441, 136] on div at bounding box center [451, 136] width 21 height 7
click at [445, 135] on icon at bounding box center [448, 136] width 6 height 7
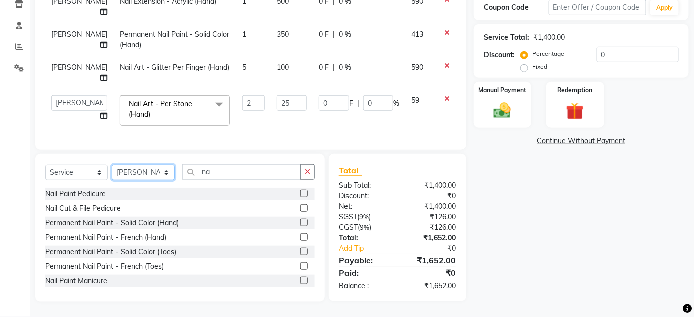
click at [160, 178] on select "Select Technician DEVI HIMANSHU jyothi KEVIN MANAGER nisha RADIKA RITESH" at bounding box center [143, 173] width 63 height 16
select select "84501"
click at [112, 165] on select "Select Technician DEVI HIMANSHU jyothi KEVIN MANAGER nisha RADIKA RITESH" at bounding box center [143, 173] width 63 height 16
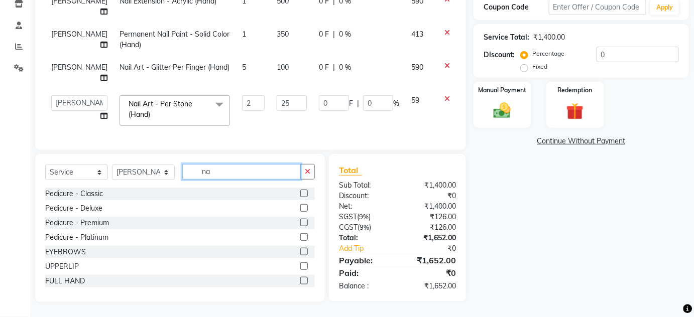
click at [233, 170] on input "na" at bounding box center [241, 172] width 119 height 16
type input "n"
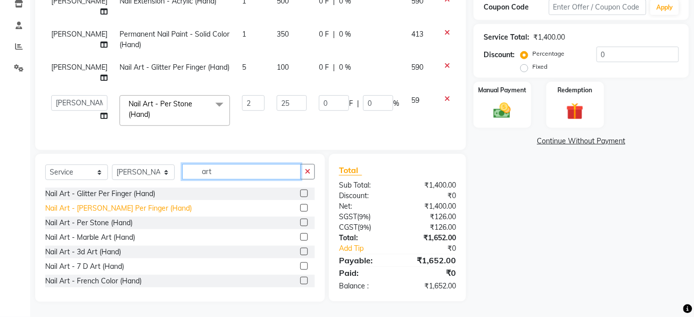
type input "art"
click at [109, 209] on div "Nail Art - Myler Per Finger (Hand)" at bounding box center [118, 208] width 147 height 11
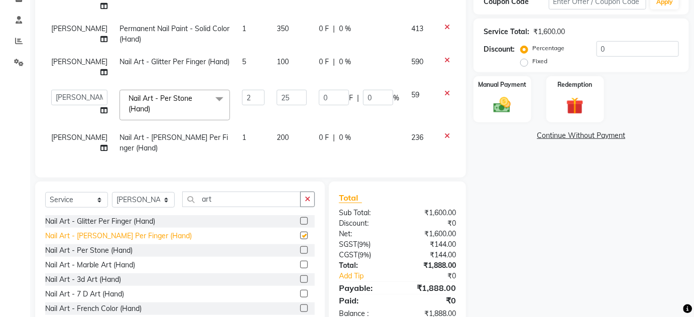
checkbox input "false"
click at [236, 143] on td "1" at bounding box center [253, 143] width 35 height 33
select select "84501"
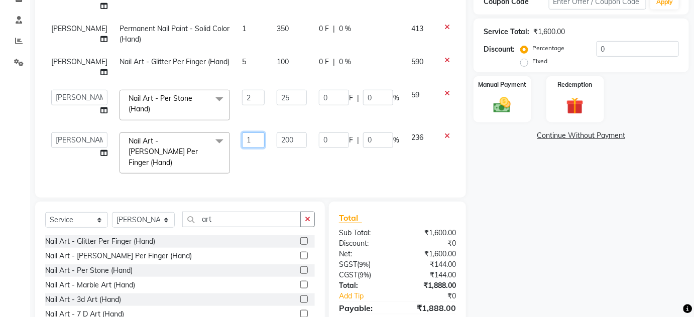
click at [243, 136] on input "1" at bounding box center [253, 141] width 23 height 16
type input "4"
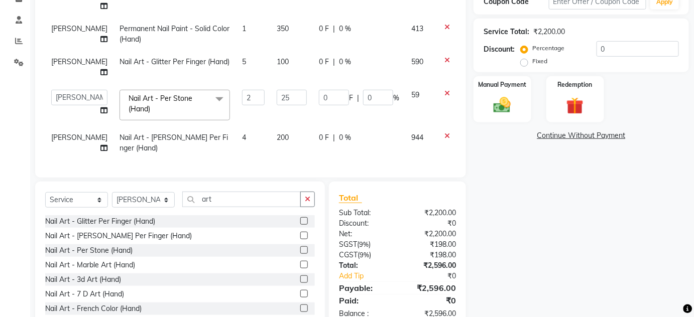
click at [235, 158] on div "Services Technician Service Qty Price Disc Total Action HIMANSHU Nail Extension…" at bounding box center [250, 55] width 411 height 225
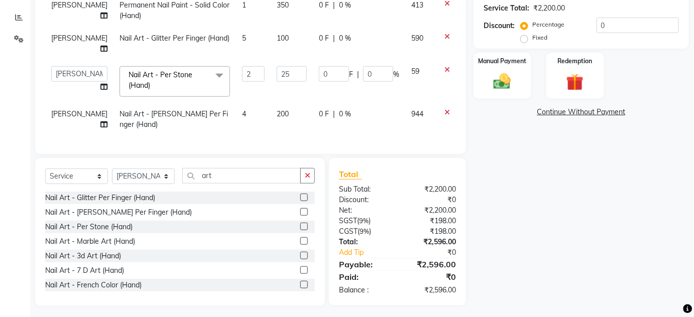
click at [242, 116] on span "4" at bounding box center [244, 114] width 4 height 9
select select "84501"
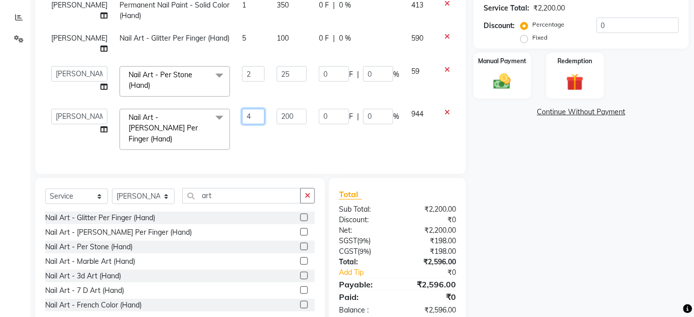
click at [242, 115] on input "4" at bounding box center [253, 117] width 23 height 16
type input "2"
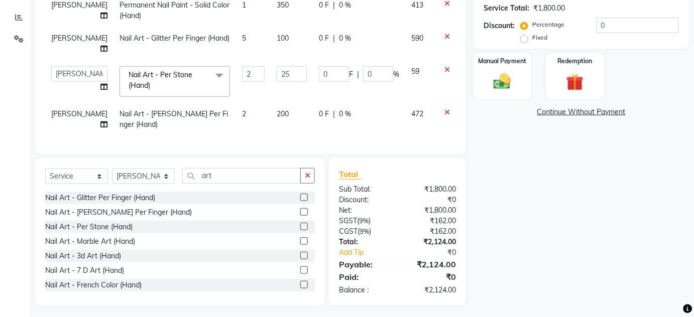
click at [241, 141] on div "Client +91 89******99 Date 04-09-2025 Invoice Number BTH/2025-26 RED/2025-26 V/…" at bounding box center [250, 12] width 431 height 284
click at [237, 119] on td "2" at bounding box center [253, 119] width 35 height 33
select select "84501"
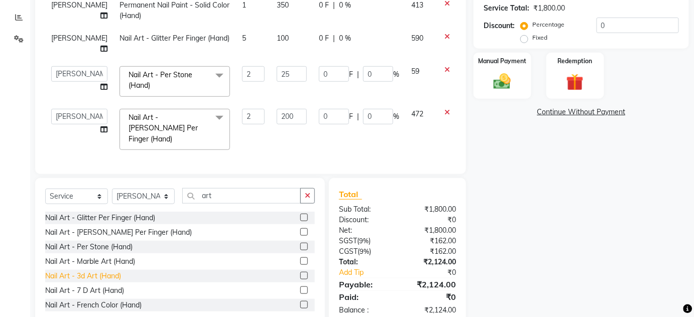
click at [96, 271] on div "Nail Art - 3d Art (Hand)" at bounding box center [83, 276] width 76 height 11
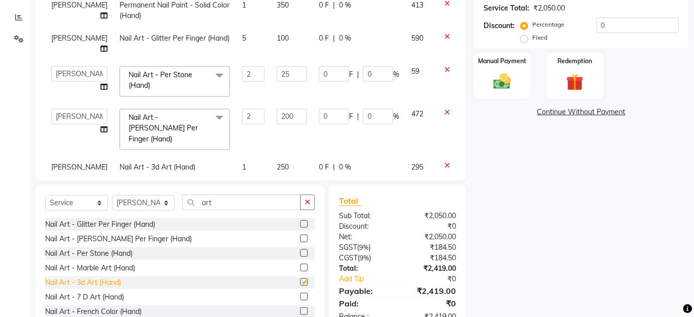
checkbox input "false"
click at [445, 111] on icon at bounding box center [448, 112] width 6 height 7
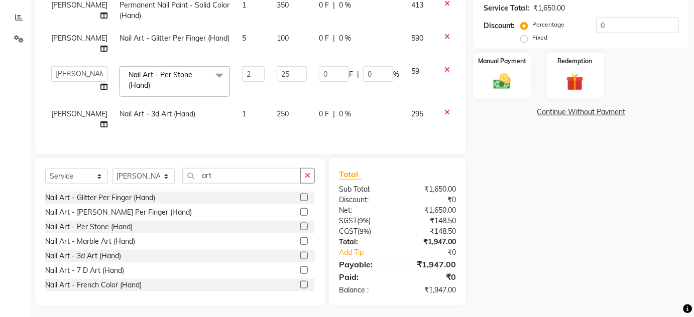
click at [245, 109] on td "1" at bounding box center [253, 119] width 35 height 33
select select "84501"
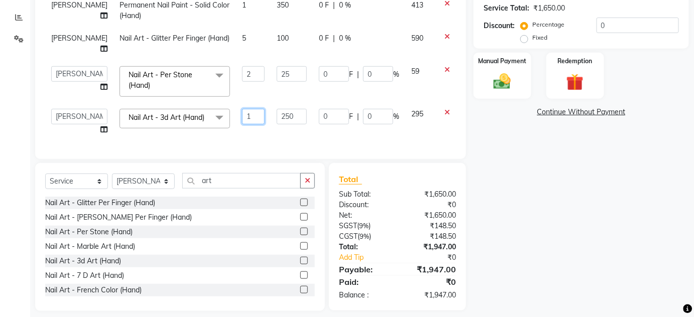
click at [245, 111] on input "1" at bounding box center [253, 117] width 23 height 16
type input "2"
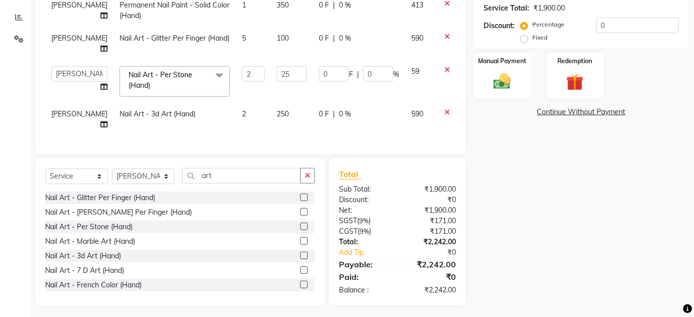
click at [244, 140] on div "Client +91 89******99 Date 04-09-2025 Invoice Number BTH/2025-26 RED/2025-26 V/…" at bounding box center [250, 12] width 431 height 284
click at [238, 104] on td "2" at bounding box center [253, 119] width 35 height 33
select select "84501"
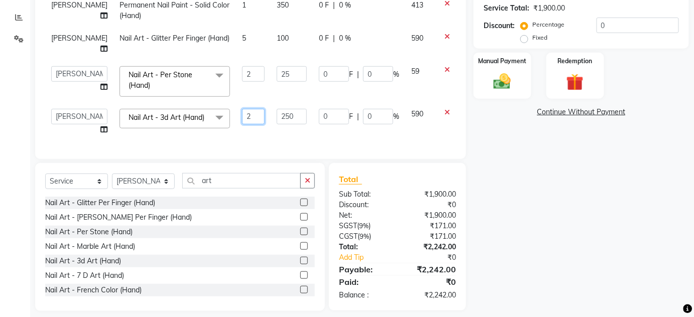
click at [242, 111] on input "2" at bounding box center [253, 117] width 23 height 16
type input "3"
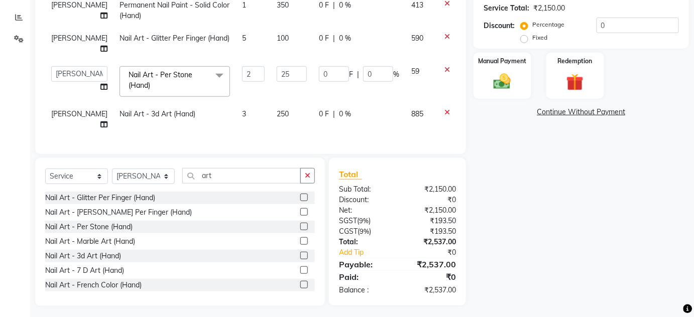
click at [239, 137] on div "Services Technician Service Qty Price Disc Total Action HIMANSHU Nail Extension…" at bounding box center [250, 32] width 411 height 225
click at [243, 115] on td "3" at bounding box center [253, 119] width 35 height 33
select select "84501"
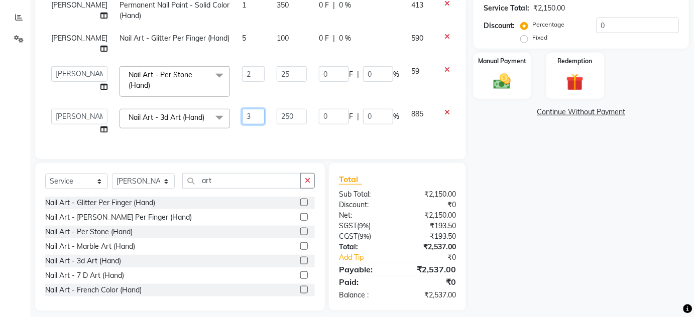
click at [243, 115] on input "3" at bounding box center [253, 117] width 23 height 16
type input "2"
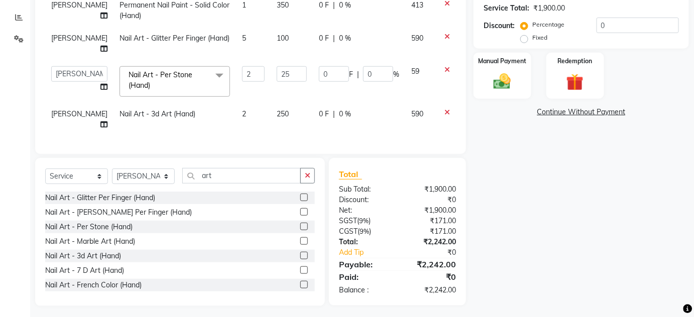
click at [240, 136] on div "Services Technician Service Qty Price Disc Total Action HIMANSHU Nail Extension…" at bounding box center [250, 32] width 411 height 225
click at [223, 168] on input "art" at bounding box center [241, 176] width 119 height 16
type input "a"
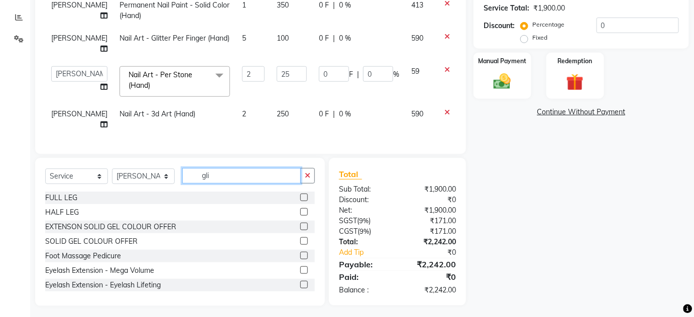
scroll to position [203, 0]
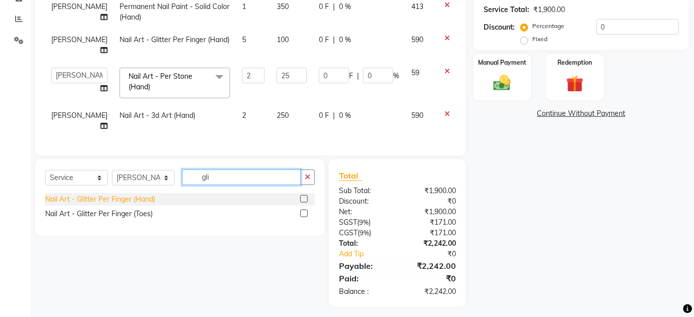
type input "gli"
click at [100, 199] on div "Nail Art - Glitter Per Finger (Hand)" at bounding box center [100, 199] width 110 height 11
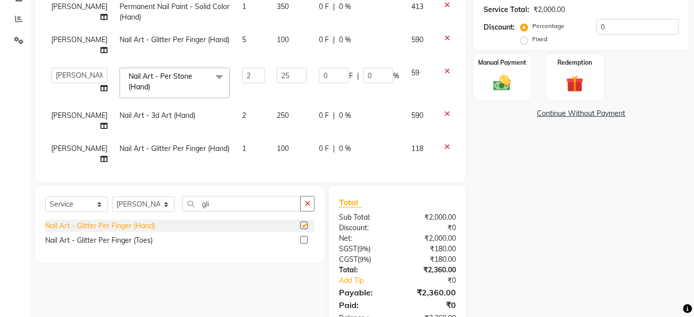
checkbox input "false"
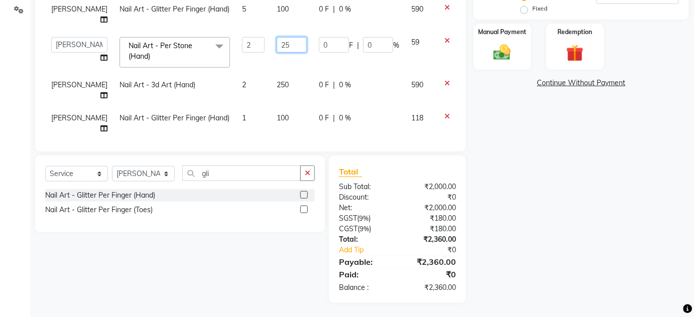
click at [279, 46] on input "25" at bounding box center [292, 45] width 30 height 16
type input "20"
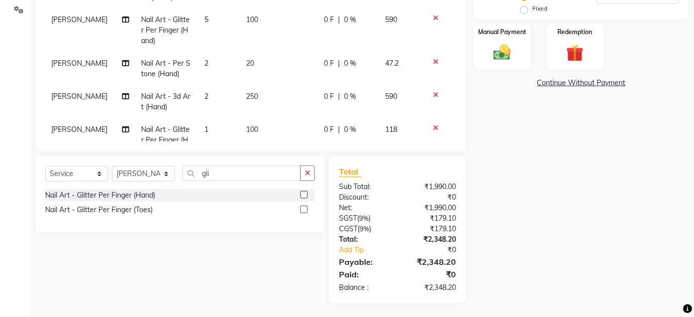
click at [227, 68] on td "2" at bounding box center [219, 68] width 42 height 33
select select "77431"
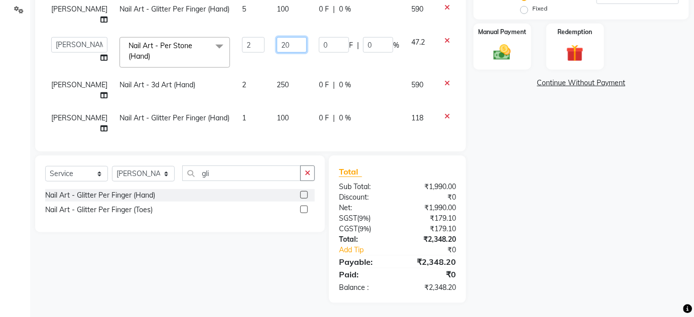
click at [280, 48] on input "20" at bounding box center [292, 45] width 30 height 16
type input "21"
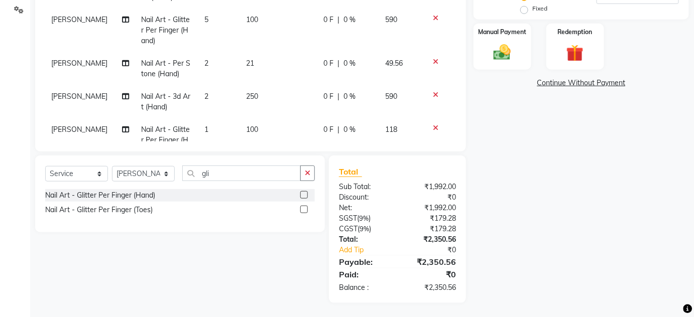
click at [269, 60] on tbody "HIMANSHU Nail Extension - Acrylic (Hand) 1 500 0 F | 0 % 590 KEVIN Permanent Na…" at bounding box center [250, 47] width 411 height 231
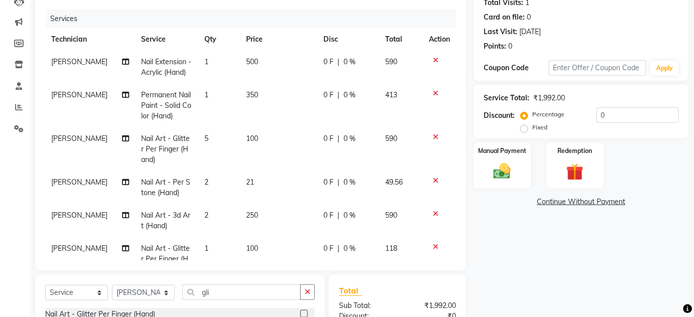
click at [58, 99] on span "[PERSON_NAME]" at bounding box center [79, 94] width 56 height 9
select select "77431"
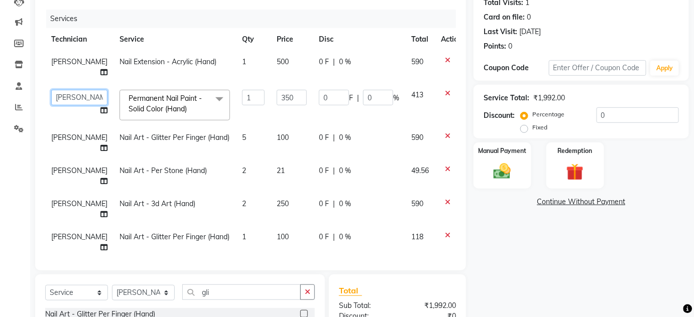
click at [58, 102] on select "DEVI HIMANSHU jyothi KEVIN MANAGER nisha RADIKA RITESH" at bounding box center [79, 98] width 56 height 16
select select "82748"
click at [63, 139] on span "[PERSON_NAME]" at bounding box center [79, 137] width 56 height 9
select select "77431"
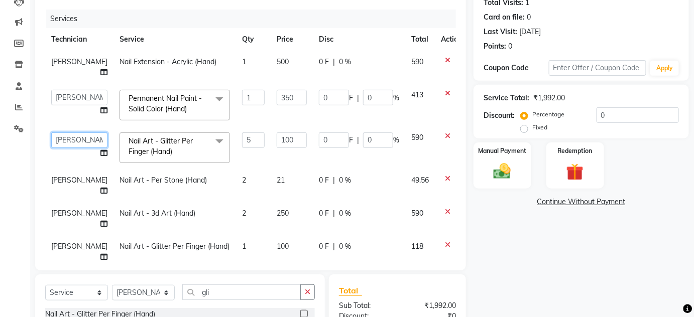
click at [63, 139] on select "DEVI HIMANSHU jyothi KEVIN MANAGER nisha RADIKA RITESH" at bounding box center [79, 141] width 56 height 16
select select "82748"
click at [64, 180] on span "[PERSON_NAME]" at bounding box center [79, 180] width 56 height 9
select select "77431"
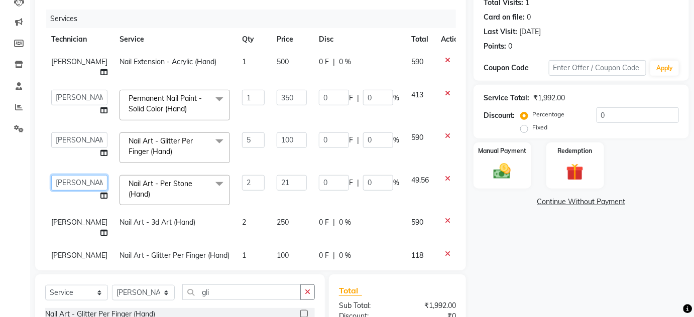
click at [64, 180] on select "DEVI HIMANSHU jyothi KEVIN MANAGER nisha RADIKA RITESH" at bounding box center [79, 183] width 56 height 16
select select "84501"
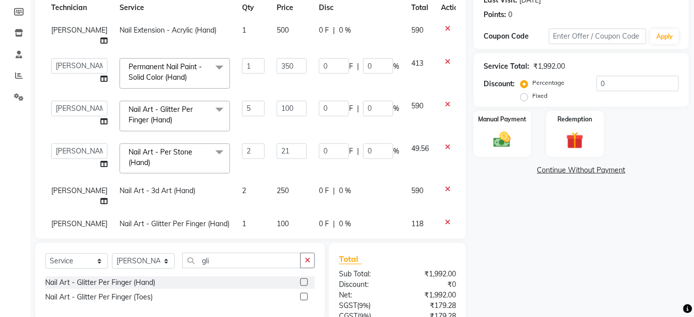
scroll to position [142, 0]
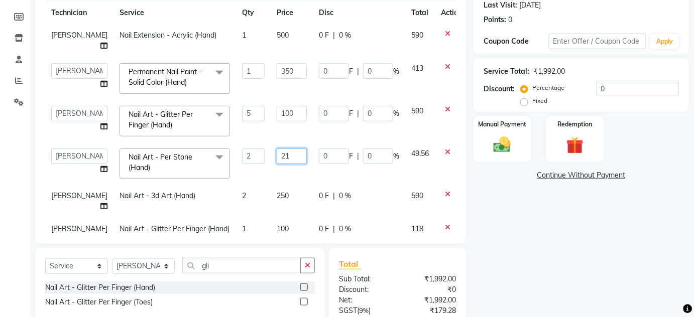
click at [278, 157] on input "21" at bounding box center [292, 157] width 30 height 16
type input "23"
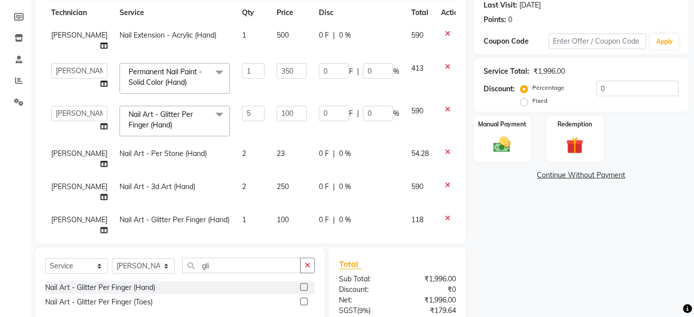
click at [274, 170] on tbody "HIMANSHU Nail Extension - Acrylic (Hand) 1 500 0 F | 0 % 590 DEVI HIMANSHU jyot…" at bounding box center [256, 133] width 423 height 218
click at [290, 157] on td "23" at bounding box center [292, 159] width 42 height 33
select select "84501"
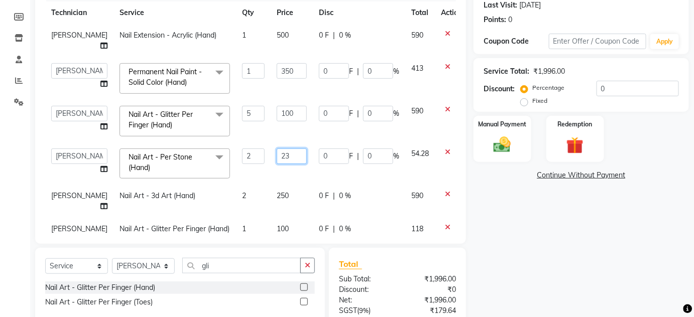
click at [281, 155] on input "23" at bounding box center [292, 157] width 30 height 16
type input "24"
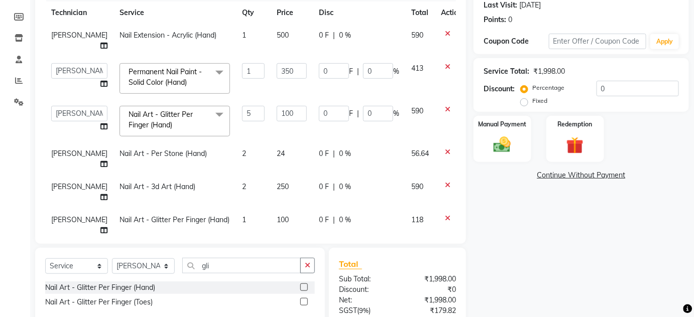
click at [274, 174] on tbody "HIMANSHU Nail Extension - Acrylic (Hand) 1 500 0 F | 0 % 590 DEVI HIMANSHU jyot…" at bounding box center [256, 133] width 423 height 218
click at [55, 149] on span "[PERSON_NAME]" at bounding box center [79, 153] width 56 height 9
select select "84501"
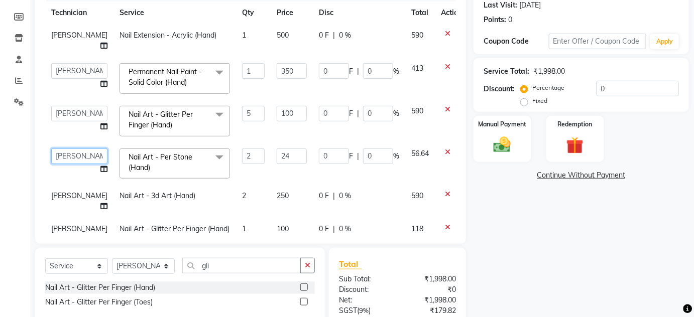
click at [55, 149] on select "DEVI HIMANSHU jyothi KEVIN MANAGER nisha RADIKA RITESH" at bounding box center [79, 157] width 56 height 16
select select "82748"
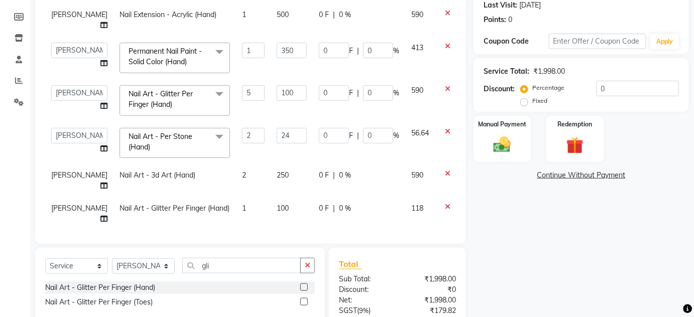
scroll to position [234, 0]
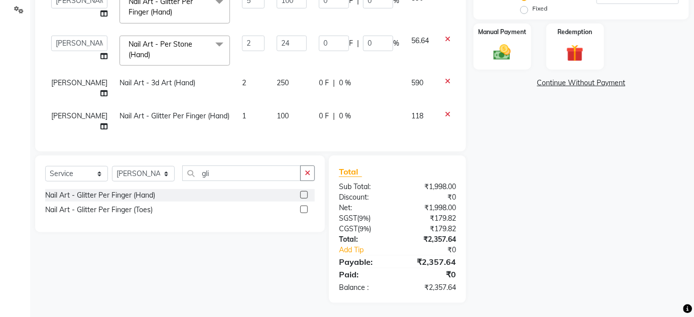
click at [273, 108] on td "100" at bounding box center [292, 121] width 42 height 33
select select "84501"
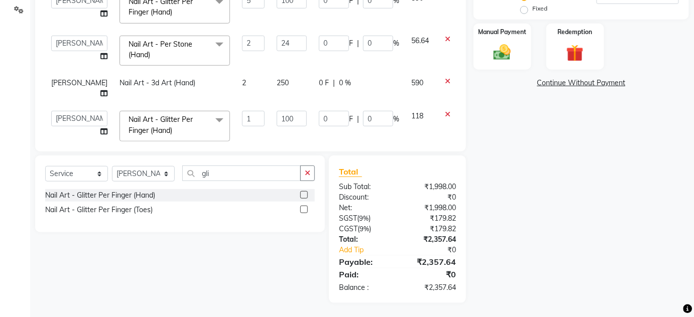
click at [445, 111] on icon at bounding box center [448, 114] width 6 height 7
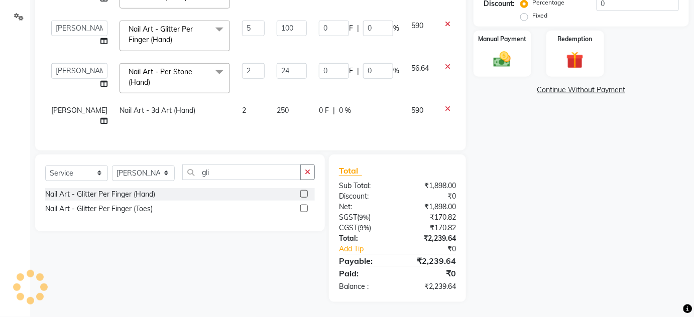
scroll to position [0, 0]
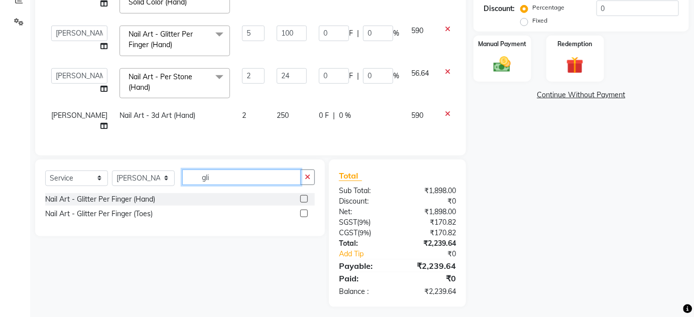
click at [225, 176] on input "gli" at bounding box center [241, 178] width 119 height 16
type input "g"
type input "ston"
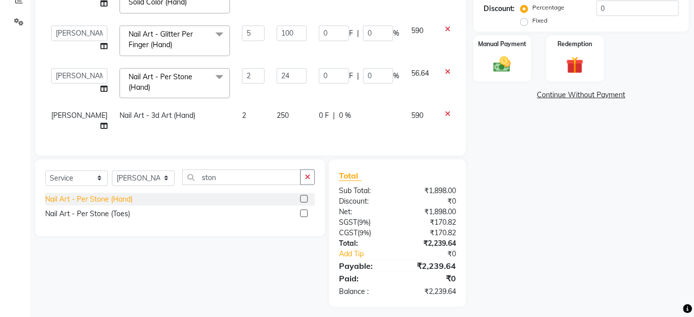
click at [63, 198] on div "Nail Art - Per Stone (Hand)" at bounding box center [88, 199] width 87 height 11
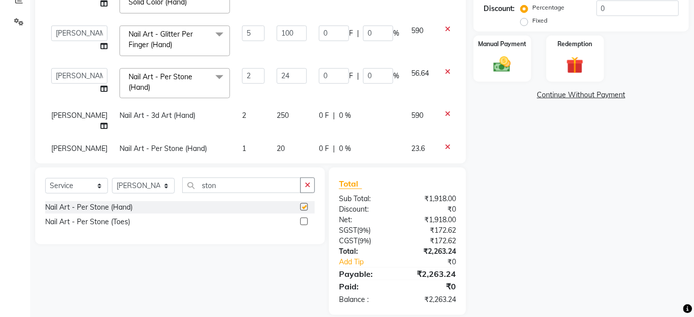
checkbox input "false"
click at [236, 138] on td "1" at bounding box center [253, 154] width 35 height 33
select select "84501"
click at [242, 144] on input "1" at bounding box center [253, 152] width 23 height 16
type input "5"
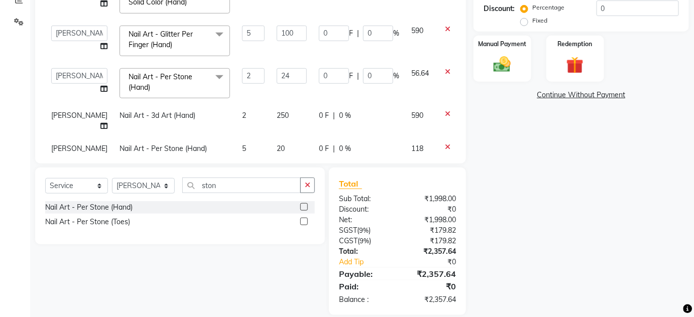
click at [239, 95] on td "2" at bounding box center [253, 83] width 35 height 43
click at [236, 138] on td "5" at bounding box center [253, 154] width 35 height 33
select select "84501"
click at [242, 144] on input "5" at bounding box center [253, 152] width 23 height 16
type input "4"
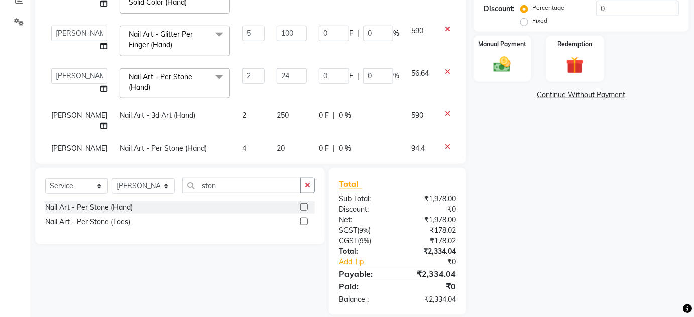
click at [236, 121] on td "2" at bounding box center [253, 120] width 35 height 33
select select "84501"
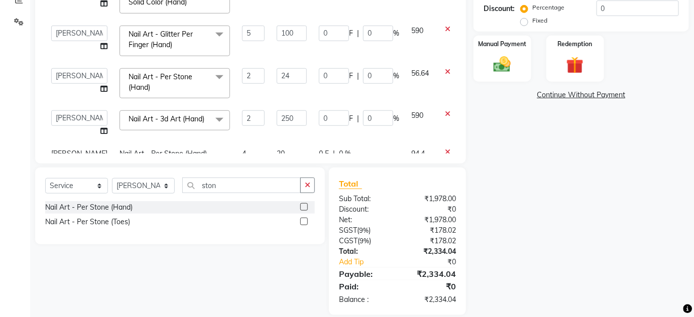
scroll to position [25, 0]
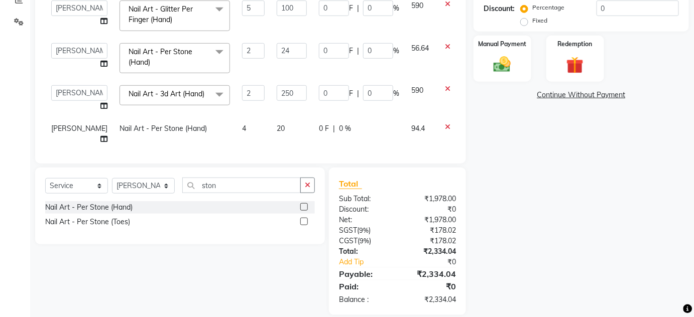
click at [282, 128] on td "20" at bounding box center [292, 134] width 42 height 33
select select "84501"
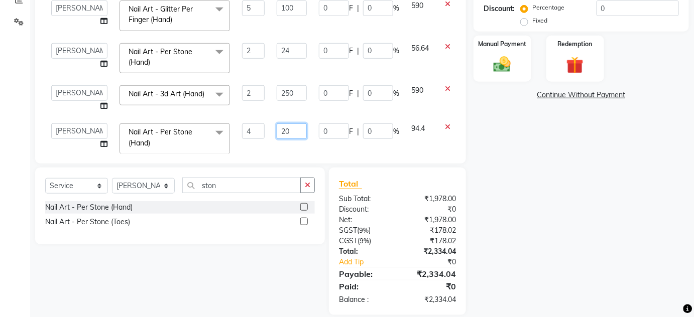
click at [282, 128] on input "20" at bounding box center [292, 132] width 30 height 16
type input "23"
click at [271, 115] on td "250" at bounding box center [292, 98] width 42 height 38
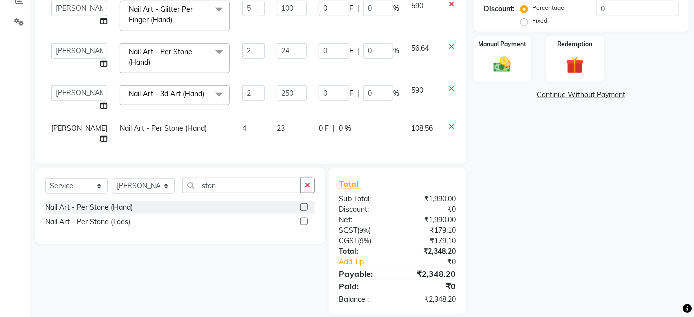
click at [285, 128] on td "23" at bounding box center [292, 134] width 42 height 33
select select "84501"
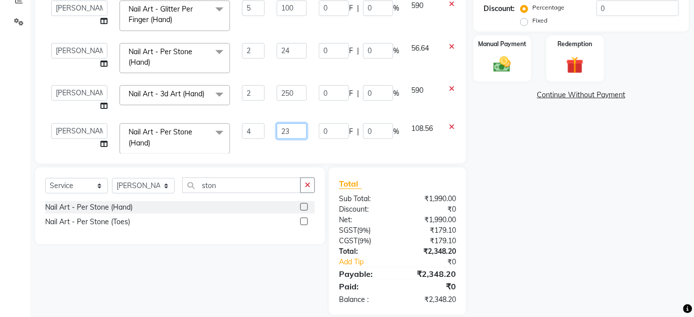
click at [285, 128] on input "23" at bounding box center [292, 132] width 30 height 16
type input "24"
click at [271, 111] on td "250" at bounding box center [292, 98] width 42 height 38
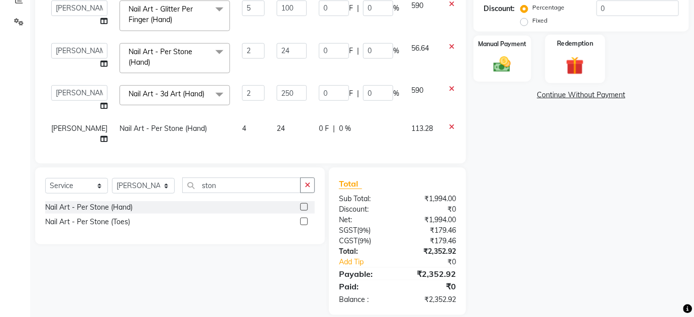
scroll to position [113, 0]
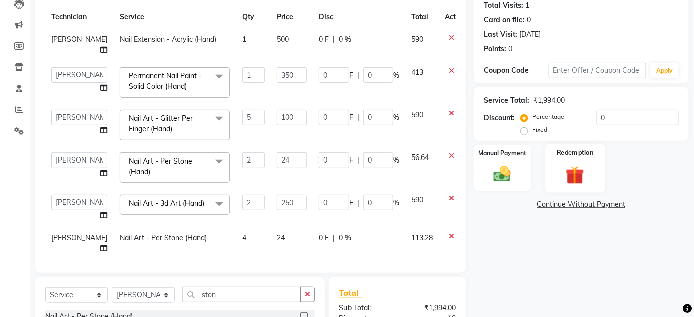
click at [585, 174] on img at bounding box center [575, 175] width 29 height 23
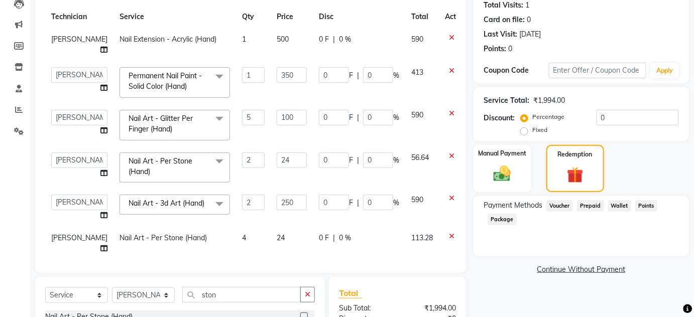
click at [592, 204] on span "Prepaid" at bounding box center [590, 206] width 27 height 12
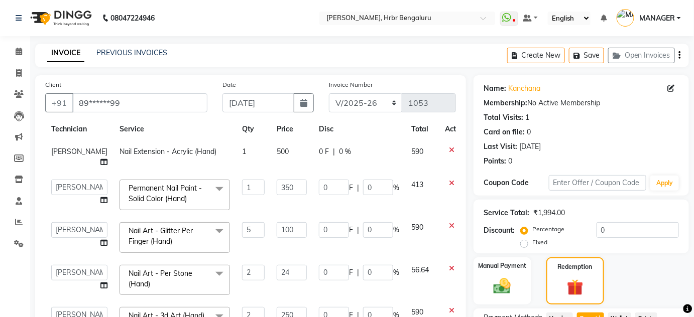
scroll to position [204, 0]
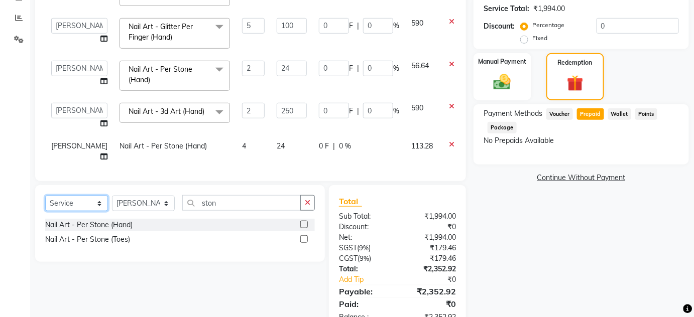
click at [75, 206] on select "Select Service Product Membership Package Voucher Prepaid Gift Card" at bounding box center [76, 204] width 63 height 16
select select "P"
click at [45, 196] on select "Select Service Product Membership Package Voucher Prepaid Gift Card" at bounding box center [76, 204] width 63 height 16
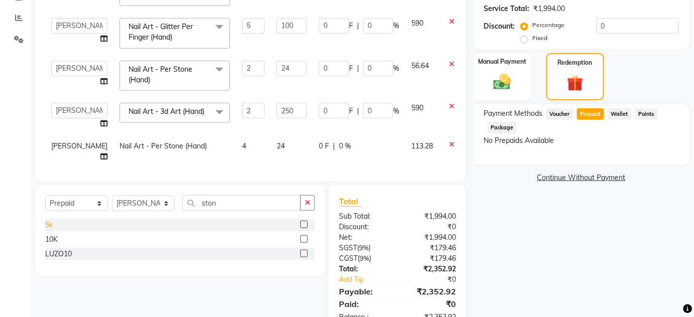
click at [48, 226] on div "5k" at bounding box center [49, 225] width 8 height 11
checkbox input "false"
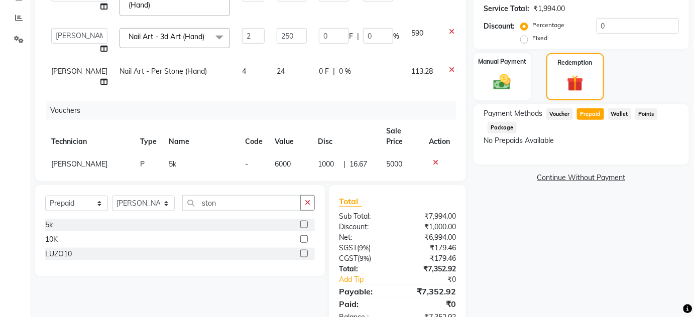
scroll to position [119, 0]
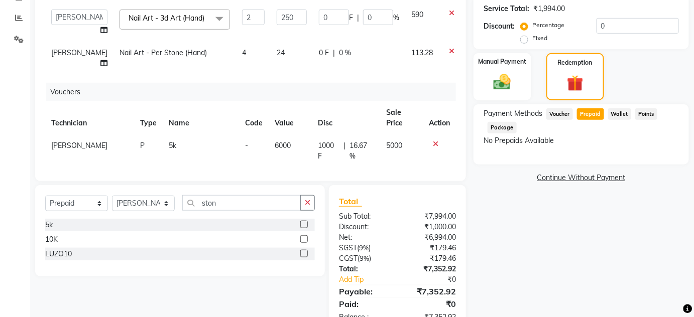
click at [449, 49] on icon at bounding box center [452, 51] width 6 height 7
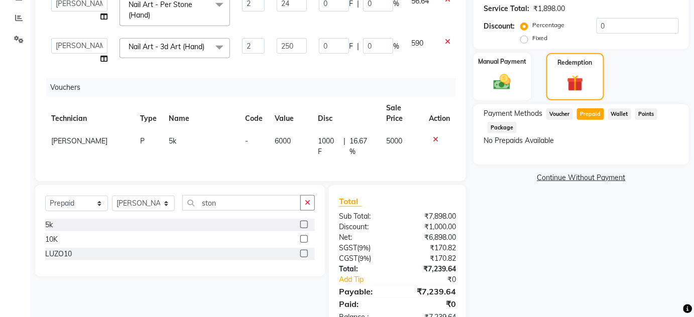
scroll to position [96, 0]
click at [445, 38] on icon at bounding box center [448, 41] width 6 height 7
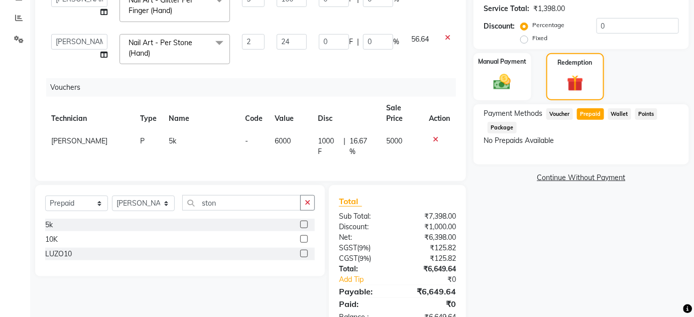
scroll to position [57, 0]
click at [445, 34] on icon at bounding box center [448, 37] width 6 height 7
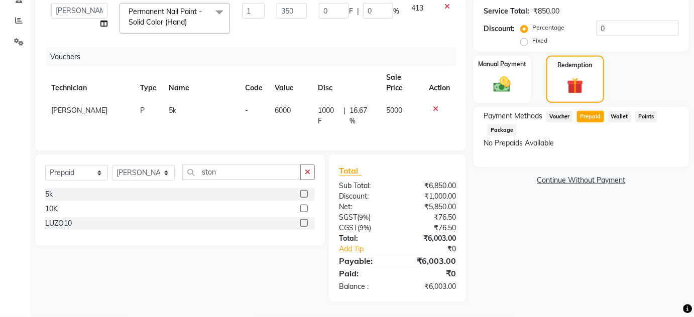
scroll to position [0, 0]
click at [445, 5] on icon at bounding box center [448, 6] width 6 height 7
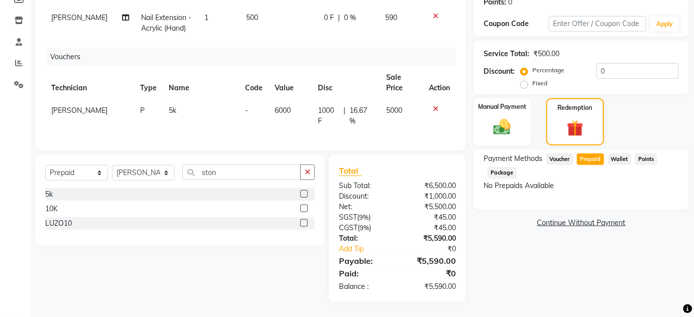
scroll to position [166, 0]
click at [436, 13] on icon at bounding box center [436, 16] width 6 height 7
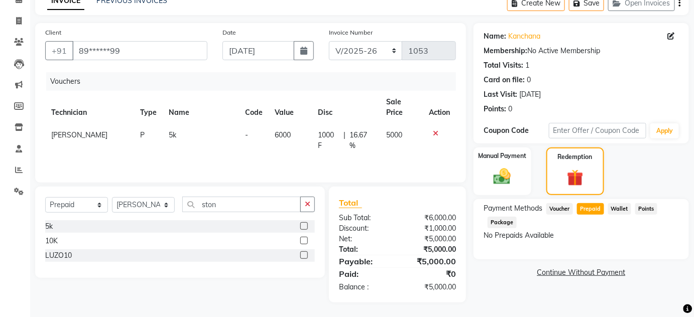
click at [73, 132] on span "[PERSON_NAME]" at bounding box center [79, 135] width 56 height 9
select select "84501"
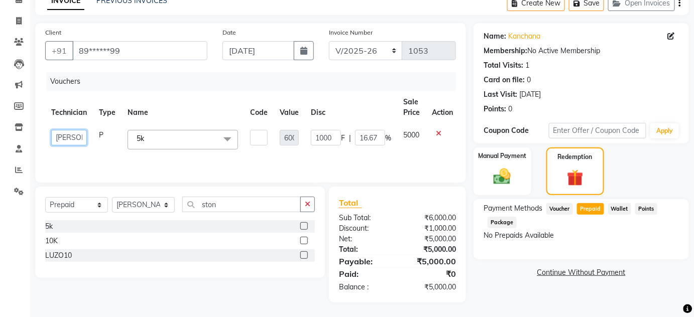
click at [73, 132] on select "DEVI HIMANSHU jyothi KEVIN MANAGER nisha RADIKA RITESH" at bounding box center [69, 138] width 36 height 16
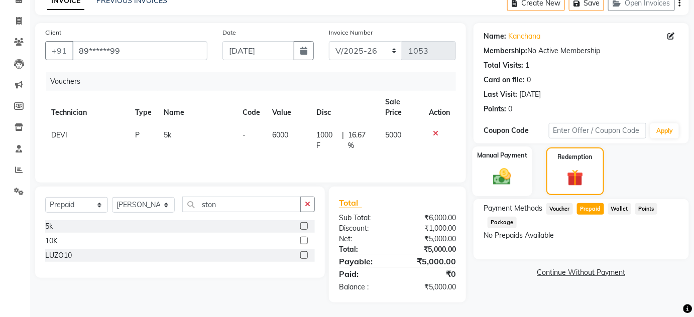
click at [487, 154] on label "Manual Payment" at bounding box center [502, 156] width 50 height 10
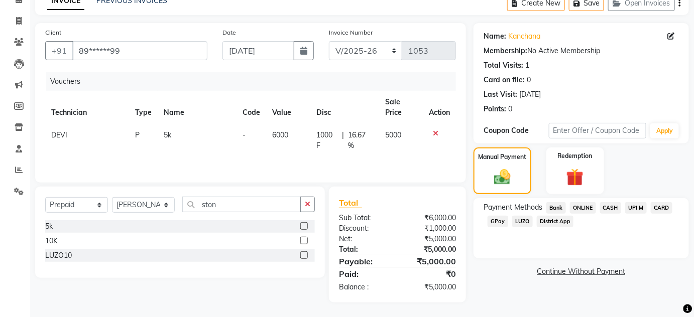
click at [659, 206] on span "CARD" at bounding box center [662, 208] width 22 height 12
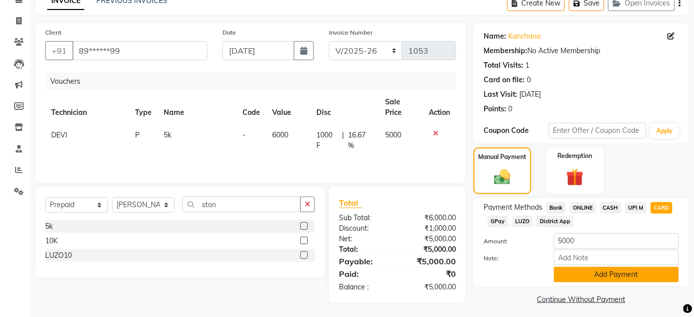
click at [600, 271] on button "Add Payment" at bounding box center [616, 275] width 125 height 16
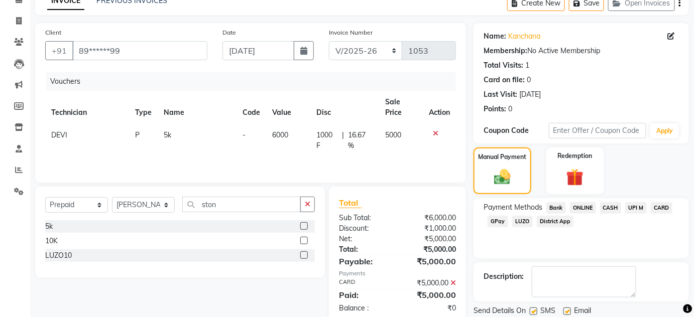
scroll to position [85, 0]
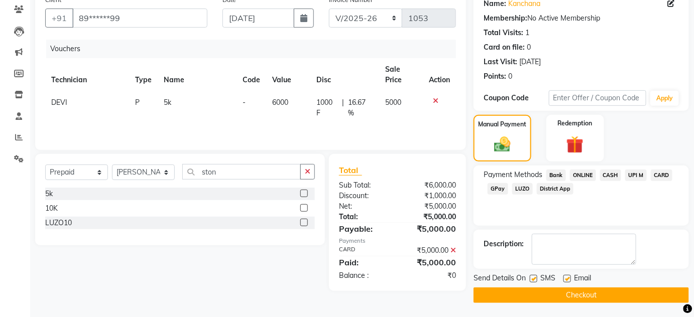
click at [550, 293] on button "Checkout" at bounding box center [582, 296] width 216 height 16
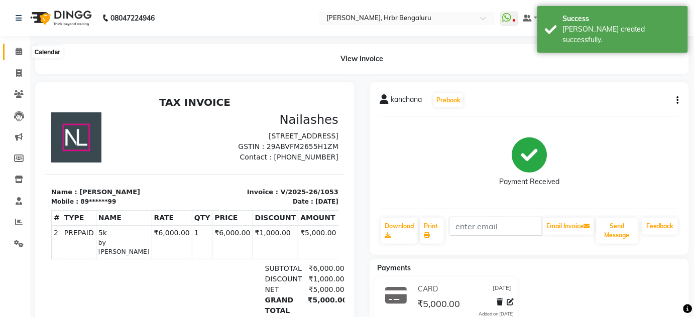
click at [18, 55] on icon at bounding box center [19, 52] width 7 height 8
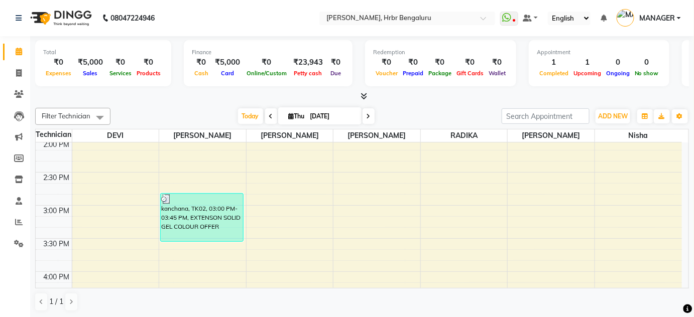
scroll to position [911, 0]
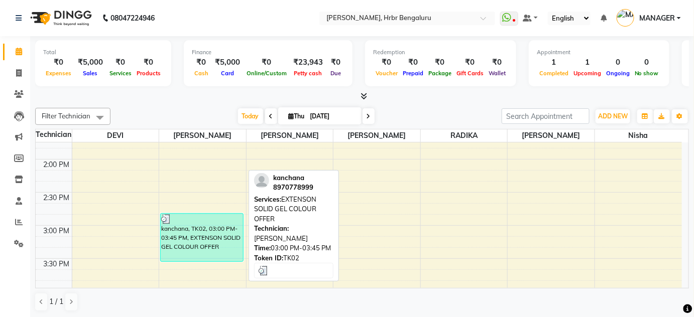
click at [195, 234] on div "kanchana, TK02, 03:00 PM-03:45 PM, EXTENSON SOLID GEL COLOUR OFFER" at bounding box center [202, 238] width 82 height 48
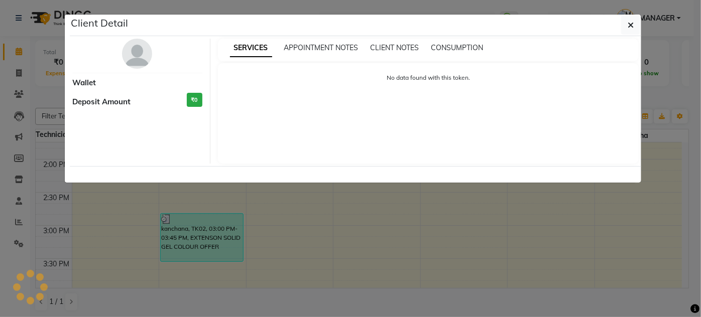
select select "3"
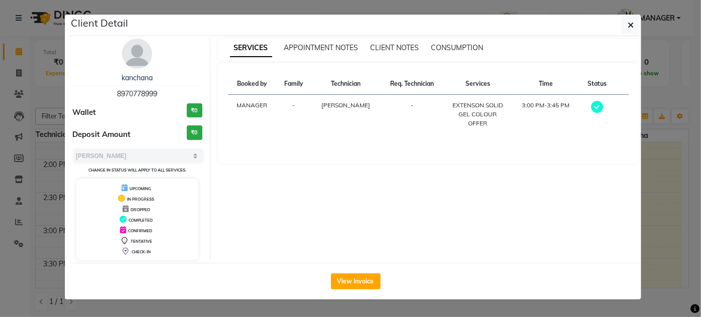
click at [124, 90] on span "8970778999" at bounding box center [137, 93] width 40 height 9
copy span "8970778999"
click at [5, 85] on ngb-modal-window "Client Detail kanchana 8970778999 Wallet ₹0 Deposit Amount ₹0 Select MARK DONE …" at bounding box center [350, 158] width 701 height 317
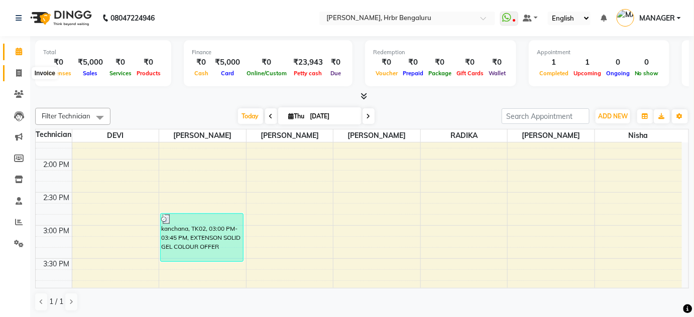
click at [22, 75] on span at bounding box center [19, 74] width 18 height 12
select select "3771"
select select "service"
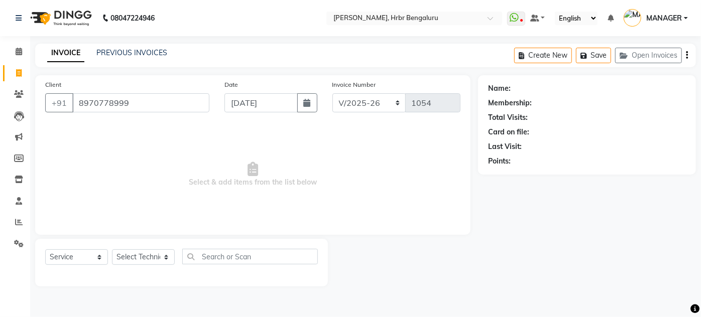
type input "8970778999"
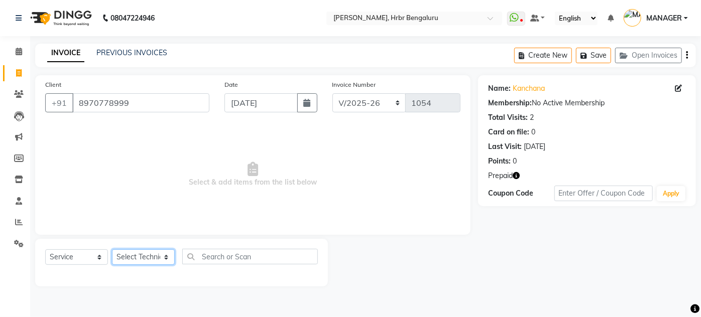
click at [145, 258] on select "Select Technician DEVI HIMANSHU jyothi KEVIN MANAGER nisha RADIKA RITESH" at bounding box center [143, 258] width 63 height 16
select select "84501"
click at [112, 250] on select "Select Technician DEVI HIMANSHU jyothi KEVIN MANAGER nisha RADIKA RITESH" at bounding box center [143, 258] width 63 height 16
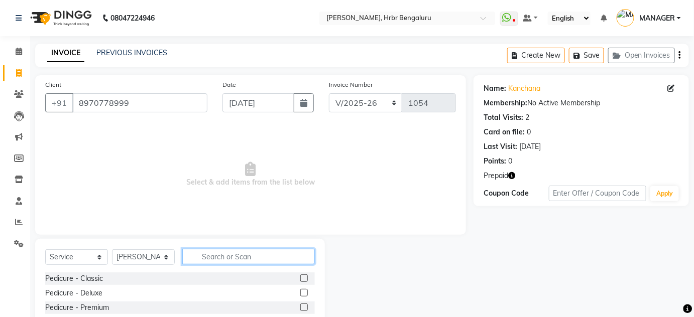
click at [232, 252] on input "text" at bounding box center [248, 257] width 133 height 16
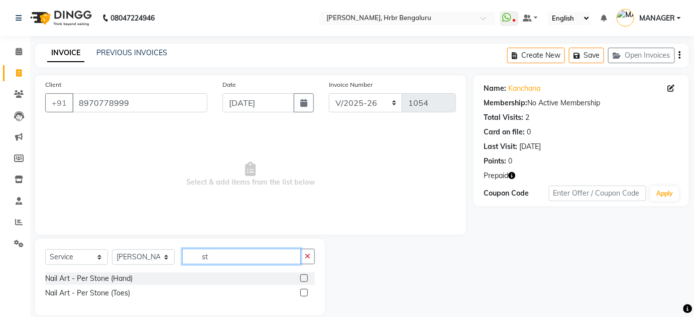
type input "s"
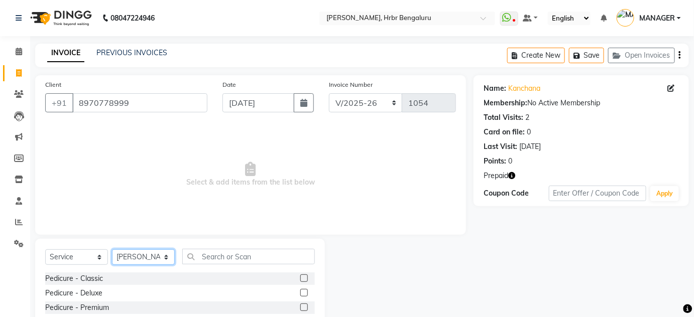
click at [152, 259] on select "Select Technician DEVI HIMANSHU jyothi KEVIN MANAGER nisha RADIKA RITESH" at bounding box center [143, 258] width 63 height 16
select select "82748"
click at [112, 250] on select "Select Technician DEVI HIMANSHU jyothi KEVIN MANAGER nisha RADIKA RITESH" at bounding box center [143, 258] width 63 height 16
click at [228, 258] on input "text" at bounding box center [248, 257] width 133 height 16
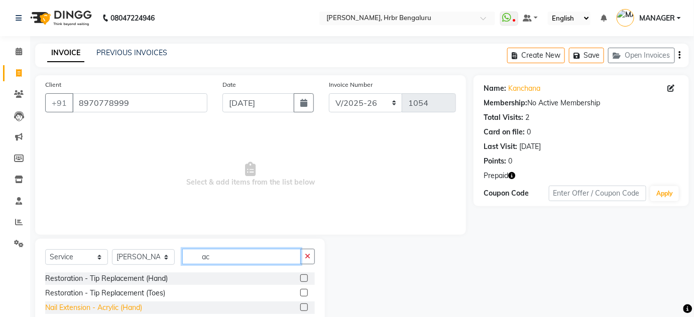
type input "ac"
click at [119, 304] on div "Nail Extension - Acrylic (Hand)" at bounding box center [93, 308] width 97 height 11
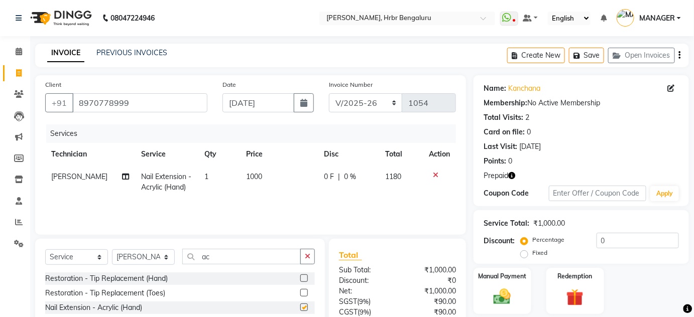
checkbox input "false"
click at [238, 255] on input "ac" at bounding box center [241, 257] width 119 height 16
type input "a"
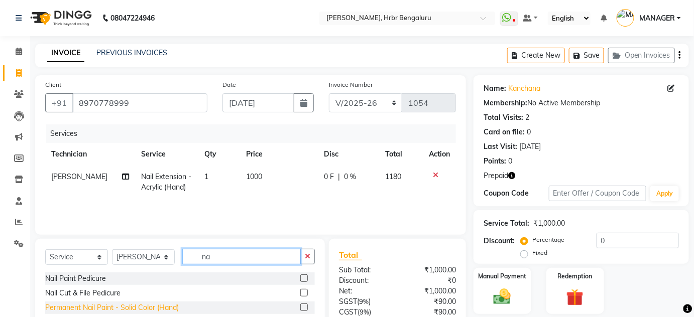
type input "na"
click at [137, 312] on div "Permanent Nail Paint - Solid Color (Hand)" at bounding box center [112, 308] width 134 height 11
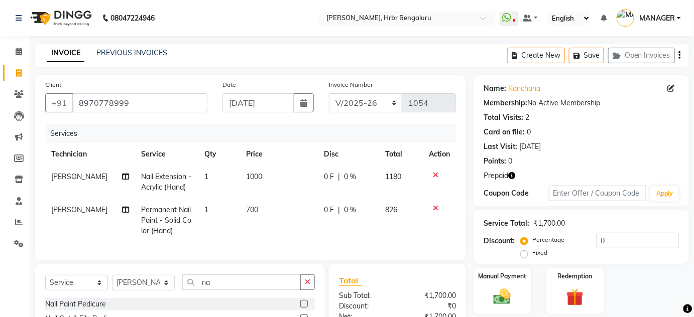
checkbox input "false"
click at [233, 290] on input "na" at bounding box center [241, 283] width 119 height 16
type input "n"
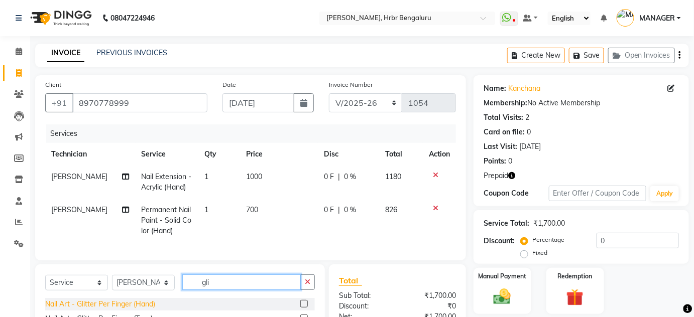
type input "gli"
click at [129, 308] on div "Nail Art - Glitter Per Finger (Hand)" at bounding box center [100, 304] width 110 height 11
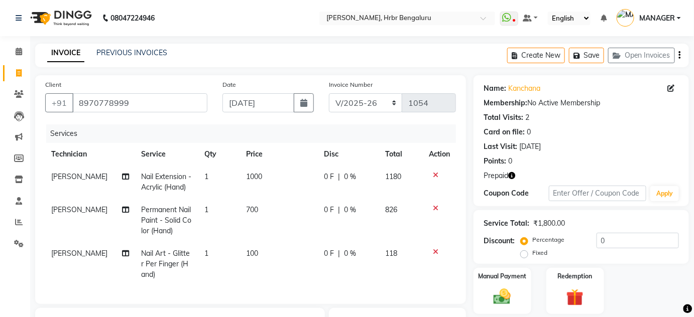
checkbox input "false"
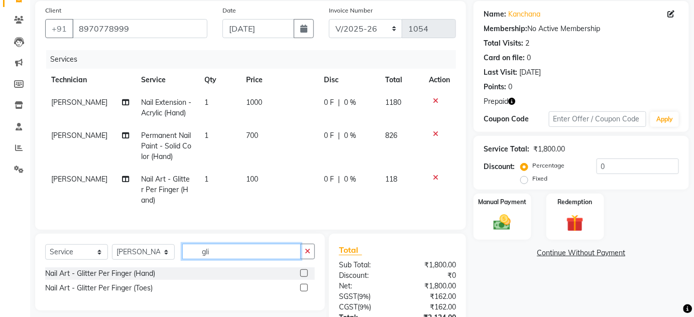
click at [222, 259] on input "gli" at bounding box center [241, 252] width 119 height 16
type input "g"
type input "ston"
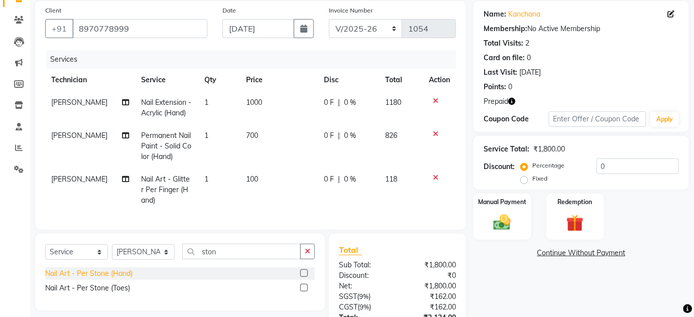
click at [94, 279] on div "Nail Art - Per Stone (Hand)" at bounding box center [88, 274] width 87 height 11
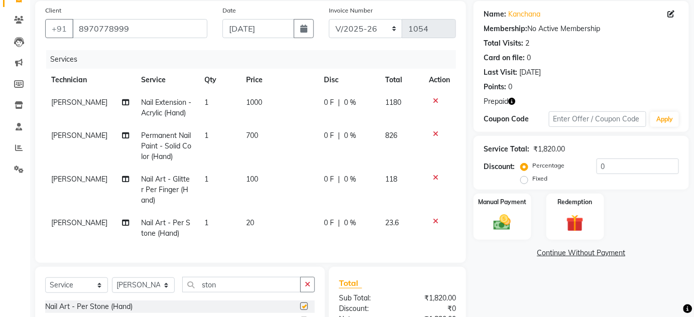
checkbox input "false"
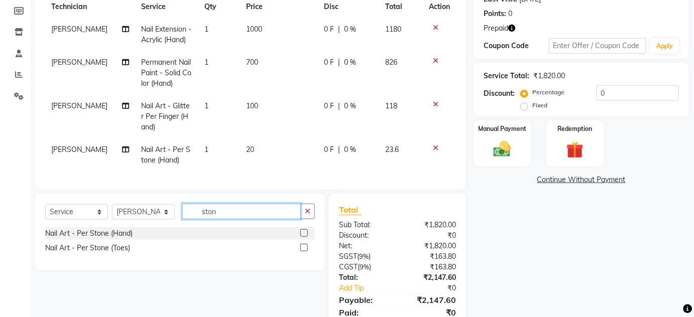
click at [221, 220] on input "ston" at bounding box center [241, 212] width 119 height 16
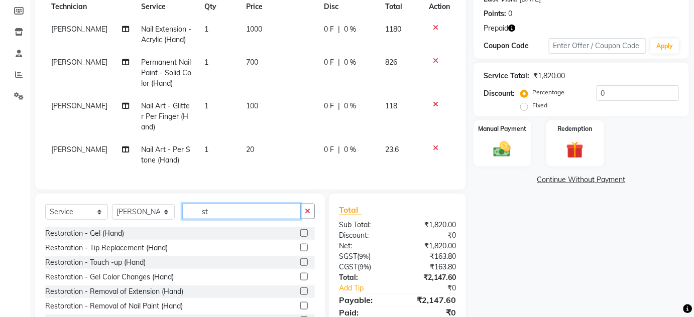
type input "s"
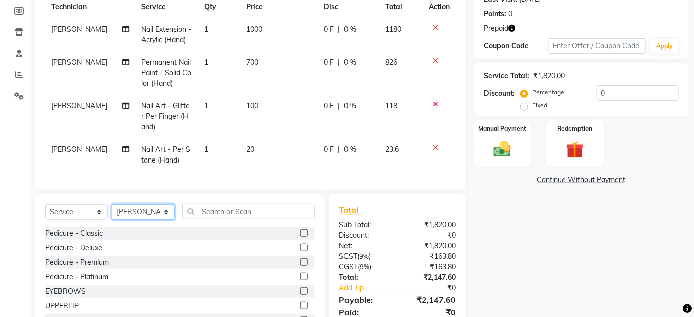
click at [156, 218] on select "Select Technician DEVI HIMANSHU jyothi KEVIN MANAGER nisha RADIKA RITESH" at bounding box center [143, 212] width 63 height 16
select select "84501"
click at [112, 211] on select "Select Technician DEVI HIMANSHU jyothi KEVIN MANAGER nisha RADIKA RITESH" at bounding box center [143, 212] width 63 height 16
click at [210, 216] on input "text" at bounding box center [248, 212] width 133 height 16
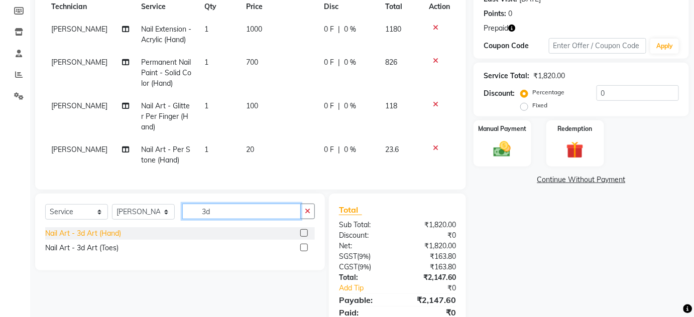
type input "3d"
click at [62, 239] on div "Nail Art - 3d Art (Hand)" at bounding box center [83, 234] width 76 height 11
checkbox input "false"
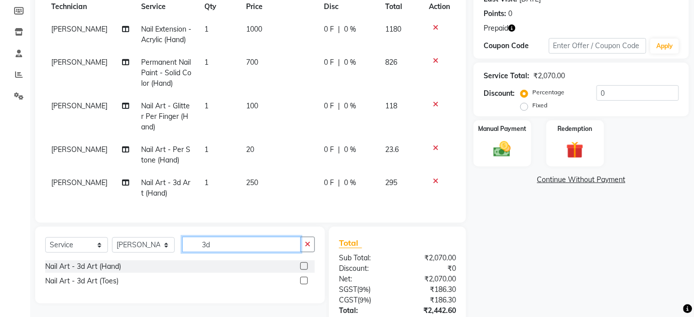
click at [215, 249] on input "3d" at bounding box center [241, 245] width 119 height 16
type input "3"
type input "ston"
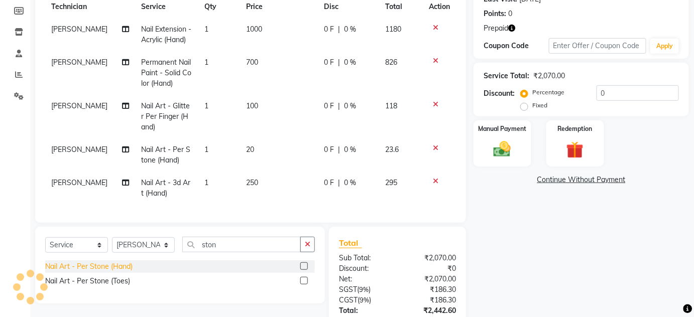
click at [104, 272] on div "Nail Art - Per Stone (Hand)" at bounding box center [88, 267] width 87 height 11
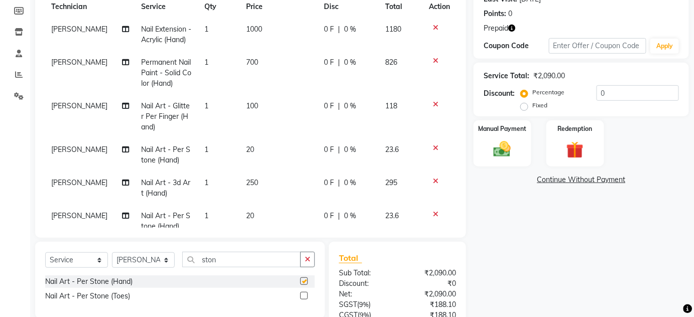
checkbox input "false"
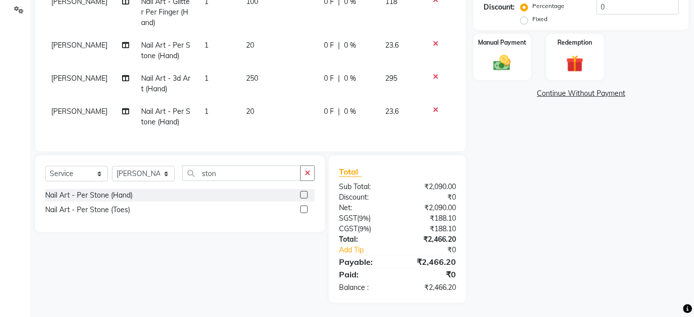
scroll to position [35, 0]
click at [224, 102] on td "1" at bounding box center [219, 116] width 42 height 33
select select "84501"
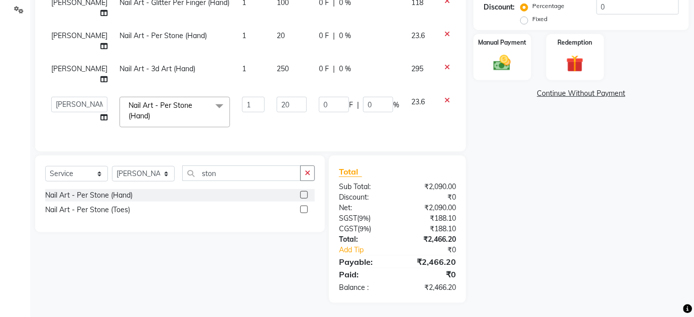
scroll to position [2, 0]
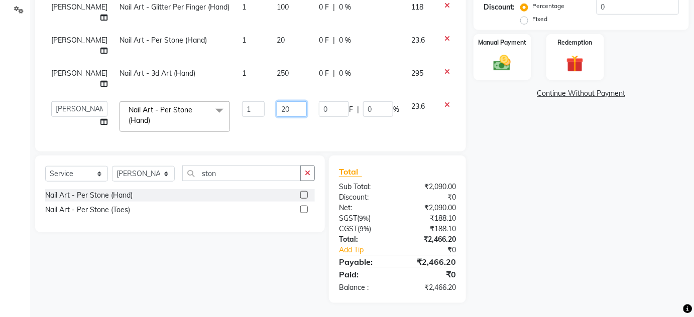
click at [277, 101] on input "20" at bounding box center [292, 109] width 30 height 16
type input "24"
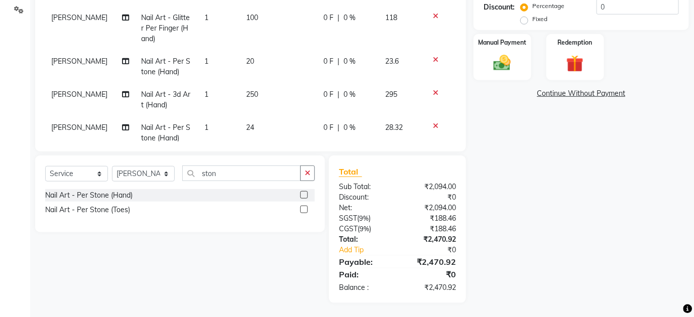
click at [210, 105] on td "1" at bounding box center [219, 99] width 42 height 33
select select "84501"
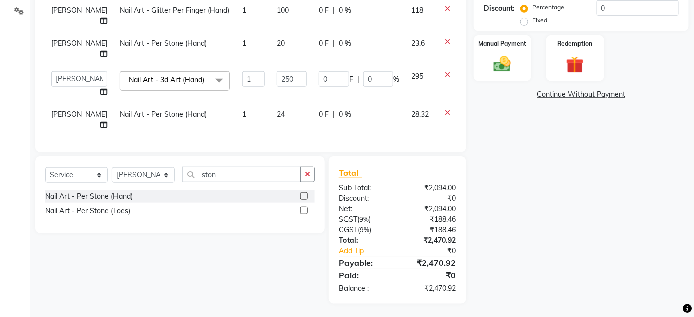
click at [237, 112] on td "1" at bounding box center [253, 119] width 35 height 33
select select "84501"
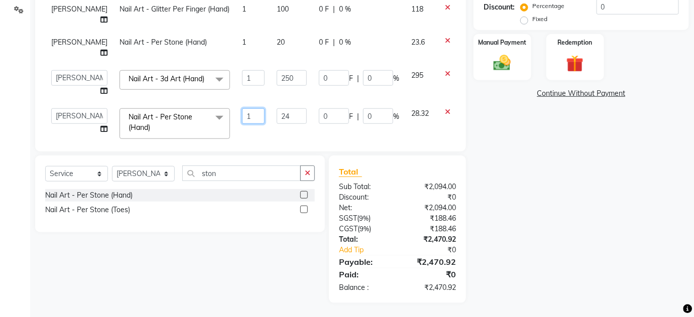
click at [242, 112] on input "1" at bounding box center [253, 117] width 23 height 16
type input "4"
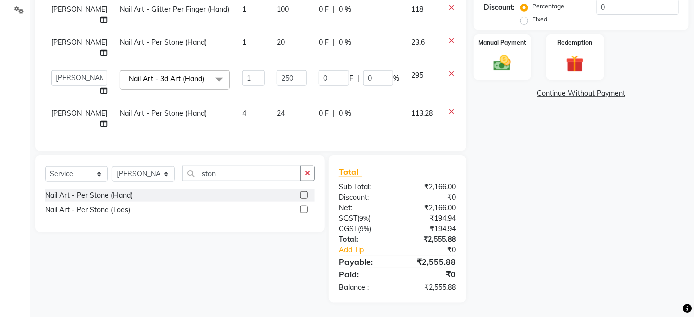
scroll to position [233, 0]
click at [217, 96] on td "Nail Art - 3d Art (Hand) x Pedicure - Classic Pedicure - Deluxe Pedicure - Prem…" at bounding box center [175, 84] width 123 height 38
click at [275, 41] on td "20" at bounding box center [292, 48] width 42 height 33
select select "82748"
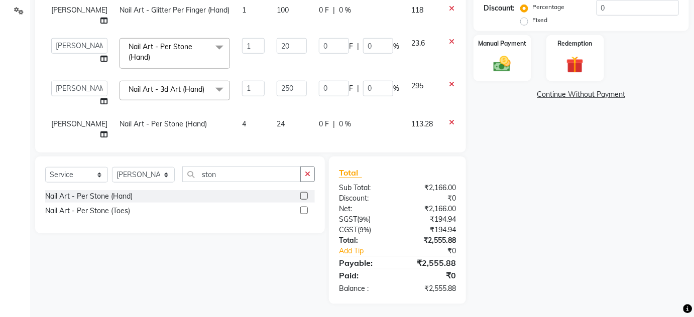
scroll to position [234, 0]
click at [277, 41] on input "20" at bounding box center [292, 45] width 30 height 16
type input "24"
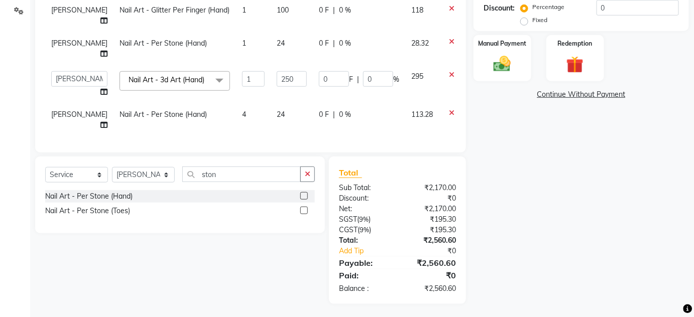
click at [236, 41] on td "1" at bounding box center [253, 48] width 35 height 33
select select "82748"
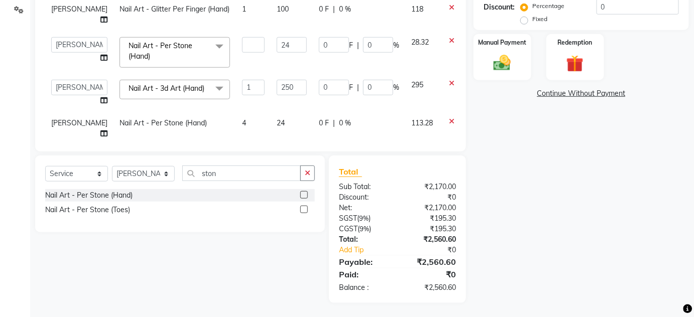
type input "4"
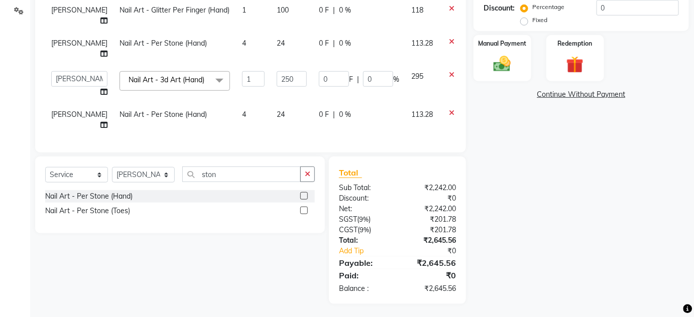
click at [223, 67] on tbody "HIMANSHU Nail Extension - Acrylic (Hand) 1 1000 0 F | 0 % 1180 HIMANSHU Permane…" at bounding box center [258, 35] width 427 height 204
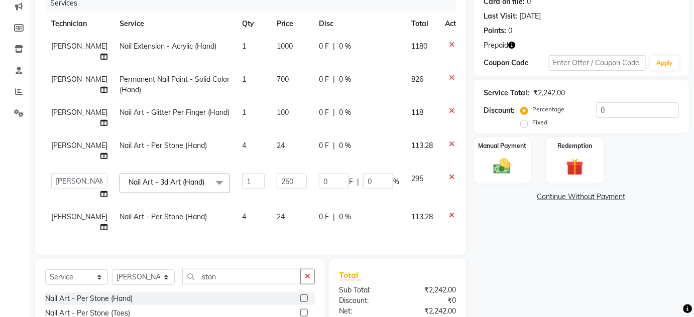
click at [237, 111] on td "1" at bounding box center [253, 117] width 35 height 33
select select "82748"
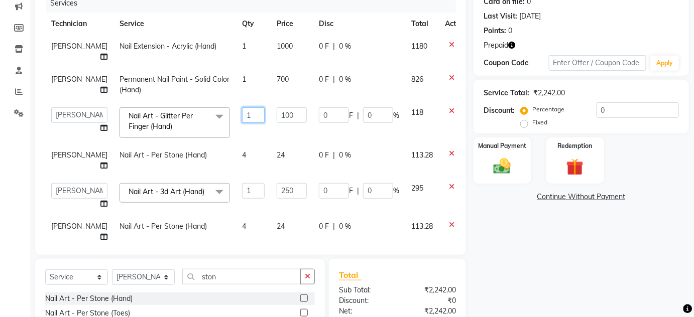
click at [242, 113] on input "1" at bounding box center [253, 116] width 23 height 16
type input "5"
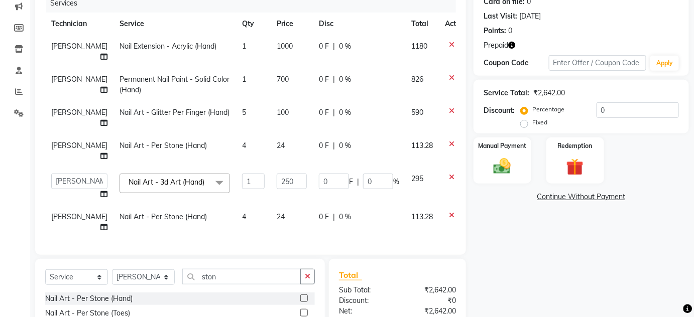
click at [236, 79] on td "1" at bounding box center [253, 84] width 35 height 33
select select "82748"
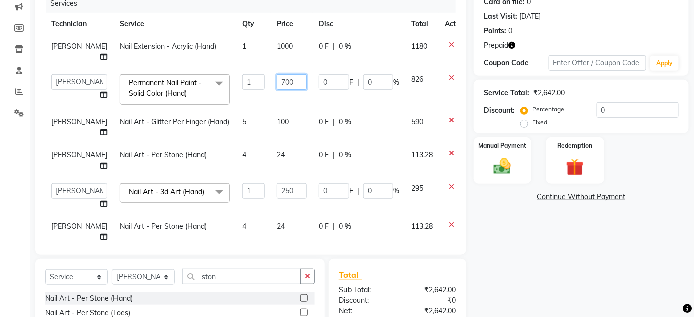
click at [277, 79] on input "700" at bounding box center [292, 82] width 30 height 16
click at [277, 81] on input "700" at bounding box center [292, 82] width 30 height 16
type input "7"
type input "350"
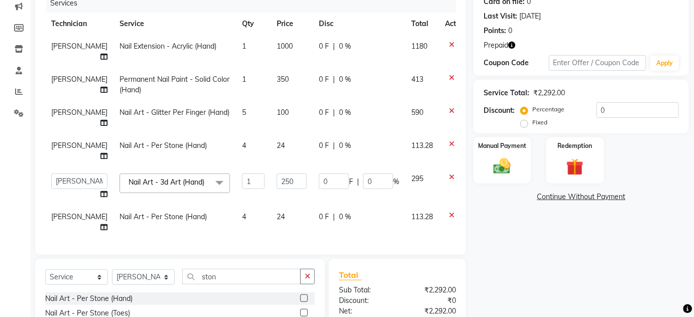
click at [277, 50] on span "1000" at bounding box center [285, 46] width 16 height 9
select select "82748"
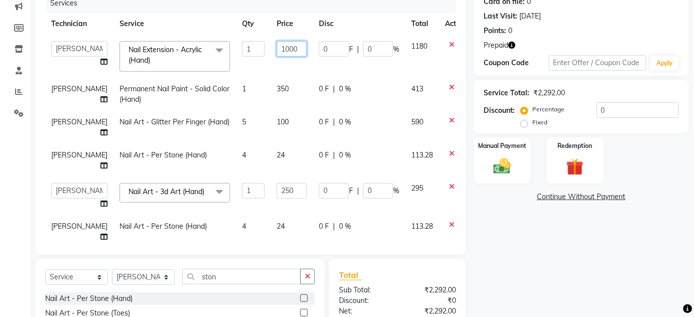
click at [277, 46] on input "1000" at bounding box center [292, 49] width 30 height 16
click at [281, 50] on input "1000" at bounding box center [292, 49] width 30 height 16
type input "1"
type input "500"
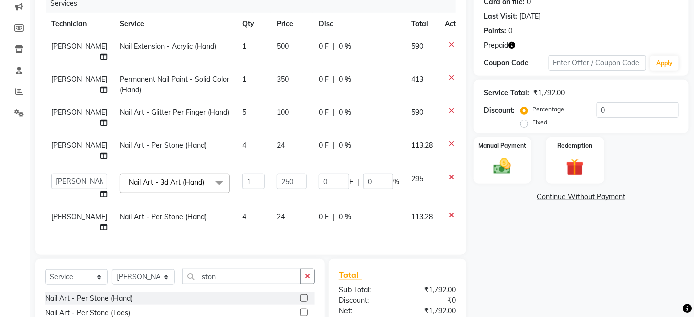
click at [236, 64] on td "1" at bounding box center [253, 51] width 35 height 33
select select "82748"
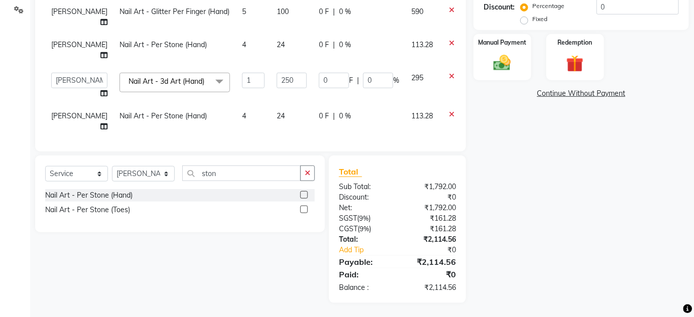
scroll to position [190, 0]
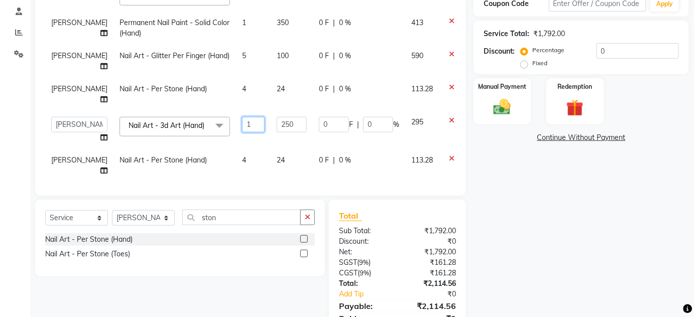
click at [242, 128] on input "1" at bounding box center [253, 125] width 23 height 16
type input "2"
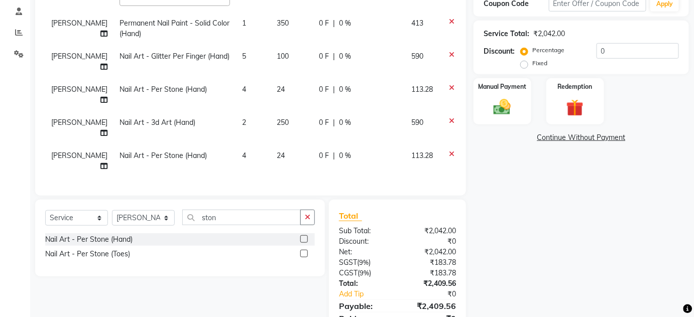
scroll to position [0, 0]
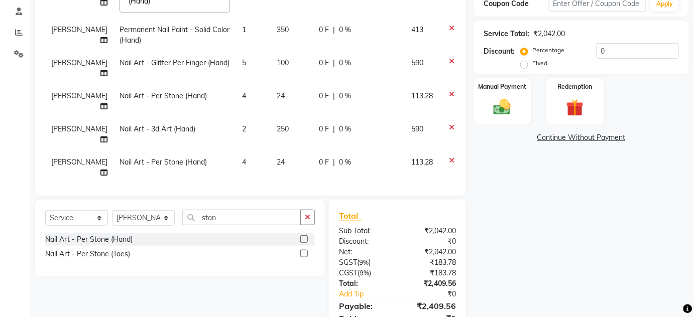
click at [212, 93] on td "Nail Art - Per Stone (Hand)" at bounding box center [175, 101] width 123 height 33
select select "82748"
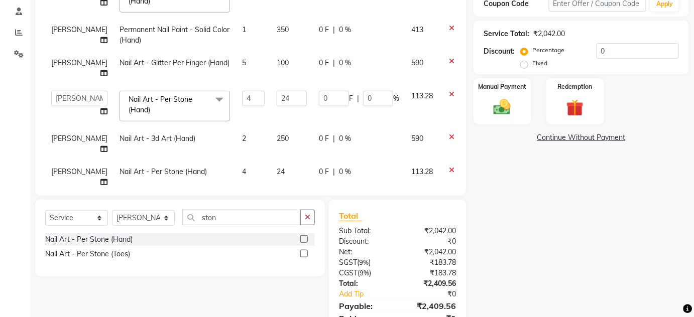
scroll to position [88, 0]
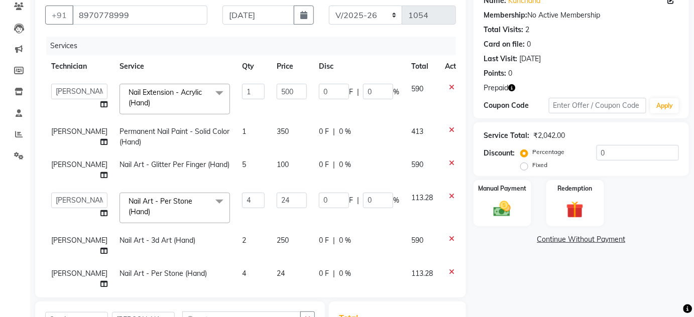
click at [286, 126] on td "350" at bounding box center [292, 137] width 42 height 33
select select "82748"
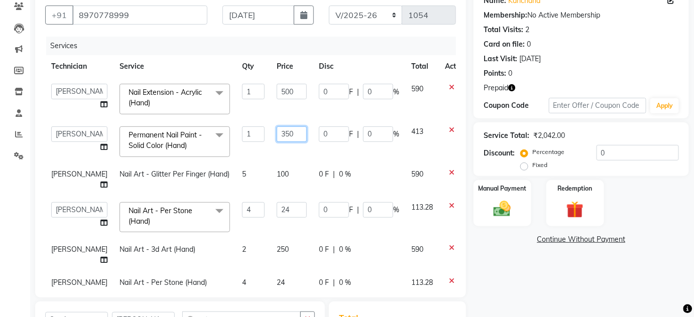
click at [286, 127] on input "350" at bounding box center [292, 135] width 30 height 16
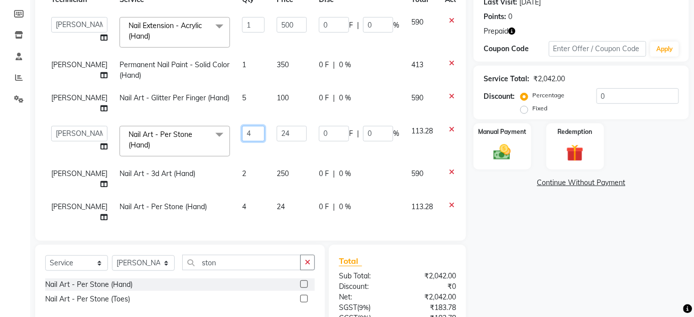
scroll to position [1, 0]
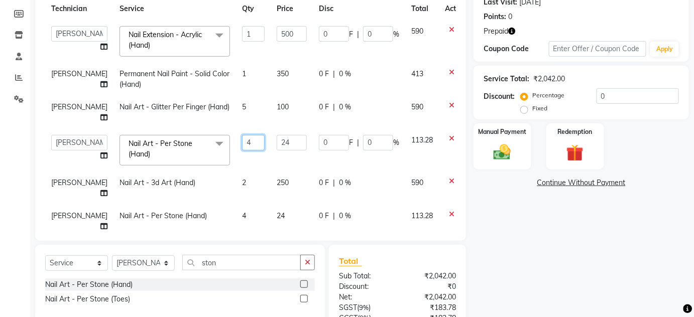
click at [242, 142] on input "4" at bounding box center [253, 143] width 23 height 16
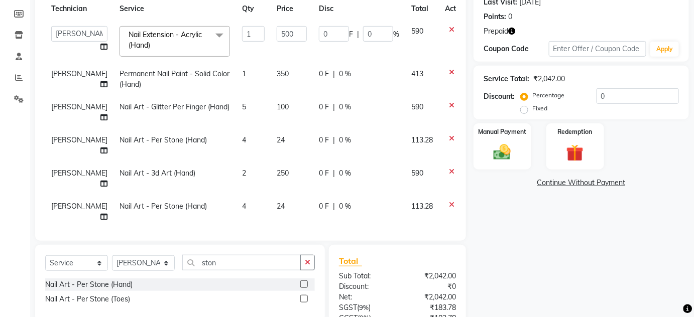
scroll to position [0, 0]
click at [236, 202] on td "4" at bounding box center [253, 212] width 35 height 33
select select "84501"
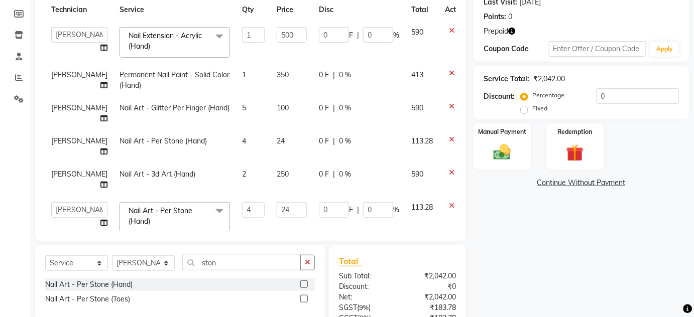
click at [237, 141] on td "4" at bounding box center [253, 146] width 35 height 33
select select "82748"
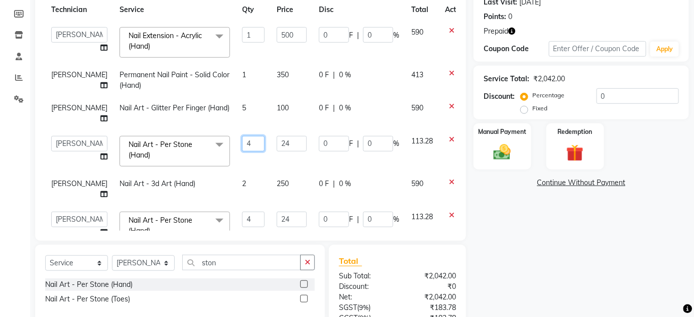
click at [242, 141] on input "4" at bounding box center [253, 144] width 23 height 16
type input "3"
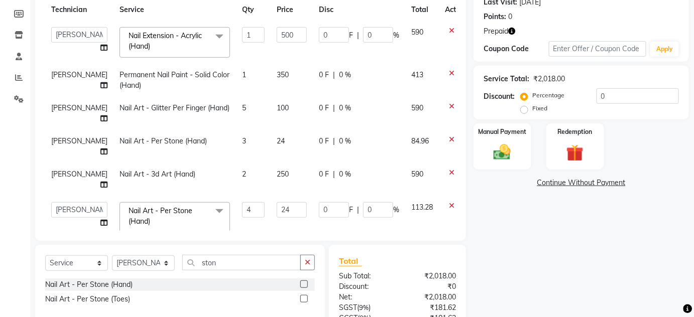
click at [236, 123] on td "5" at bounding box center [253, 113] width 35 height 33
select select "82748"
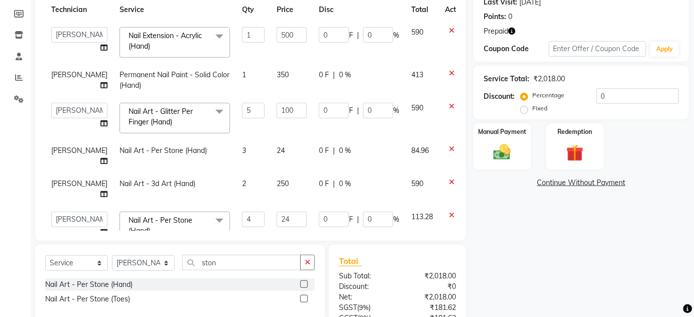
click at [236, 148] on td "3" at bounding box center [253, 156] width 35 height 33
select select "82748"
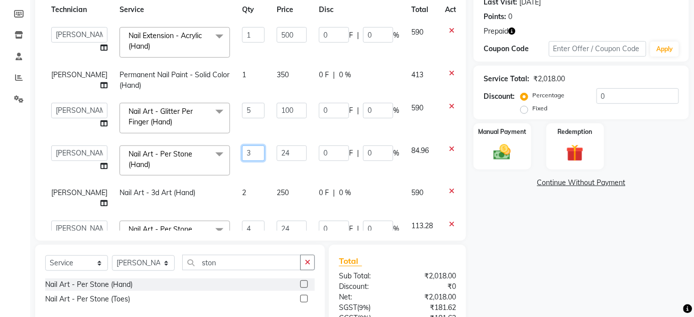
click at [242, 148] on input "3" at bounding box center [253, 154] width 23 height 16
type input "2"
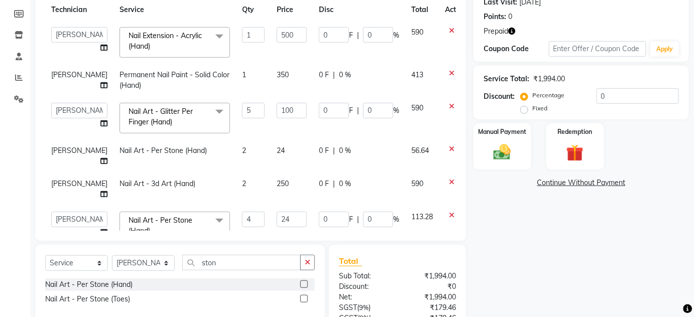
click at [236, 129] on td "5" at bounding box center [253, 118] width 35 height 43
click at [236, 150] on td "2" at bounding box center [253, 156] width 35 height 33
select select "82748"
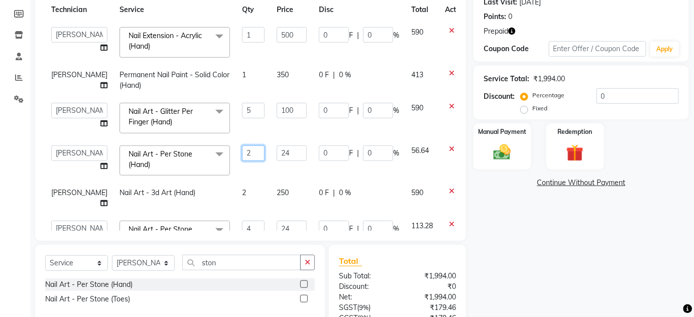
click at [242, 150] on input "2" at bounding box center [253, 154] width 23 height 16
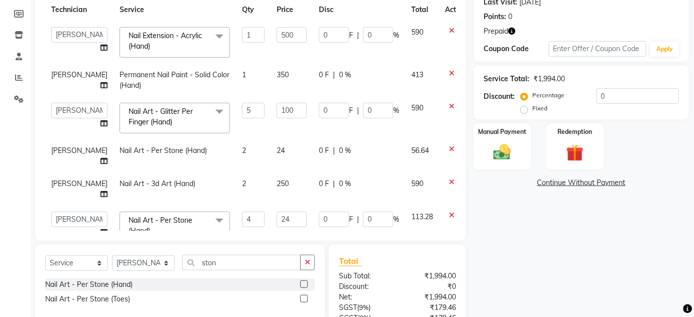
click at [271, 126] on td "100" at bounding box center [292, 118] width 42 height 43
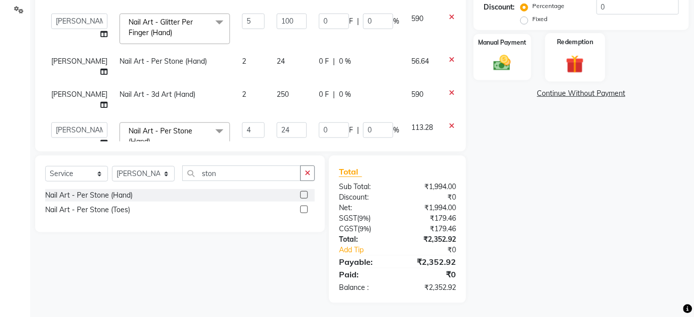
click at [579, 51] on div "Redemption" at bounding box center [575, 57] width 60 height 49
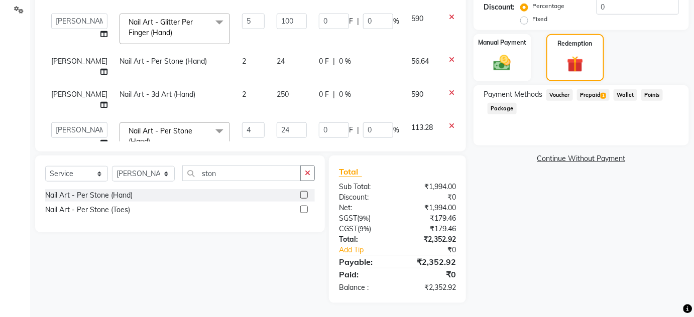
click at [600, 96] on span "Prepaid 1" at bounding box center [593, 95] width 33 height 12
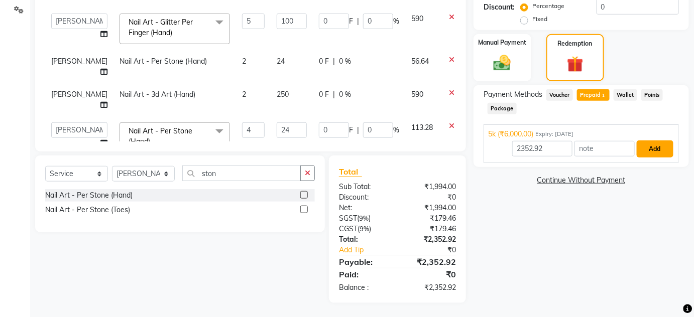
click at [662, 151] on button "Add" at bounding box center [655, 149] width 37 height 17
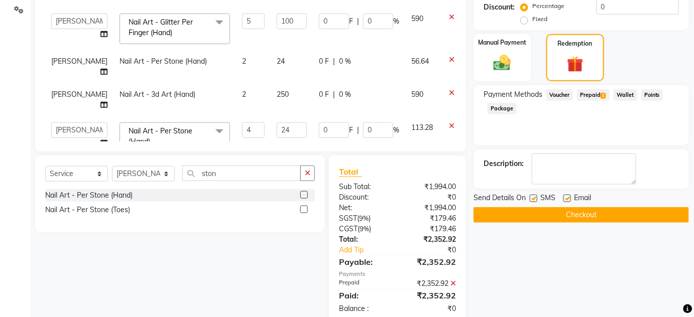
scroll to position [256, 0]
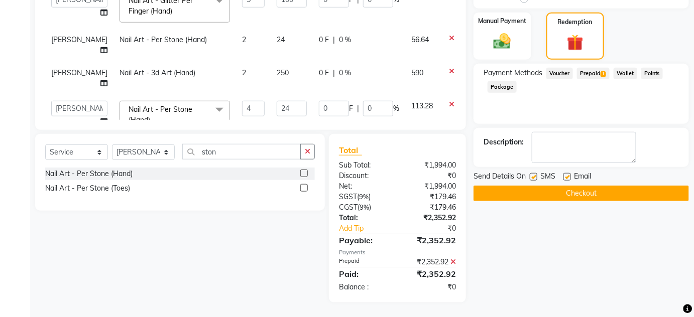
click at [583, 71] on span "Prepaid 1" at bounding box center [593, 74] width 33 height 12
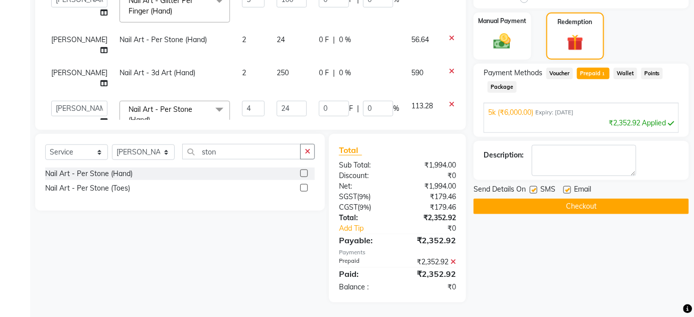
click at [603, 120] on div "₹2,352.92 Applied" at bounding box center [581, 123] width 186 height 11
click at [467, 130] on div "Client +91 8970778999 Date 04-09-2025 Invoice Number BTH/2025-26 RED/2025-26 V/…" at bounding box center [251, 61] width 446 height 483
click at [453, 259] on icon at bounding box center [454, 262] width 6 height 7
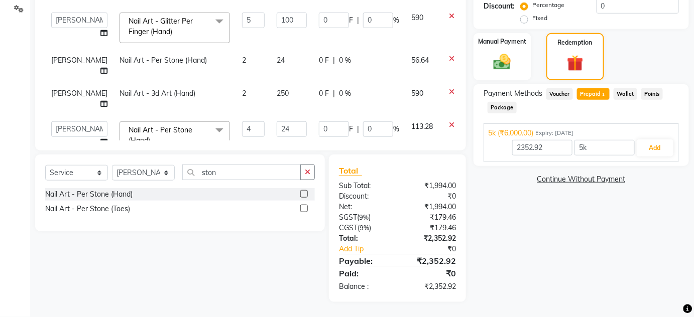
scroll to position [234, 0]
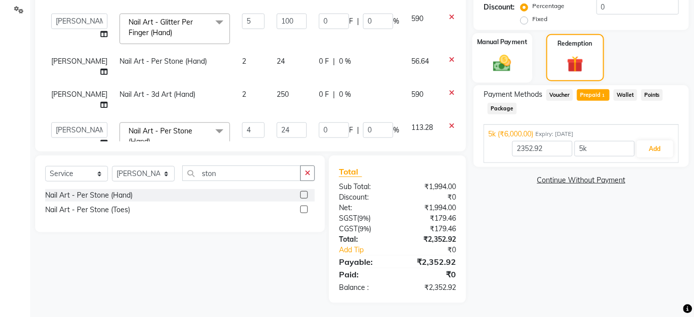
click at [509, 62] on img at bounding box center [502, 63] width 29 height 21
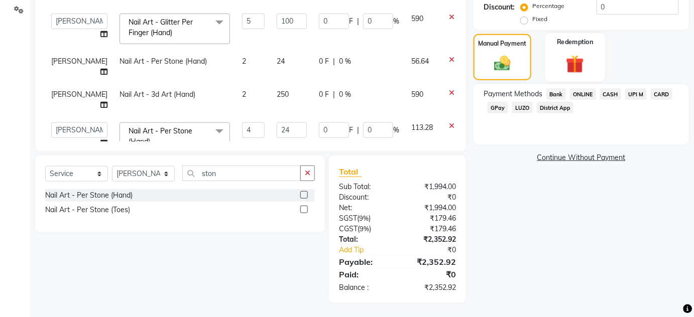
click at [571, 57] on img at bounding box center [575, 64] width 29 height 23
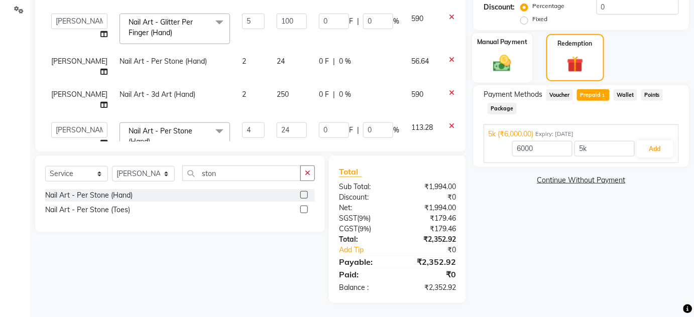
click at [513, 62] on img at bounding box center [502, 63] width 29 height 21
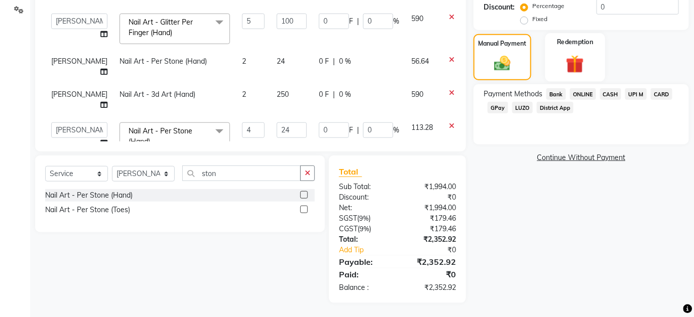
click at [565, 59] on img at bounding box center [575, 64] width 29 height 23
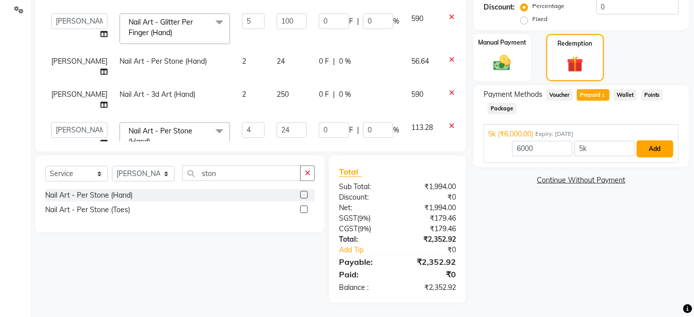
click at [648, 143] on button "Add" at bounding box center [655, 149] width 37 height 17
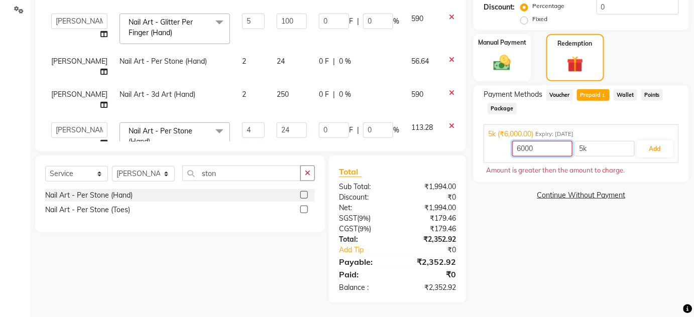
click at [549, 149] on input "6000" at bounding box center [542, 149] width 60 height 16
type input "6"
type input "2352.92"
click at [555, 266] on div "Name: Kanchana Membership: No Active Membership Total Visits: 2 Card on file: 0…" at bounding box center [585, 72] width 223 height 462
click at [649, 151] on button "Add" at bounding box center [655, 149] width 37 height 17
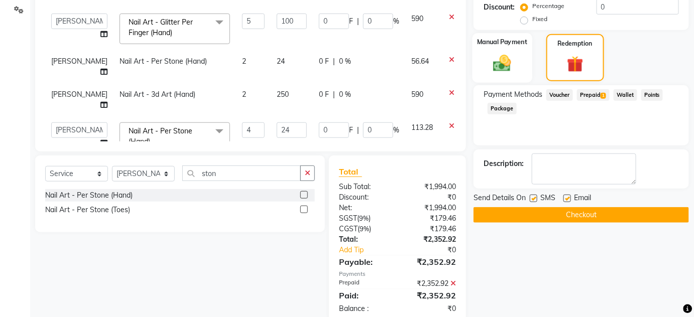
click at [501, 53] on img at bounding box center [502, 63] width 29 height 21
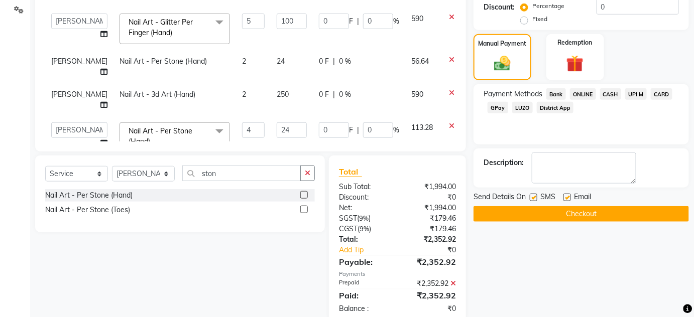
click at [453, 286] on icon at bounding box center [454, 283] width 6 height 7
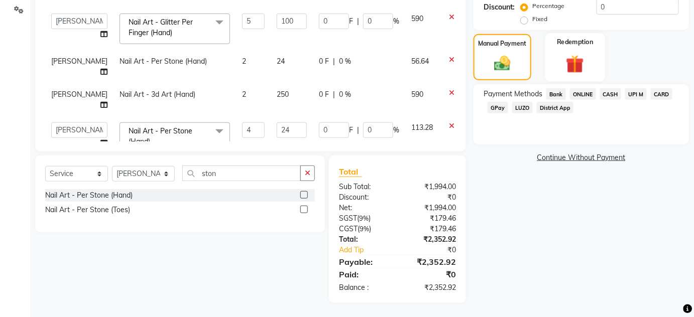
click at [581, 49] on div "Redemption" at bounding box center [575, 57] width 60 height 49
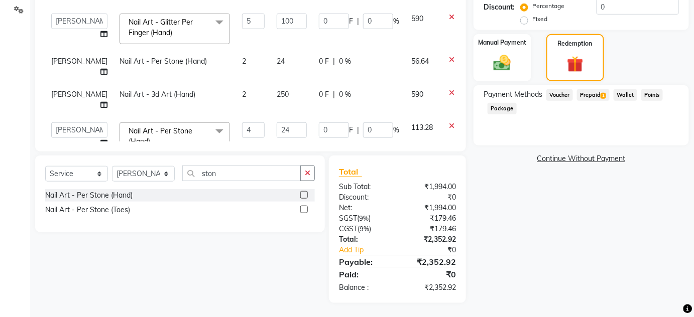
click at [587, 96] on span "Prepaid 1" at bounding box center [593, 95] width 33 height 12
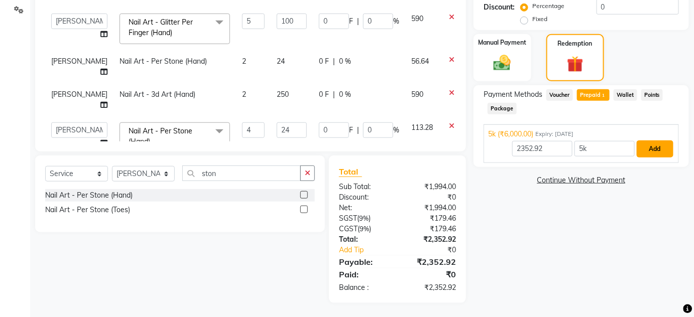
click at [653, 144] on button "Add" at bounding box center [655, 149] width 37 height 17
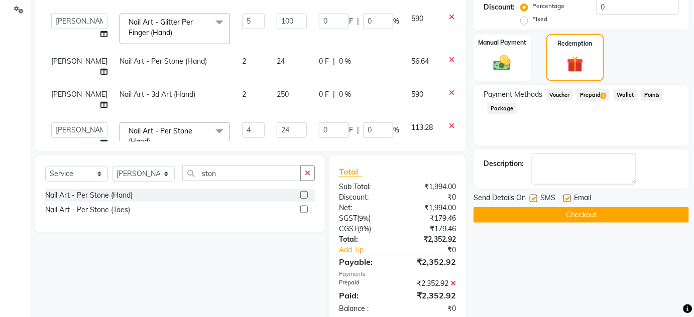
scroll to position [256, 0]
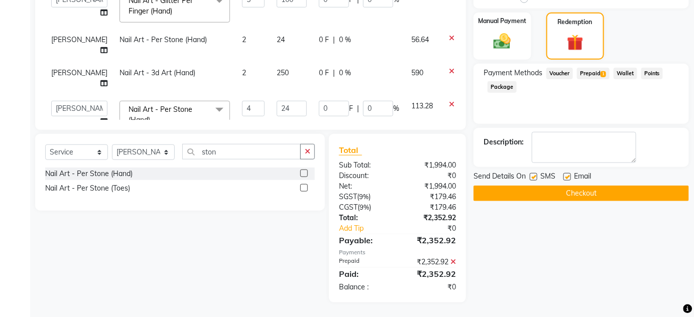
click at [643, 189] on button "Checkout" at bounding box center [582, 194] width 216 height 16
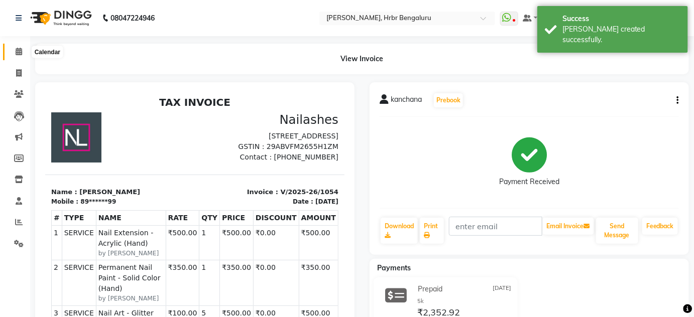
click at [19, 49] on icon at bounding box center [19, 52] width 7 height 8
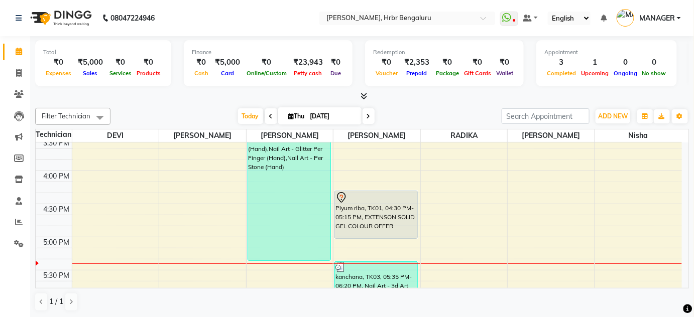
scroll to position [1036, 0]
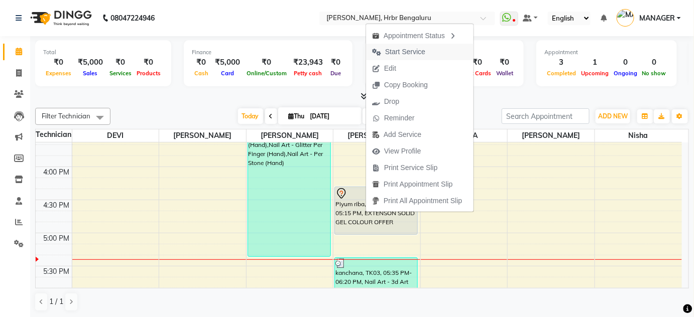
click at [397, 55] on span "Start Service" at bounding box center [405, 52] width 40 height 11
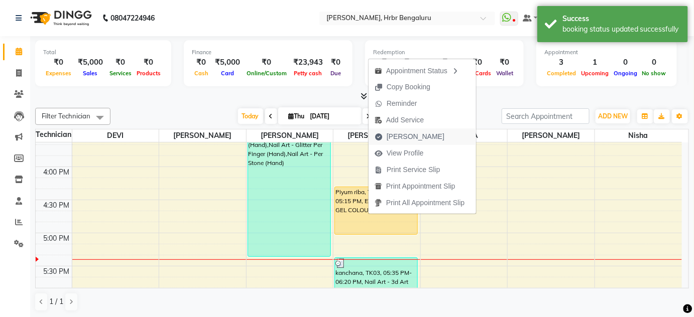
click at [405, 139] on span "Mark Done" at bounding box center [416, 137] width 58 height 11
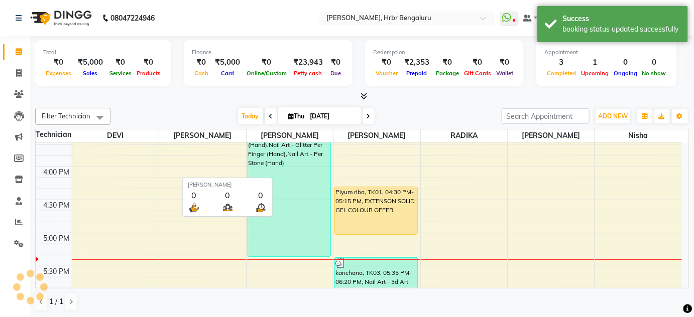
select select "3771"
select select "service"
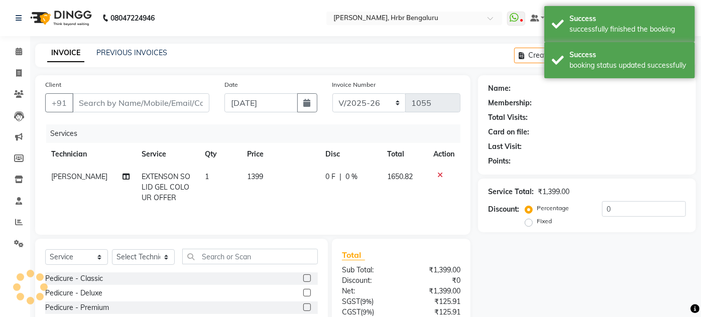
type input "93******58"
select select "84501"
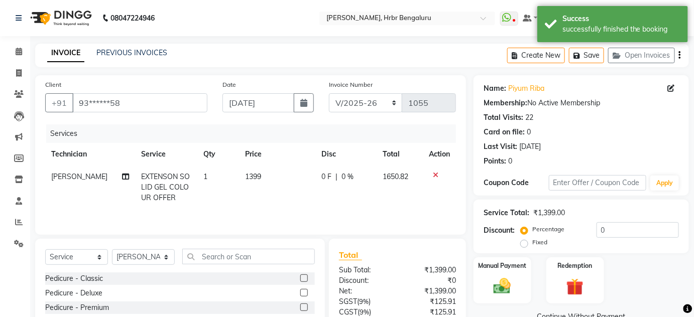
click at [63, 178] on span "[PERSON_NAME]" at bounding box center [79, 176] width 56 height 9
select select "84501"
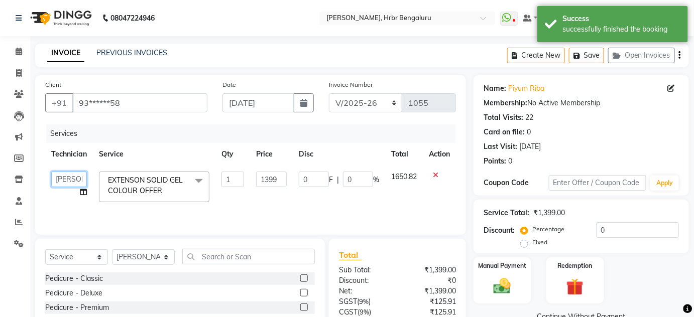
click at [63, 178] on select "DEVI HIMANSHU jyothi KEVIN MANAGER nisha RADIKA RITESH" at bounding box center [69, 180] width 36 height 16
select select "87889"
click at [64, 182] on select "DEVI HIMANSHU jyothi KEVIN MANAGER nisha RADIKA RITESH" at bounding box center [69, 180] width 36 height 16
select select "82748"
click at [138, 195] on span "EXTENSON SOLID GEL COLOUR OFFER x" at bounding box center [149, 186] width 88 height 22
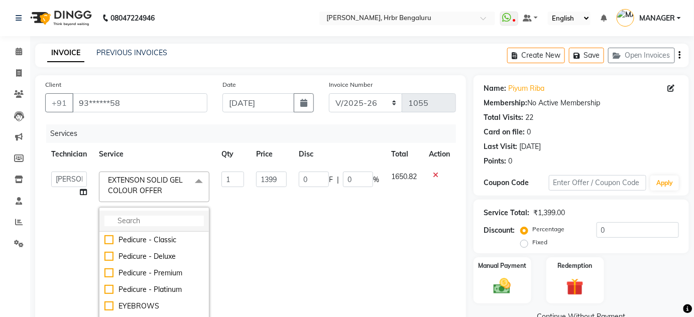
click at [126, 218] on input "multiselect-search" at bounding box center [153, 221] width 99 height 11
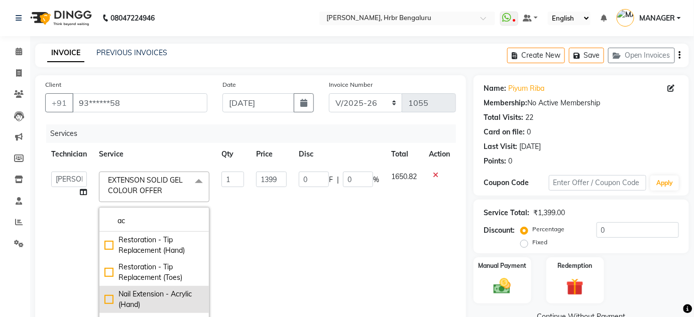
type input "ac"
click at [153, 294] on div "Nail Extension - Acrylic (Hand)" at bounding box center [153, 299] width 99 height 21
checkbox input "true"
type input "1000"
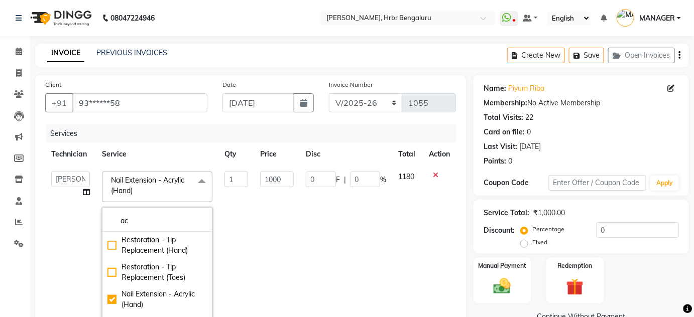
click at [276, 277] on td "1000" at bounding box center [277, 252] width 46 height 172
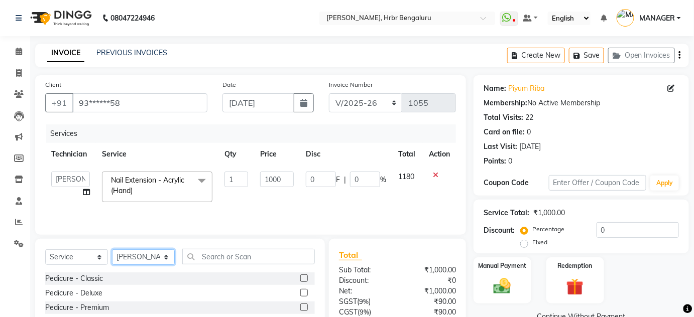
click at [132, 257] on select "Select Technician DEVI HIMANSHU jyothi KEVIN MANAGER nisha RADIKA RITESH" at bounding box center [143, 258] width 63 height 16
select select "82748"
click at [112, 250] on select "Select Technician DEVI HIMANSHU jyothi KEVIN MANAGER nisha RADIKA RITESH" at bounding box center [143, 258] width 63 height 16
click at [241, 261] on input "text" at bounding box center [248, 257] width 133 height 16
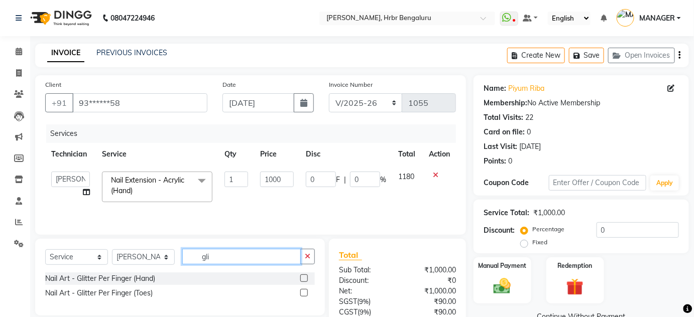
type input "gli"
click at [111, 285] on div "Nail Art - Glitter Per Finger (Hand)" at bounding box center [180, 279] width 270 height 13
click at [108, 280] on div "Nail Art - Glitter Per Finger (Hand)" at bounding box center [100, 279] width 110 height 11
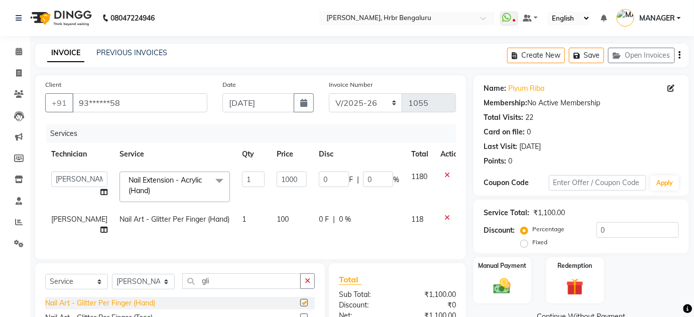
checkbox input "false"
click at [286, 225] on td "100" at bounding box center [292, 224] width 42 height 33
select select "82748"
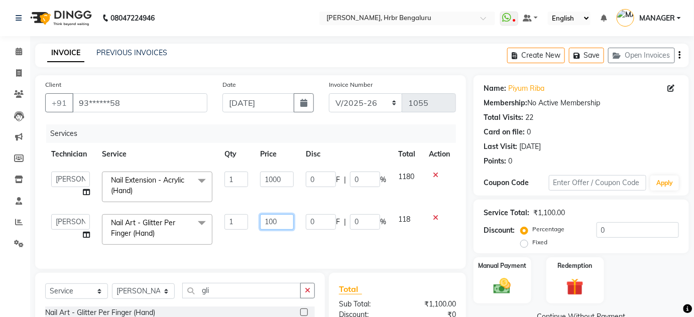
click at [286, 225] on input "100" at bounding box center [277, 223] width 34 height 16
type input "1000"
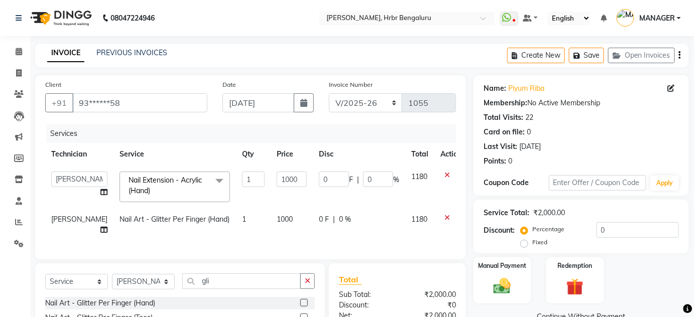
click at [215, 200] on td "Nail Extension - Acrylic (Hand) x Pedicure - Classic Pedicure - Deluxe Pedicure…" at bounding box center [175, 187] width 123 height 43
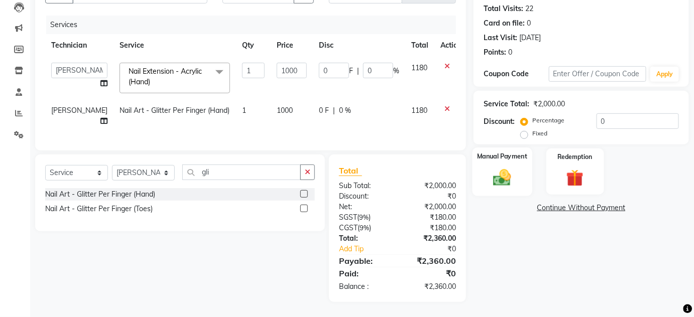
click at [497, 182] on div "Manual Payment" at bounding box center [503, 172] width 60 height 49
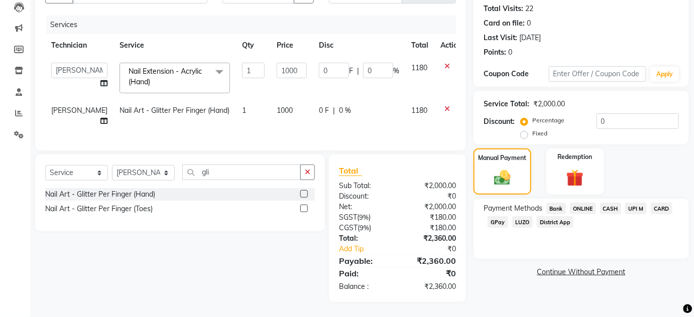
click at [573, 203] on span "ONLINE" at bounding box center [583, 209] width 26 height 12
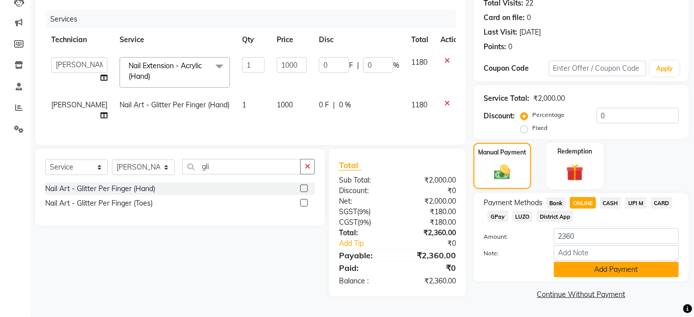
click at [610, 273] on button "Add Payment" at bounding box center [616, 270] width 125 height 16
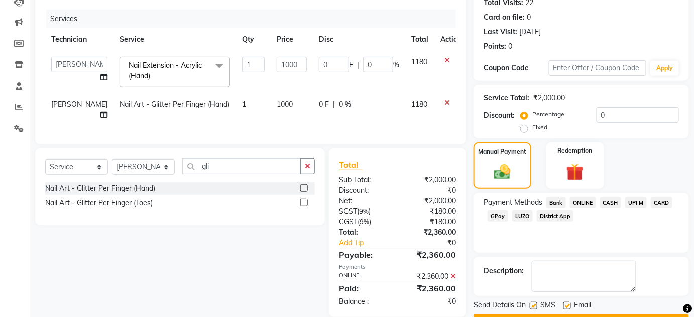
scroll to position [142, 0]
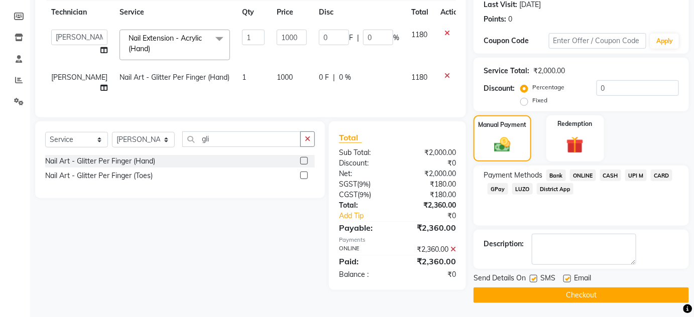
click at [584, 300] on button "Checkout" at bounding box center [582, 296] width 216 height 16
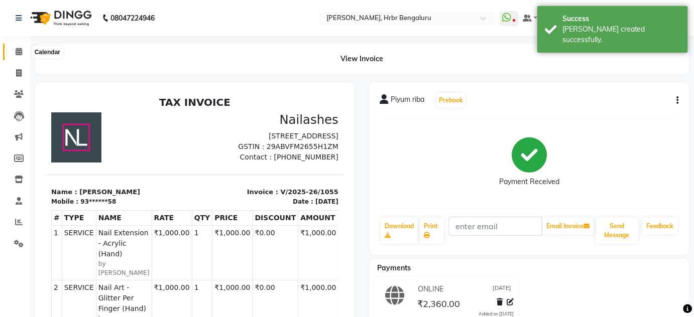
click at [18, 54] on icon at bounding box center [19, 52] width 7 height 8
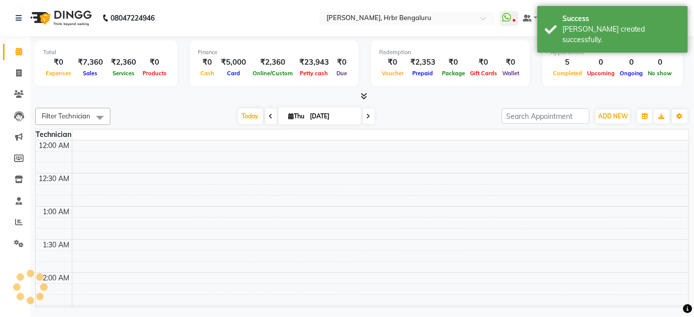
scroll to position [1113, 0]
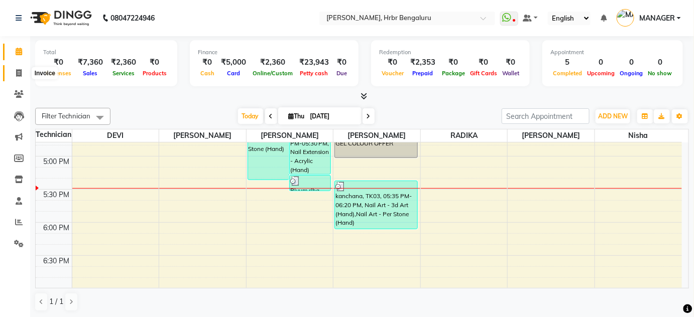
click at [18, 74] on icon at bounding box center [19, 73] width 6 height 8
select select "service"
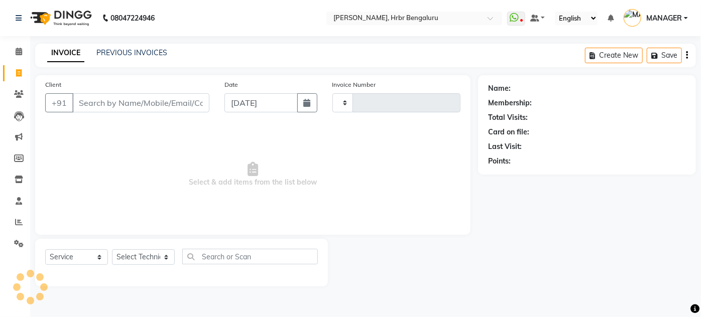
type input "1056"
select select "3771"
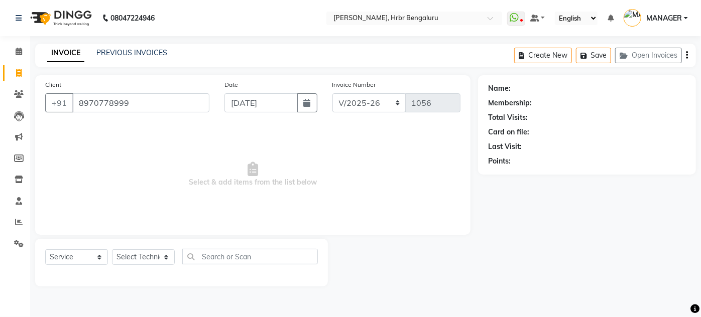
type input "8970778999"
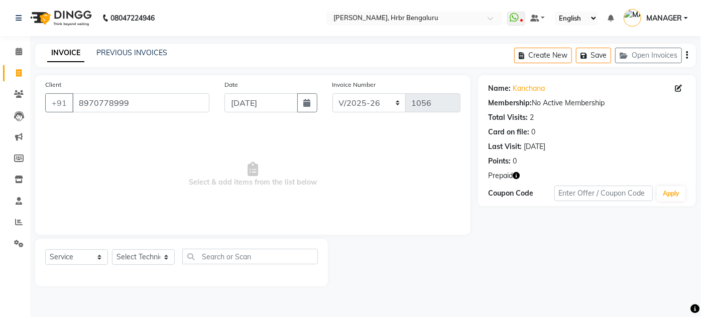
click at [517, 174] on icon "button" at bounding box center [516, 175] width 7 height 7
click at [17, 52] on icon at bounding box center [19, 52] width 7 height 8
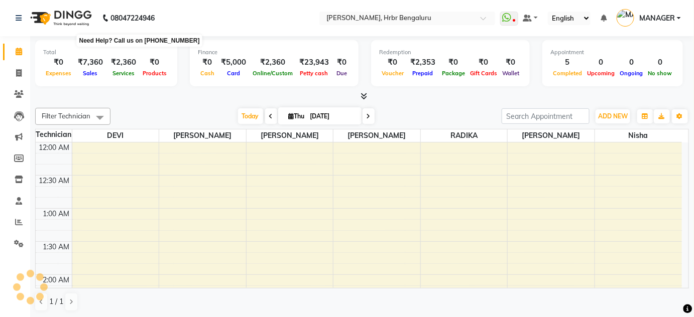
scroll to position [393, 0]
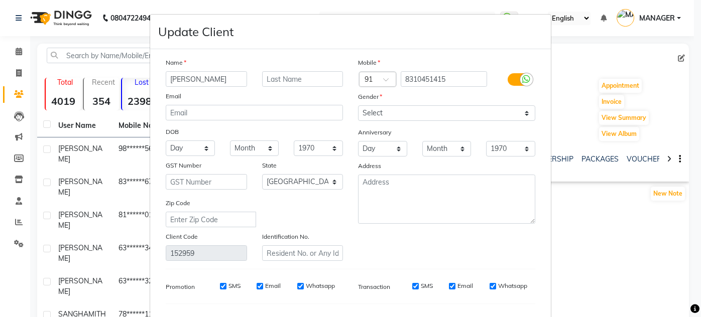
select select "21"
select select "[DEMOGRAPHIC_DATA]"
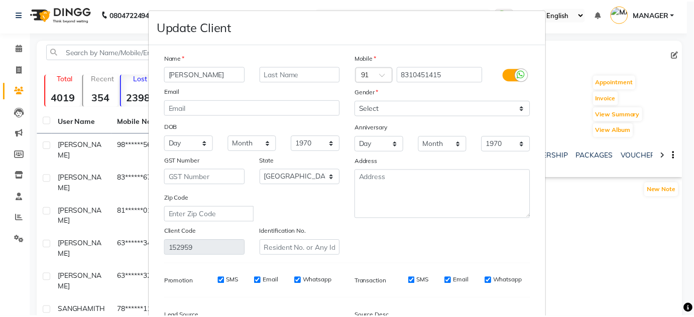
scroll to position [128, 0]
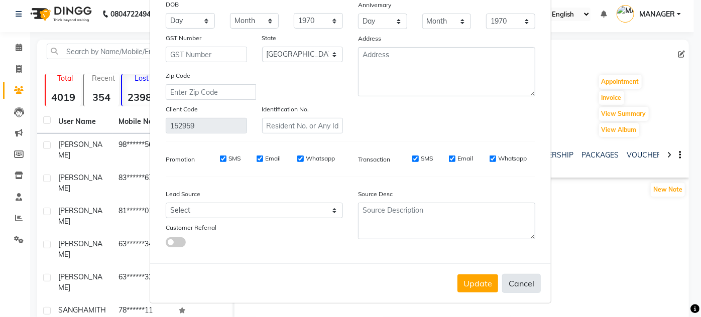
click at [504, 285] on button "Cancel" at bounding box center [521, 283] width 39 height 19
select select
select select "null"
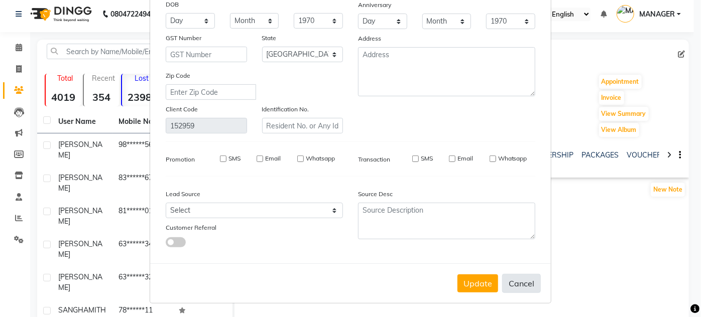
select select
checkbox input "false"
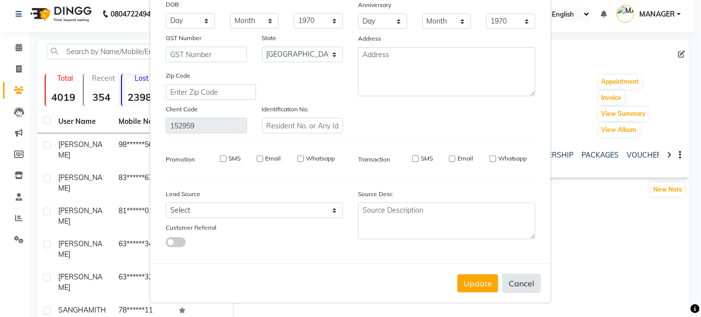
checkbox input "false"
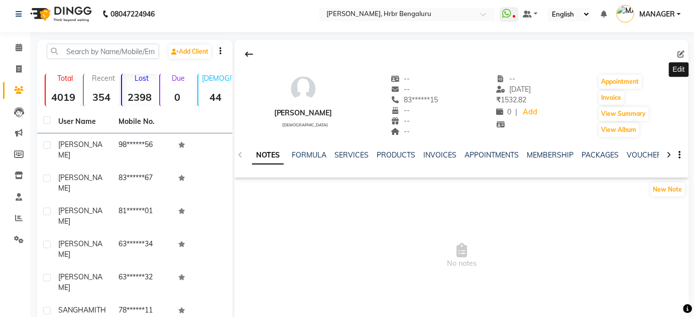
scroll to position [114, 0]
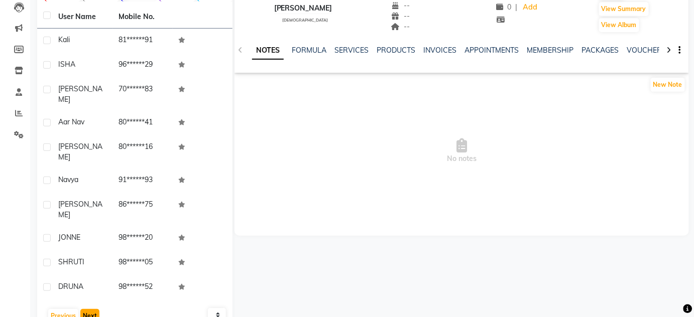
click at [88, 309] on button "Next" at bounding box center [89, 316] width 19 height 14
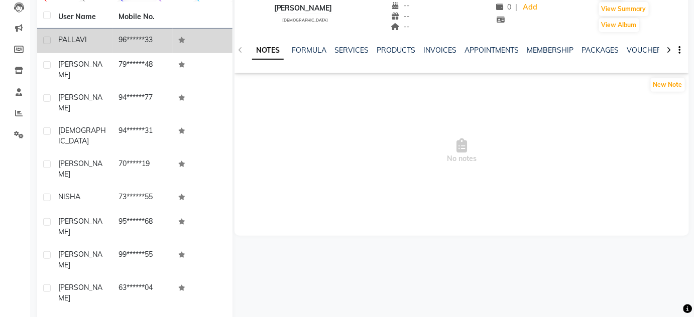
click at [131, 46] on td "96******33" at bounding box center [143, 41] width 60 height 25
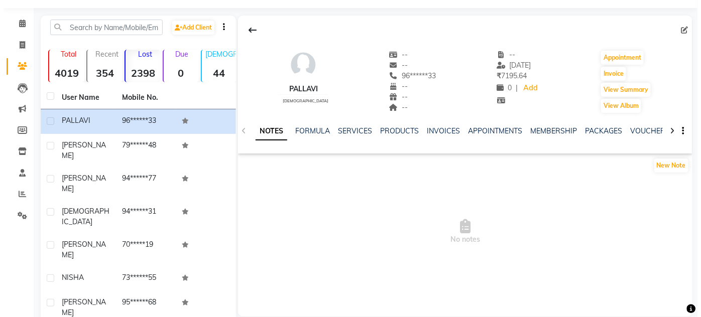
scroll to position [28, 0]
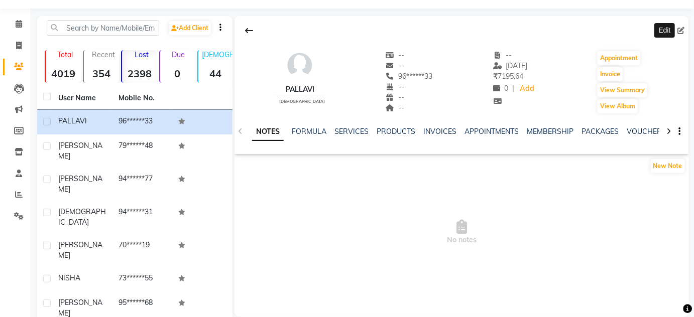
click at [683, 29] on icon at bounding box center [681, 30] width 7 height 7
select select "21"
select select "[DEMOGRAPHIC_DATA]"
select select
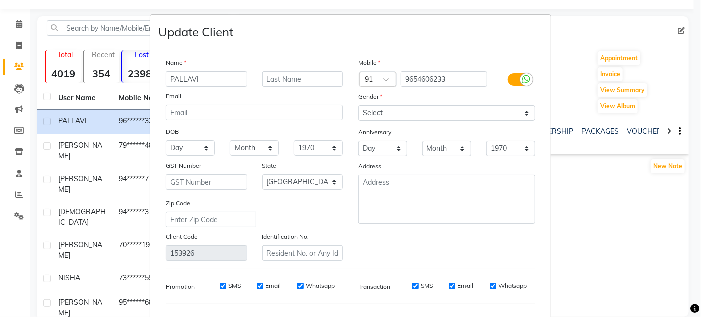
scroll to position [128, 0]
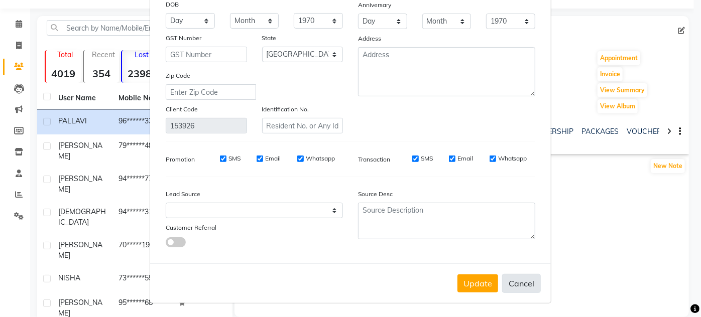
click at [508, 283] on button "Cancel" at bounding box center [521, 283] width 39 height 19
select select
select select "null"
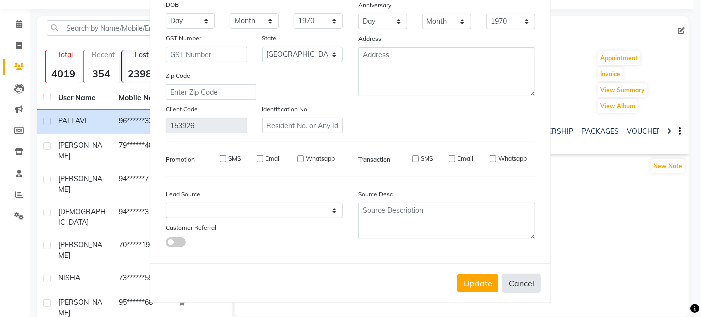
select select
checkbox input "false"
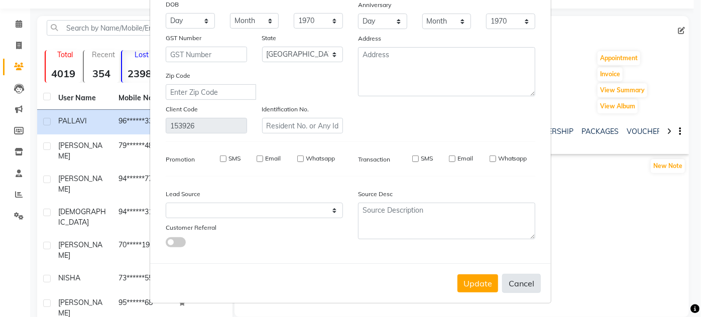
checkbox input "false"
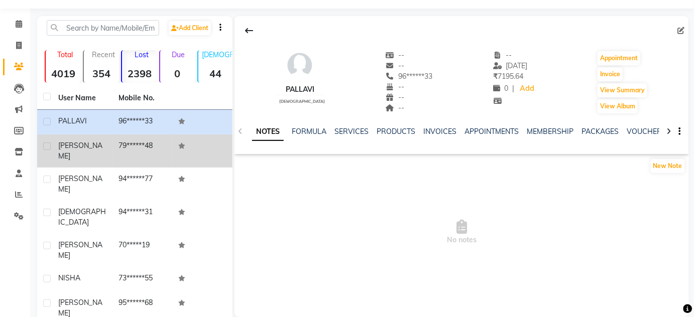
click at [84, 148] on span "ANKITHA" at bounding box center [80, 151] width 44 height 20
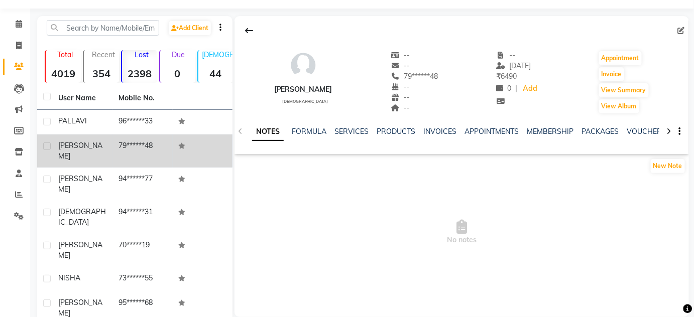
click at [84, 148] on span "ANKITHA" at bounding box center [80, 151] width 44 height 20
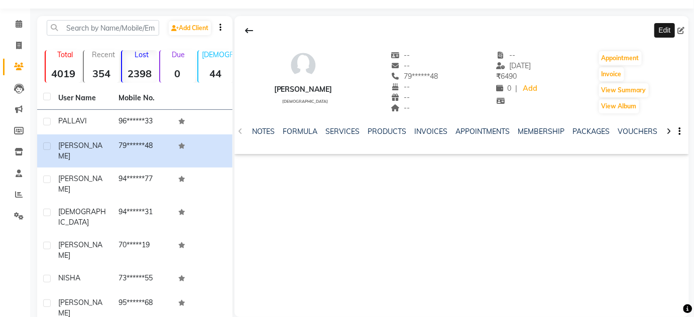
click at [681, 34] on icon at bounding box center [681, 30] width 7 height 7
select select "21"
select select "[DEMOGRAPHIC_DATA]"
select select
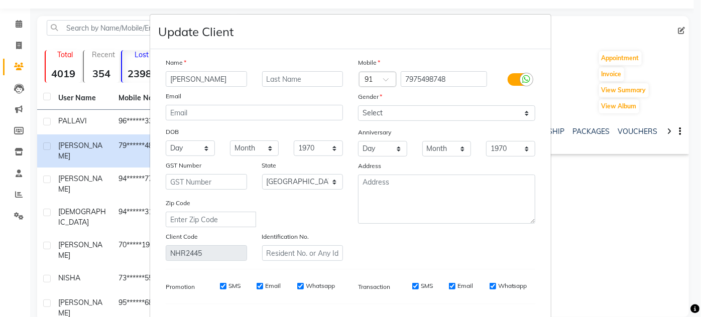
scroll to position [128, 0]
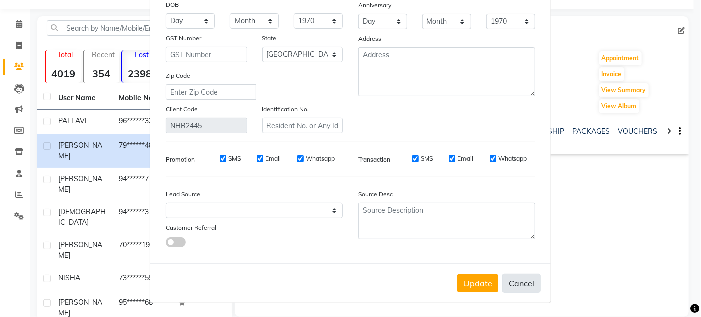
click at [514, 287] on button "Cancel" at bounding box center [521, 283] width 39 height 19
select select
select select "null"
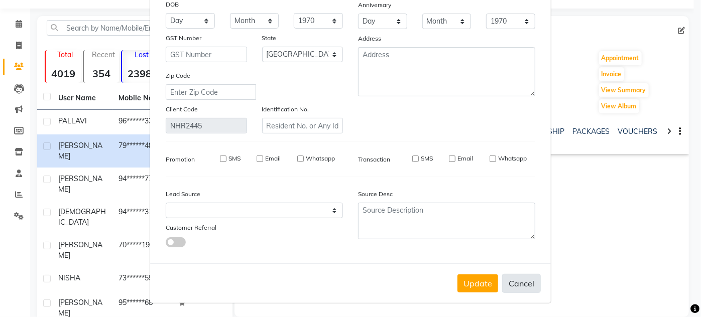
select select
checkbox input "false"
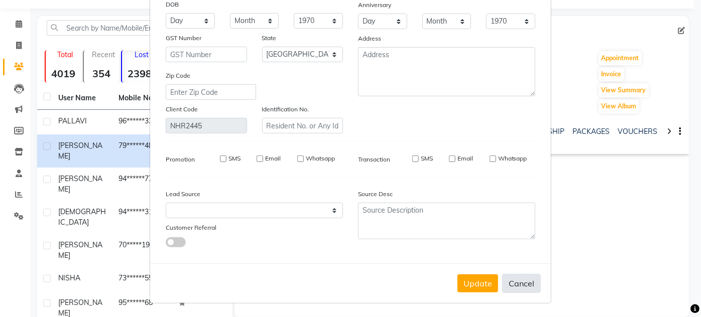
checkbox input "false"
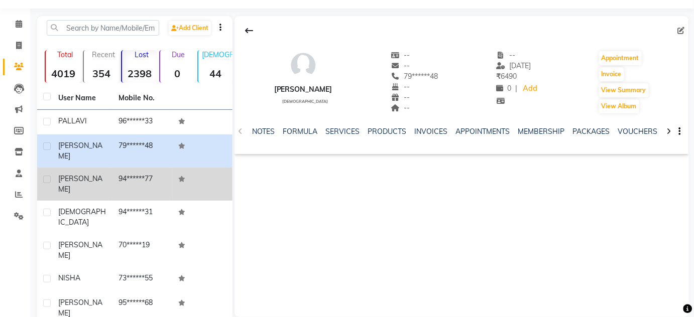
click at [83, 174] on span "CHAITHANYA" at bounding box center [80, 184] width 44 height 20
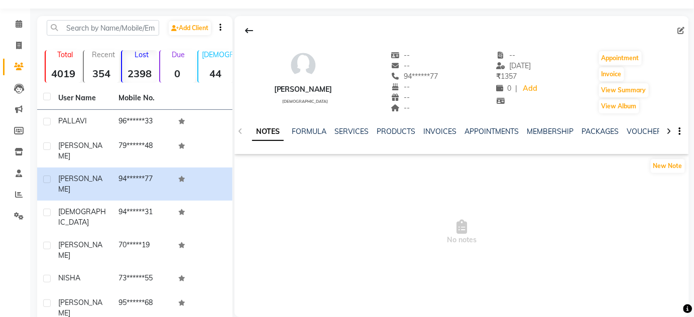
click at [678, 32] on div "Edit" at bounding box center [683, 31] width 11 height 11
click at [680, 32] on icon at bounding box center [681, 30] width 7 height 7
select select "21"
select select "[DEMOGRAPHIC_DATA]"
select select
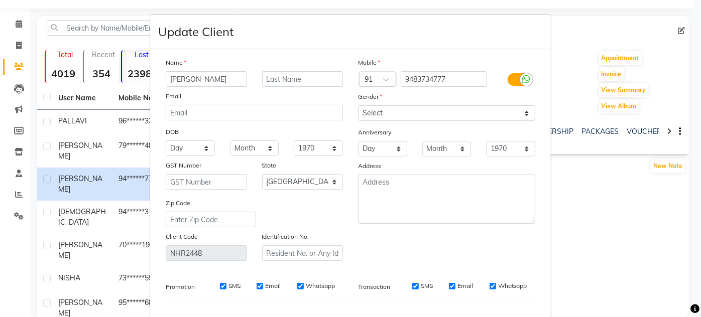
scroll to position [128, 0]
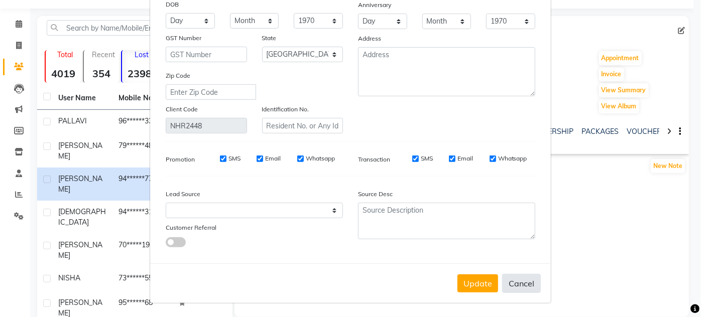
click at [526, 282] on button "Cancel" at bounding box center [521, 283] width 39 height 19
select select
select select "null"
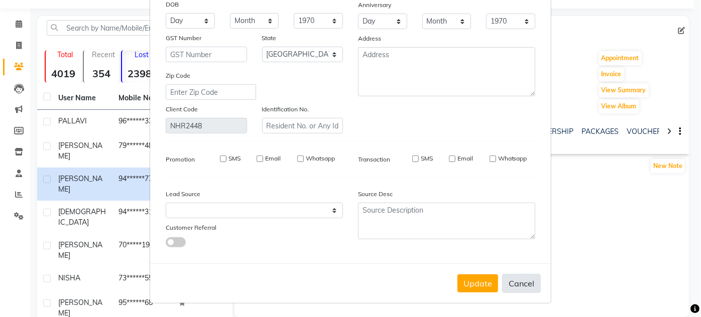
select select
checkbox input "false"
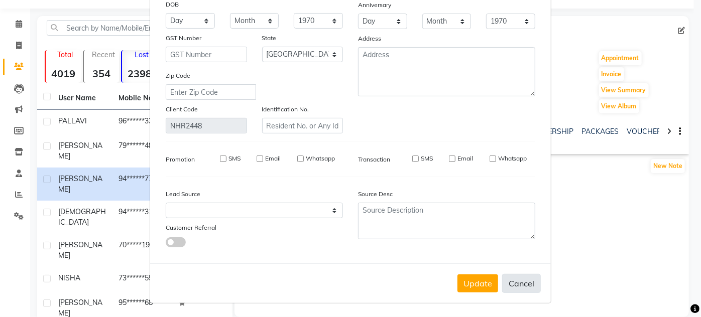
checkbox input "false"
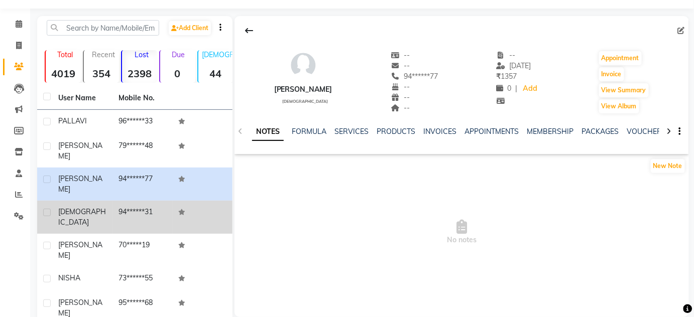
click at [81, 201] on td "HINDUJA" at bounding box center [82, 217] width 60 height 33
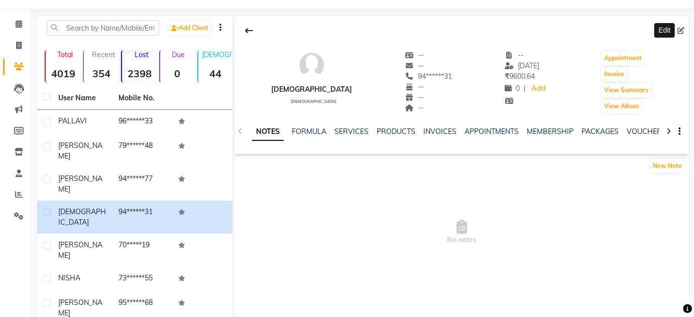
click at [683, 27] on icon at bounding box center [681, 30] width 7 height 7
select select "21"
select select "[DEMOGRAPHIC_DATA]"
select select
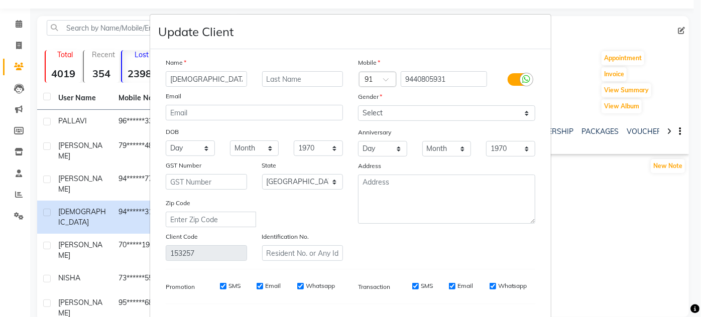
scroll to position [128, 0]
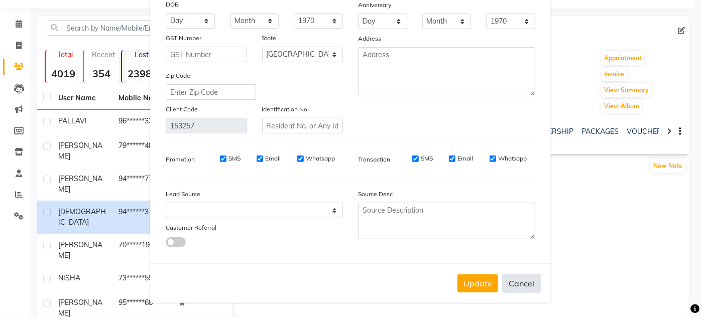
click at [531, 286] on button "Cancel" at bounding box center [521, 283] width 39 height 19
select select
select select "null"
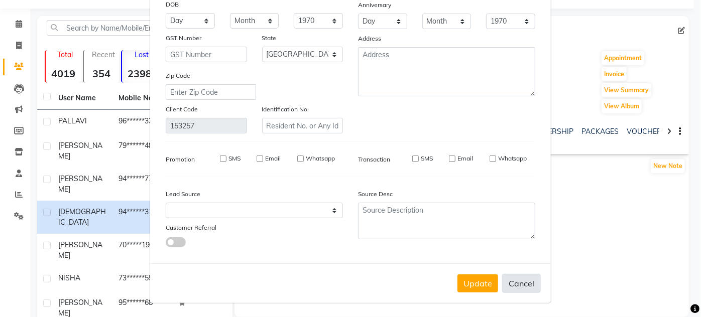
select select
checkbox input "false"
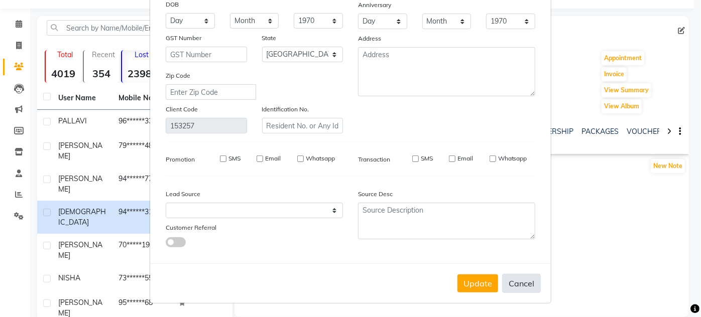
checkbox input "false"
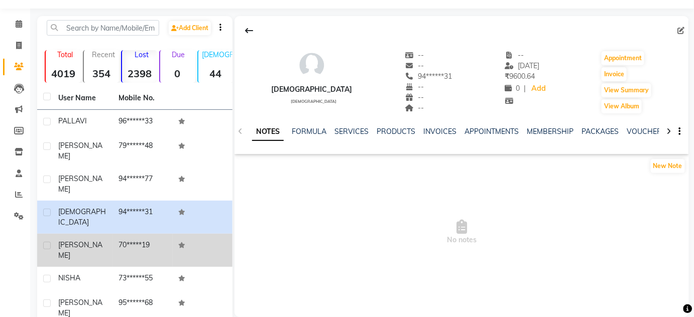
click at [113, 234] on td "70*****19" at bounding box center [143, 250] width 60 height 33
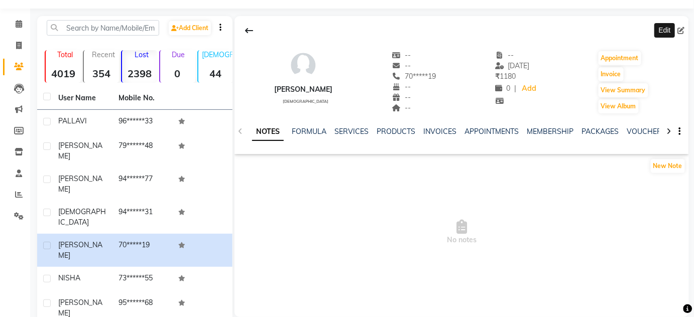
click at [683, 29] on icon at bounding box center [681, 30] width 7 height 7
select select "21"
select select "[DEMOGRAPHIC_DATA]"
select select
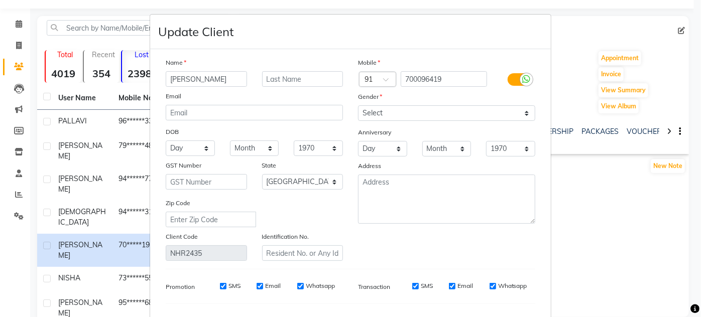
scroll to position [128, 0]
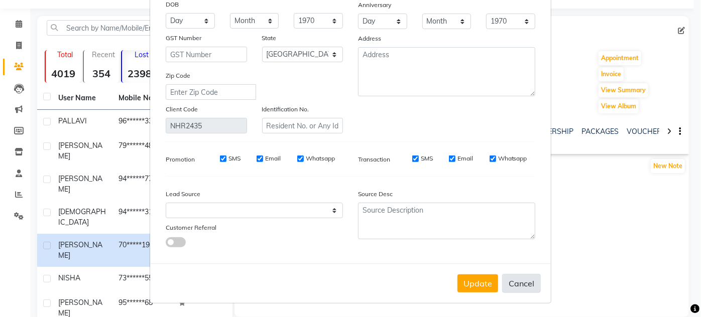
click at [511, 286] on button "Cancel" at bounding box center [521, 283] width 39 height 19
select select
select select "null"
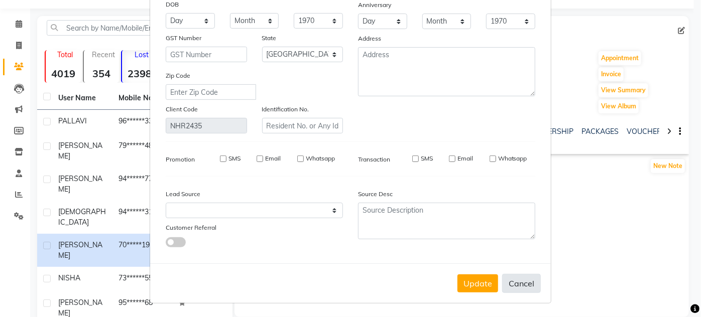
select select
checkbox input "false"
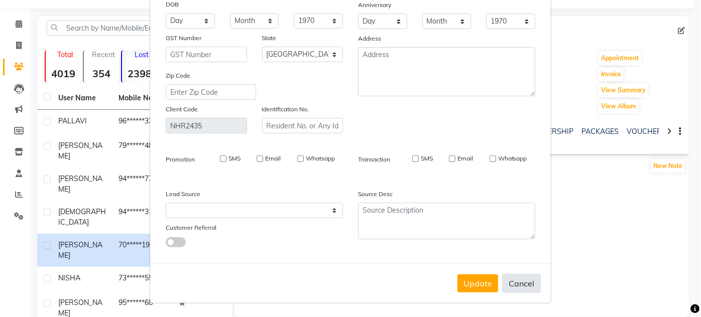
checkbox input "false"
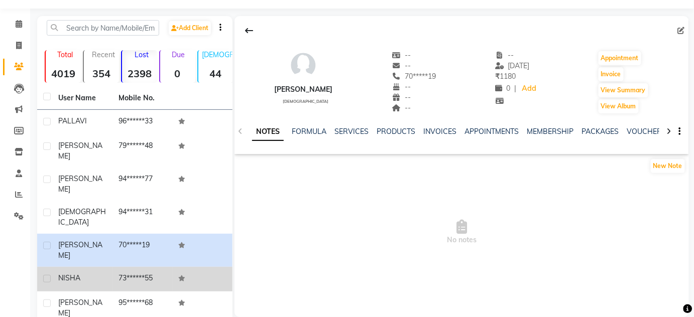
click at [131, 267] on td "73******55" at bounding box center [143, 279] width 60 height 25
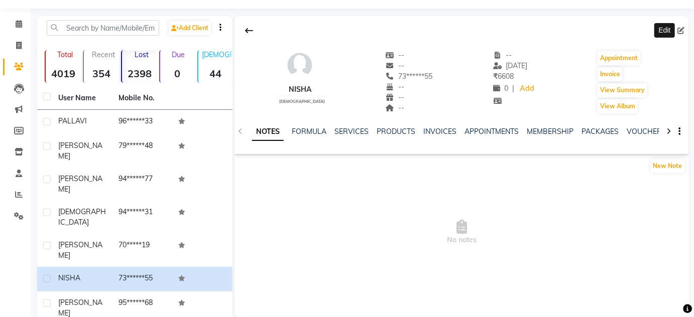
click at [683, 30] on icon at bounding box center [681, 30] width 7 height 7
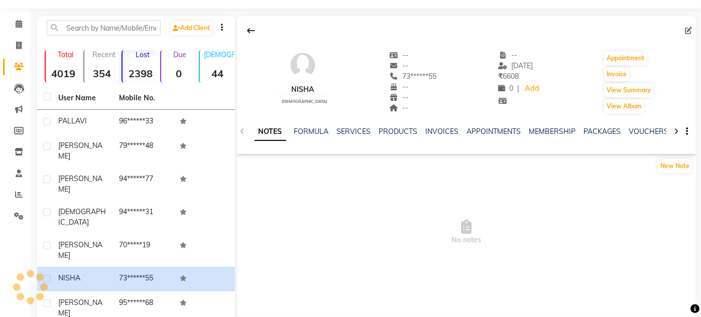
select select "21"
select select "[DEMOGRAPHIC_DATA]"
select select
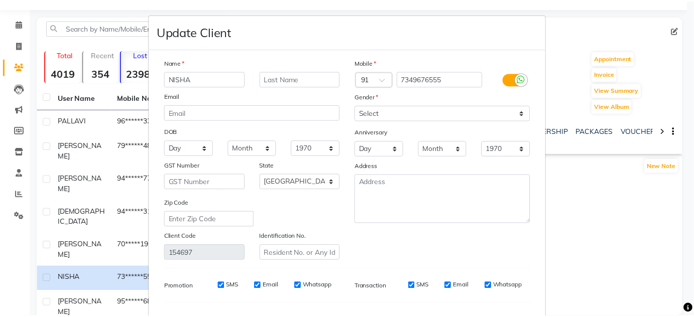
scroll to position [128, 0]
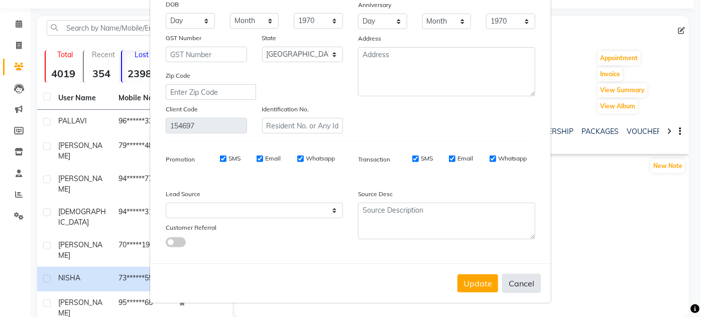
click at [519, 283] on button "Cancel" at bounding box center [521, 283] width 39 height 19
select select
select select "null"
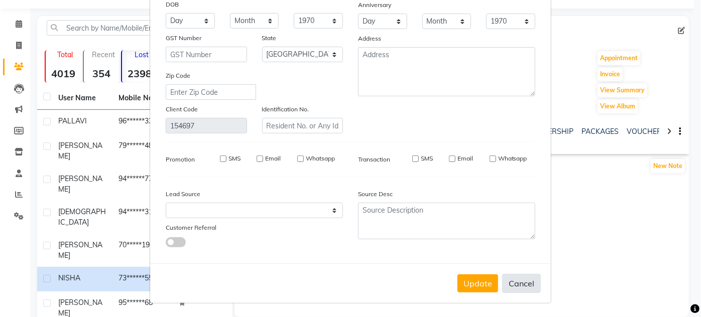
select select
checkbox input "false"
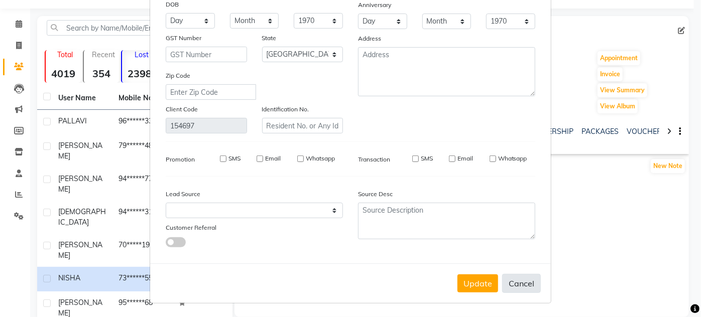
checkbox input "false"
